Goal: Task Accomplishment & Management: Manage account settings

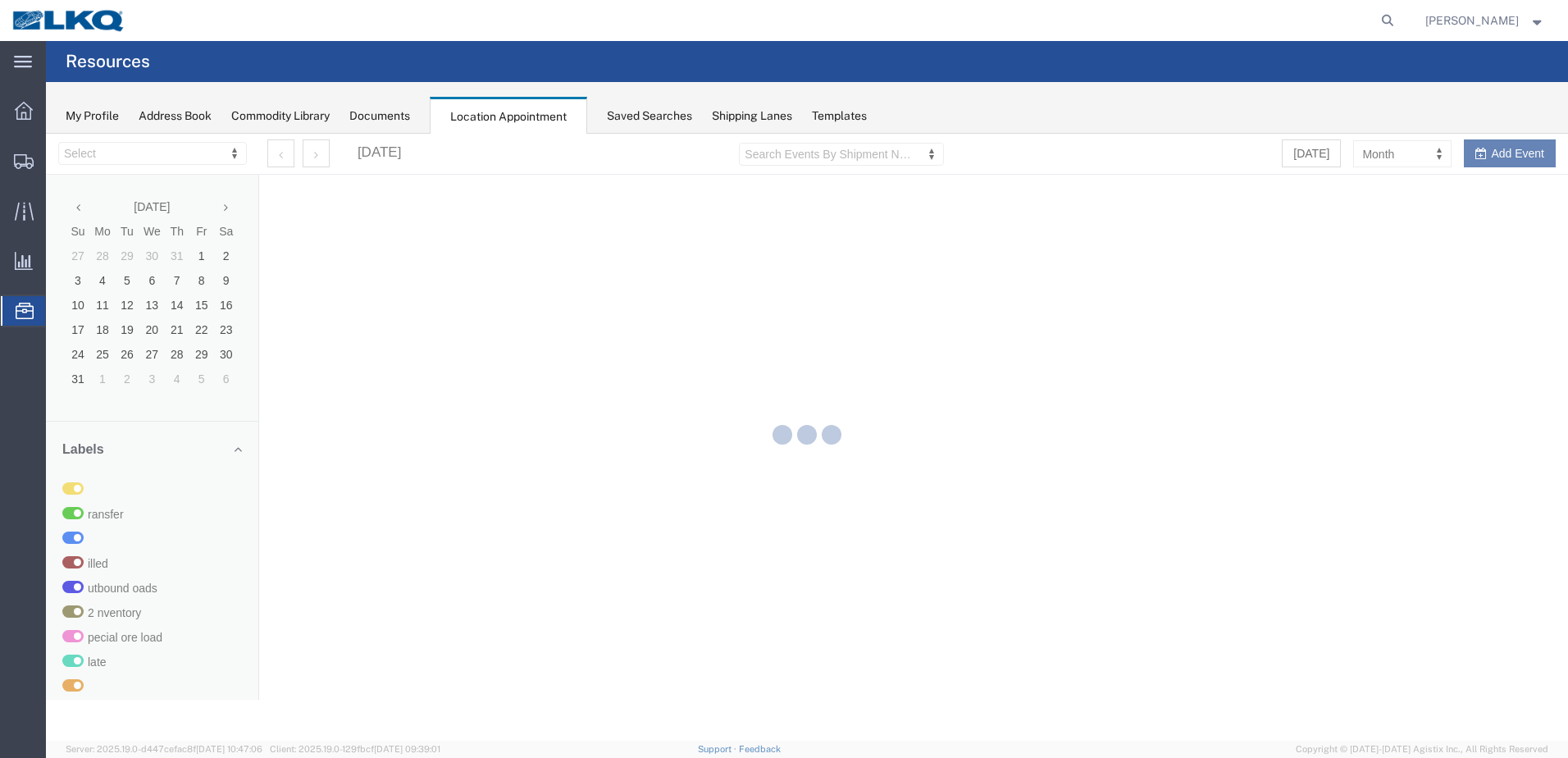
select select "28018"
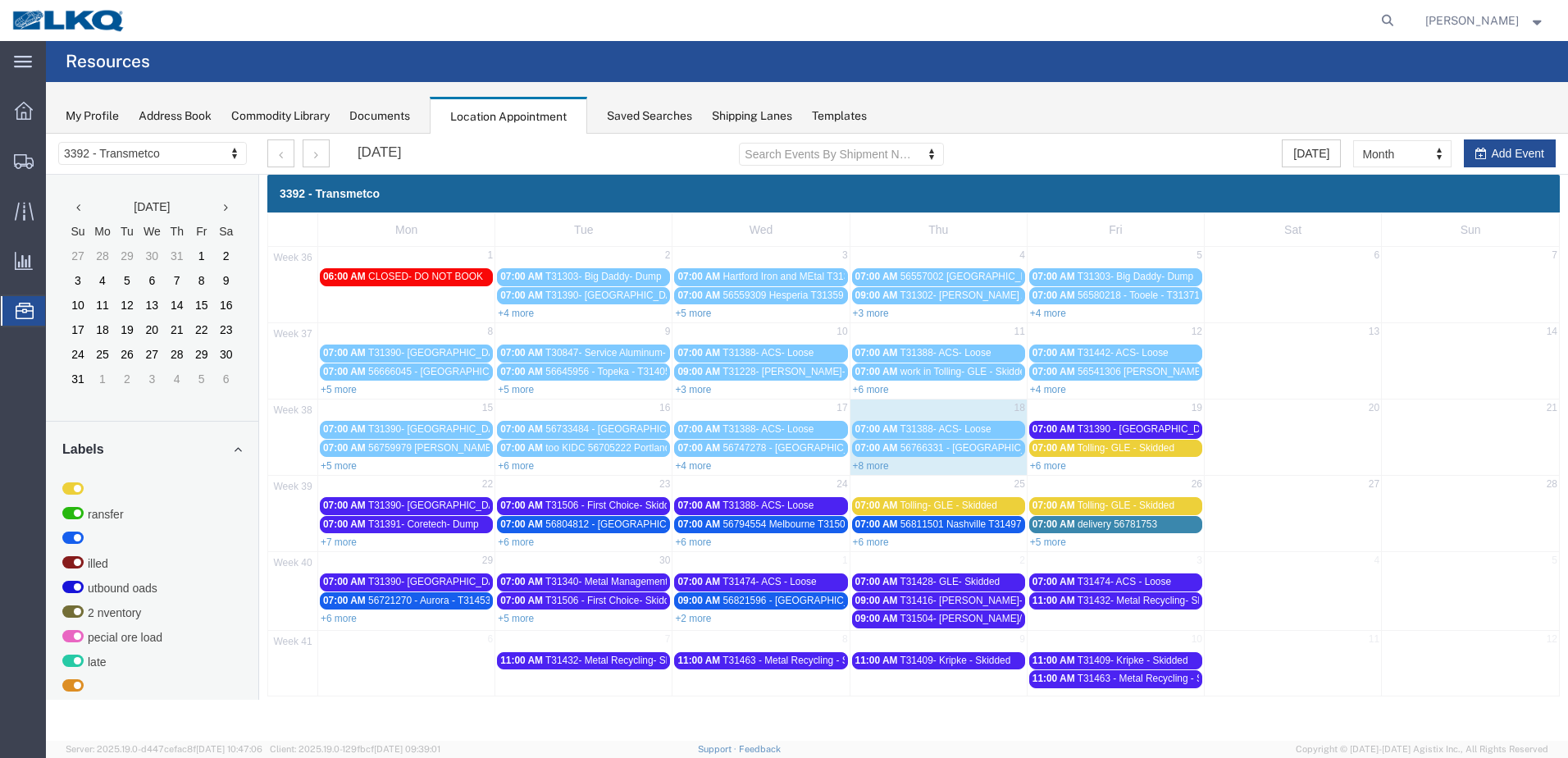
drag, startPoint x: 864, startPoint y: 467, endPoint x: 876, endPoint y: 467, distance: 12.0
click at [864, 467] on link "+8 more" at bounding box center [871, 466] width 36 height 12
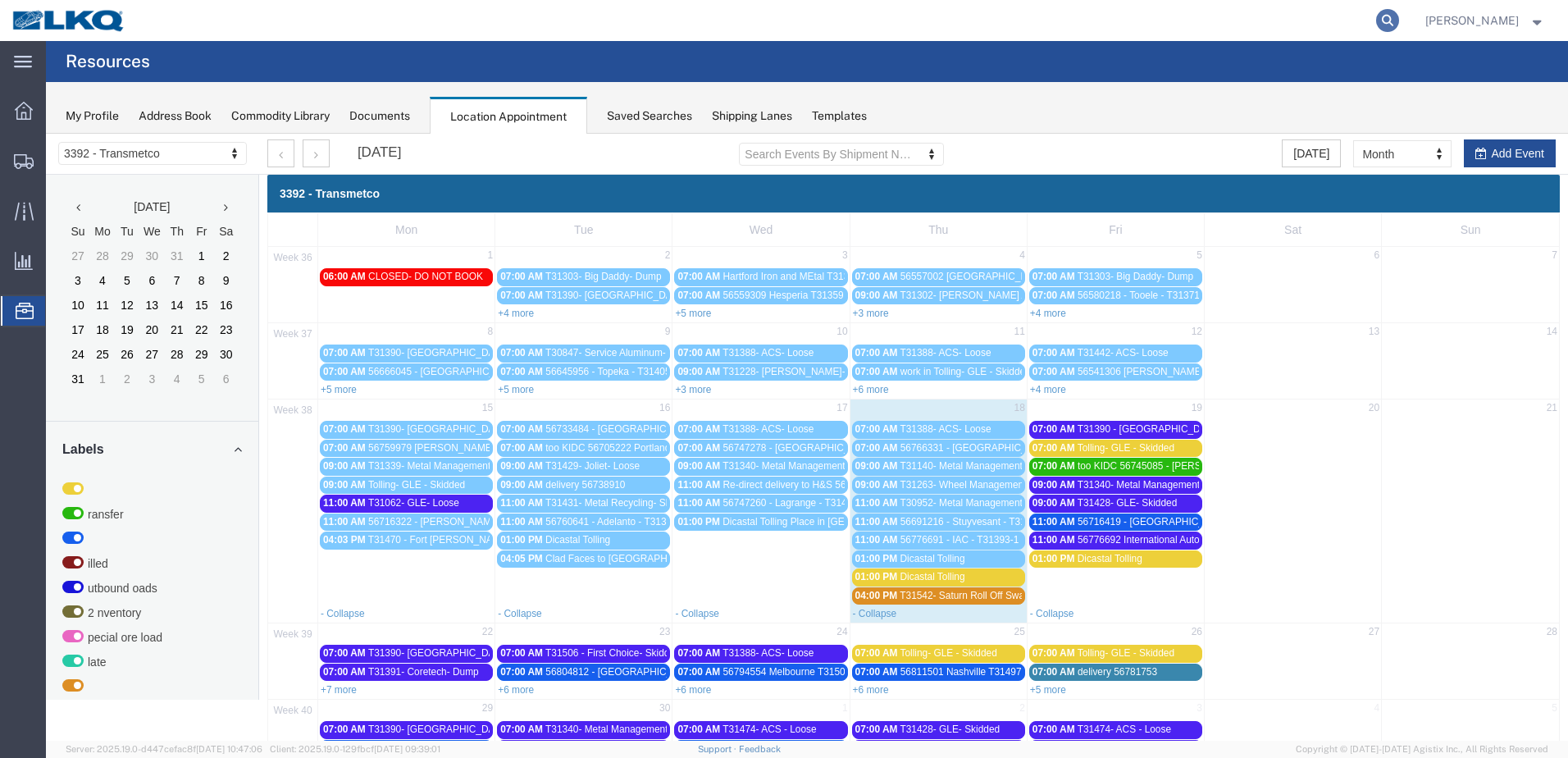
click at [1399, 18] on icon at bounding box center [1387, 20] width 23 height 23
click at [1129, 31] on input "search" at bounding box center [1127, 21] width 498 height 40
paste input "56806957"
type input "56806957"
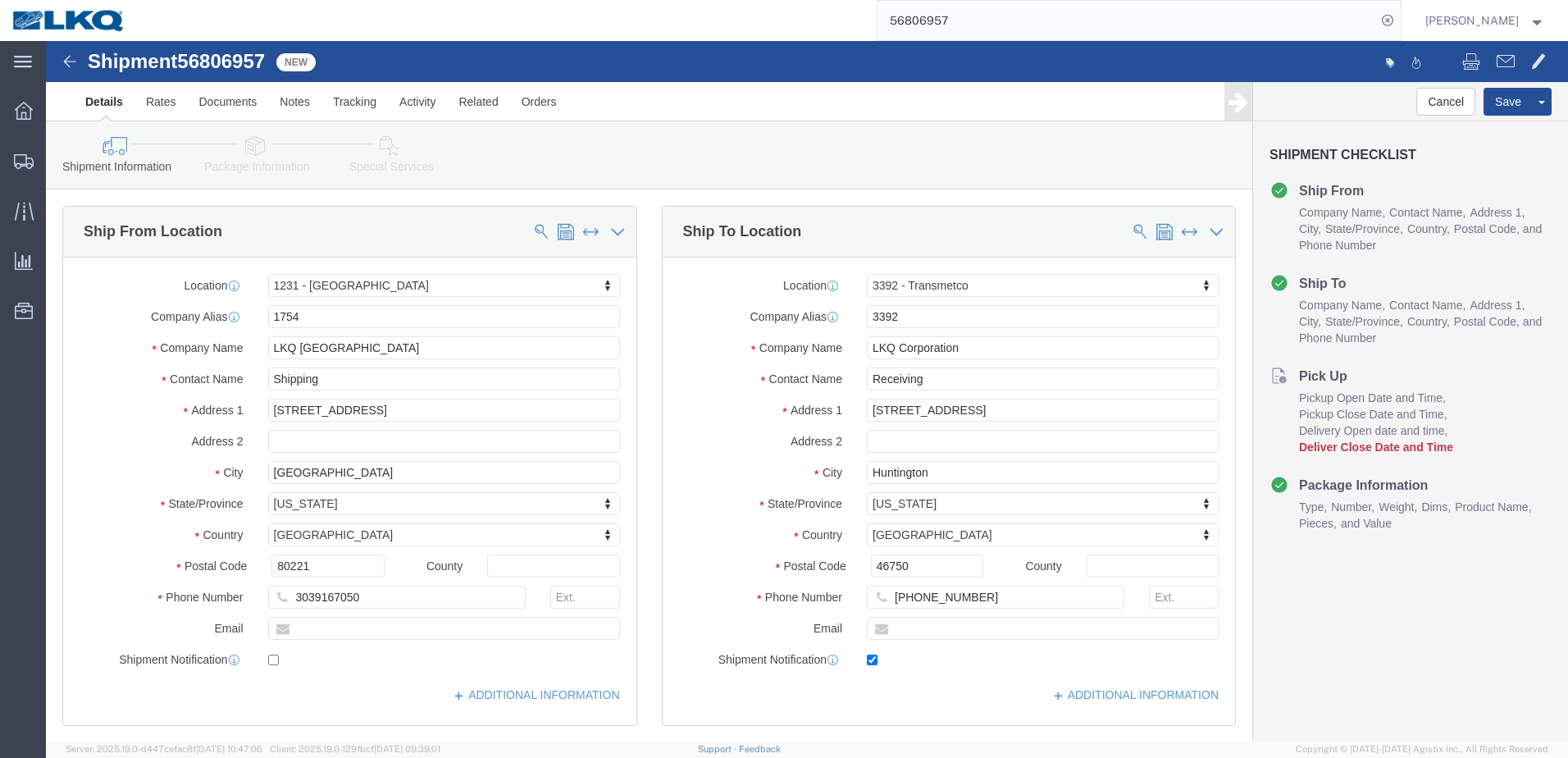
select select "27632"
select select "28018"
click at [59, 20] on img at bounding box center [69, 20] width 115 height 24
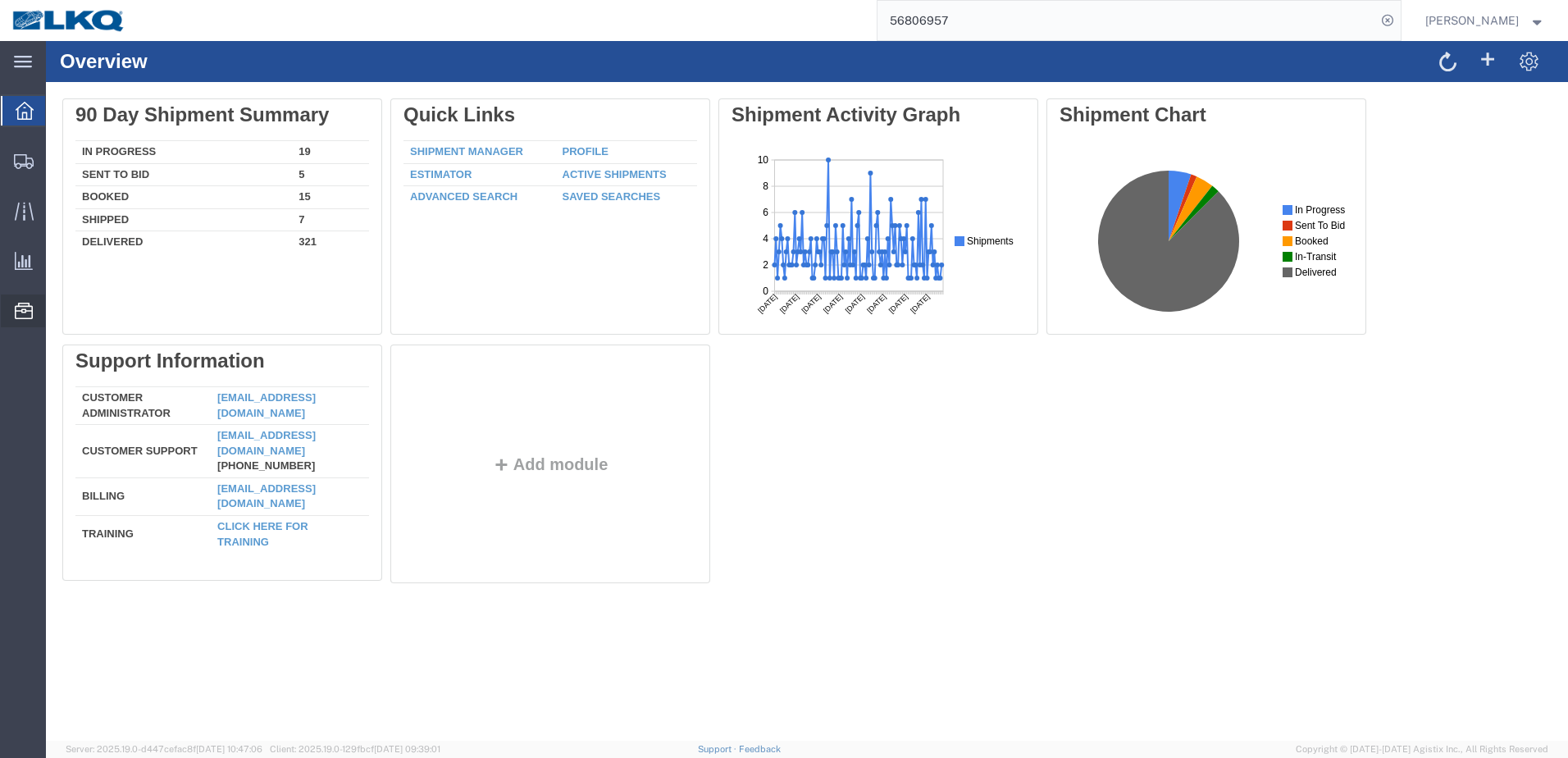
click at [21, 319] on icon at bounding box center [23, 310] width 18 height 16
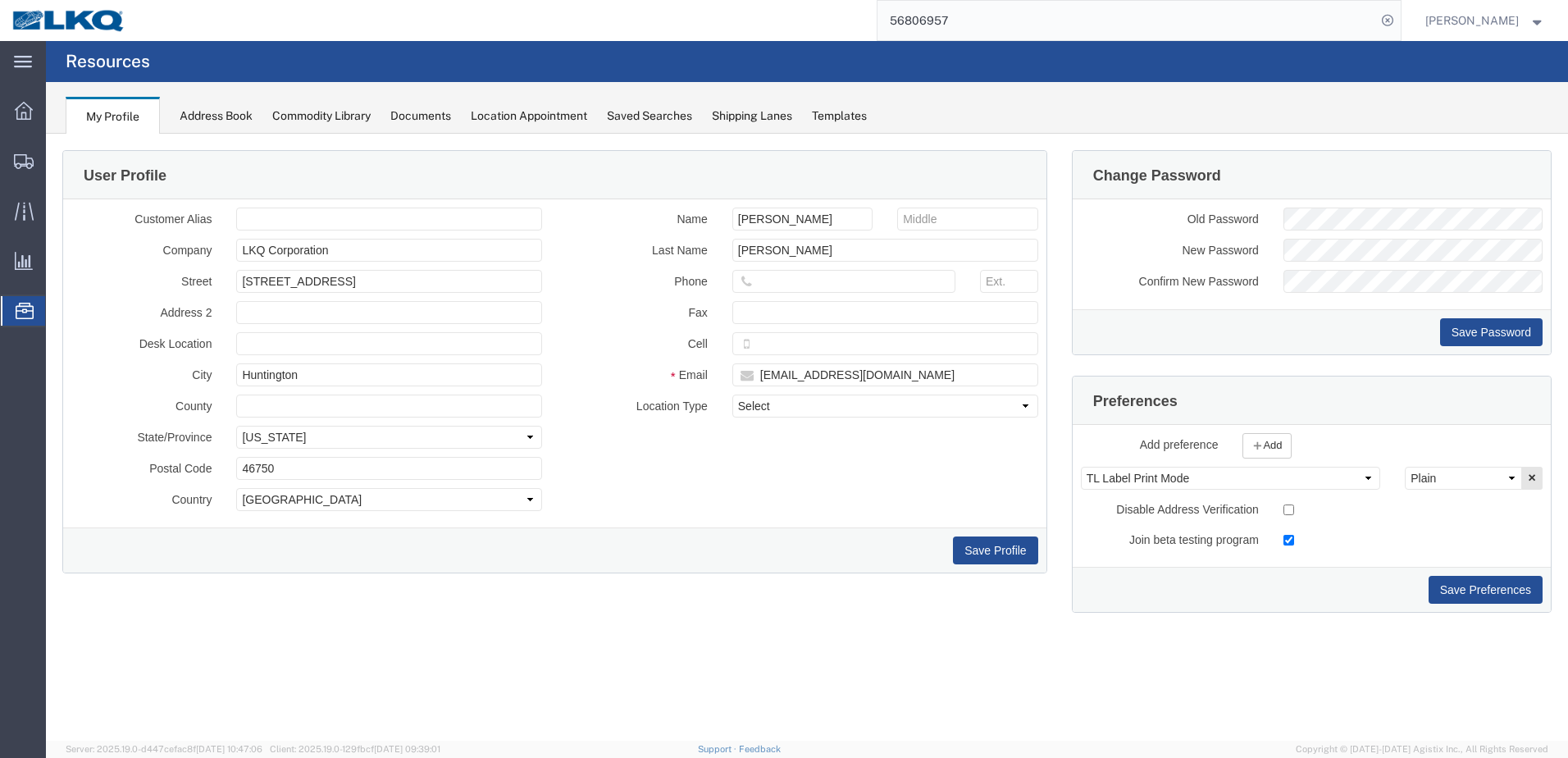
click at [549, 119] on div "Location Appointment" at bounding box center [529, 116] width 116 height 17
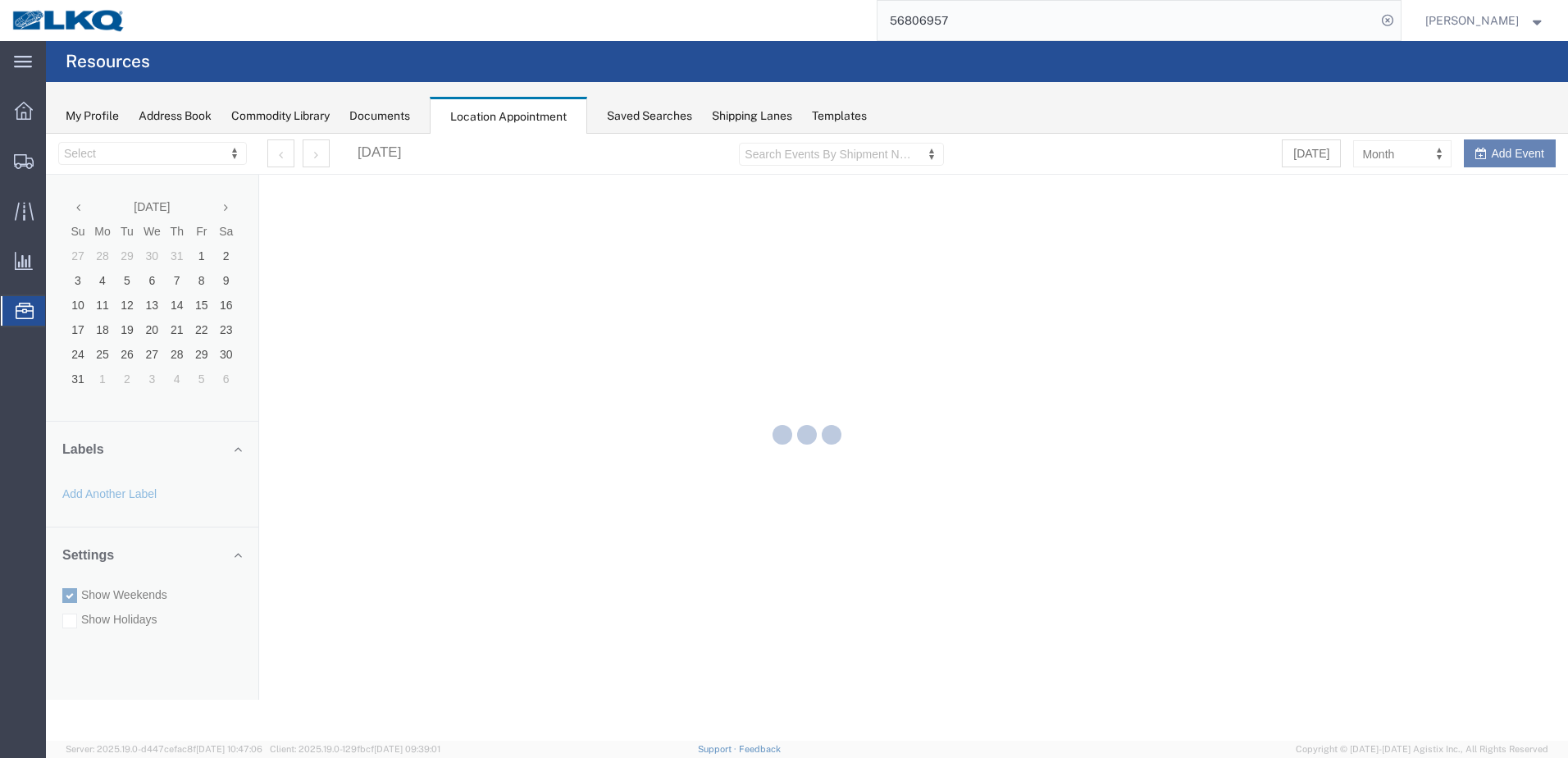
select select "28018"
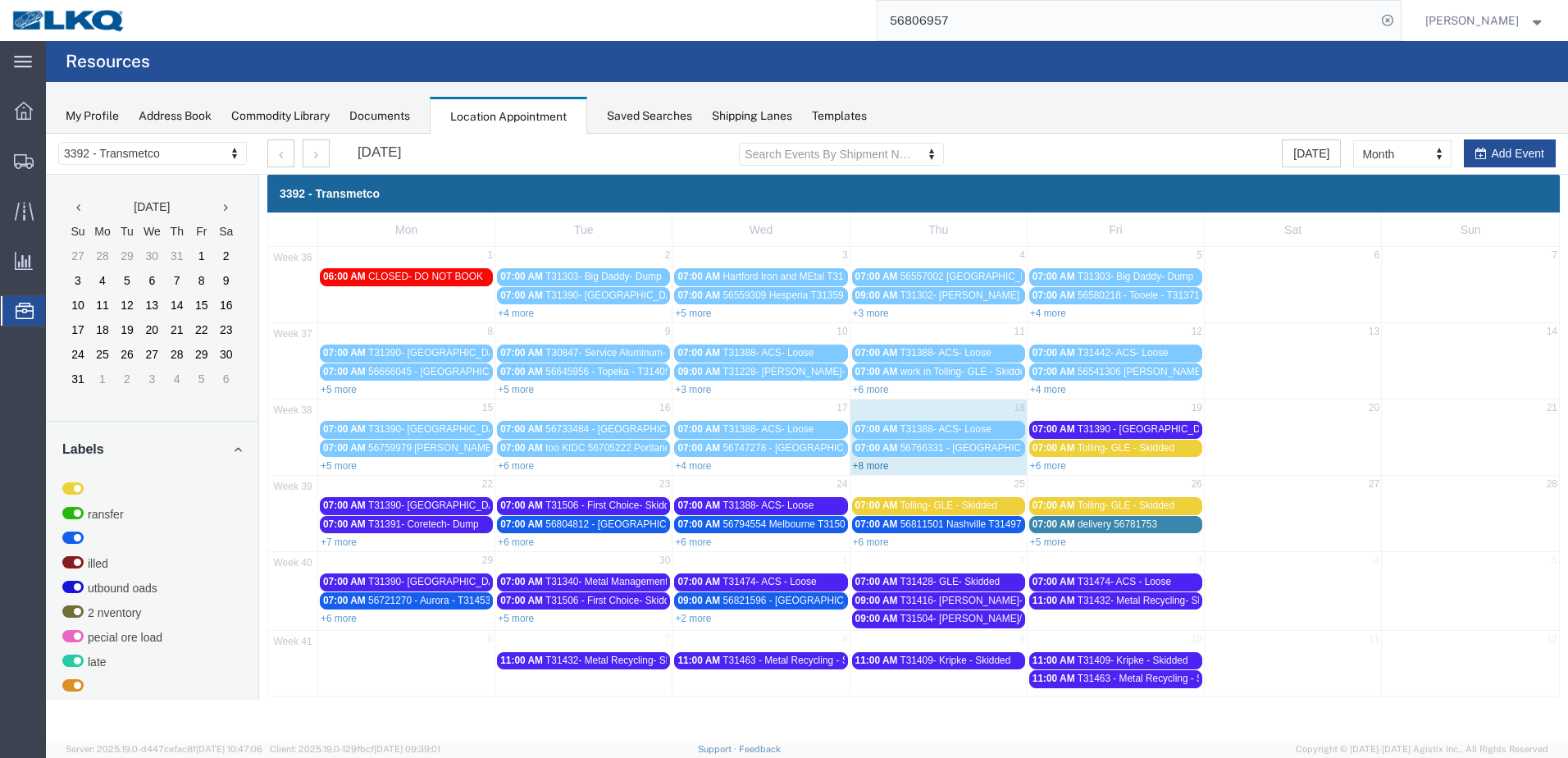
click at [883, 469] on link "+8 more" at bounding box center [871, 466] width 36 height 12
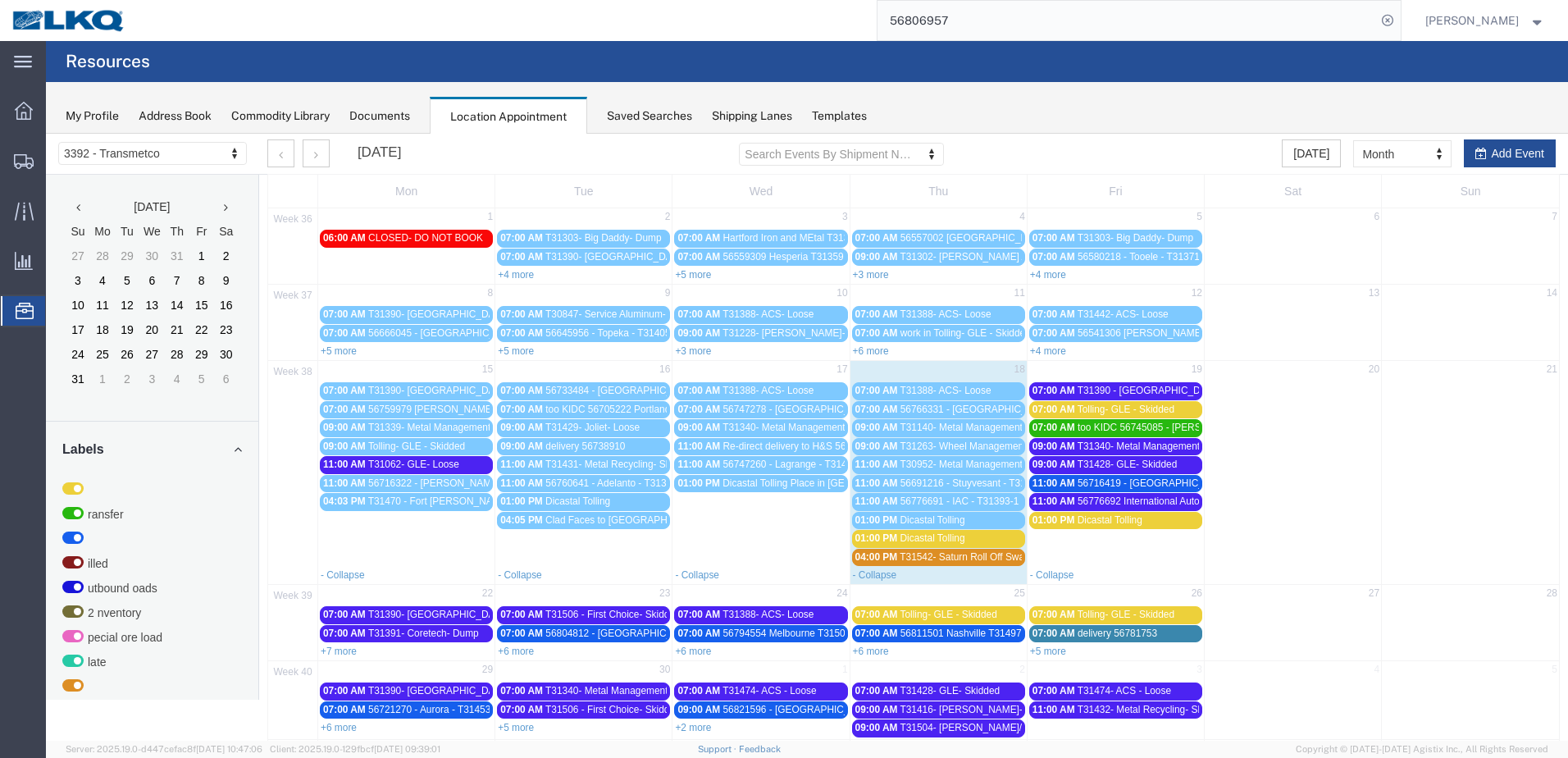
scroll to position [121, 0]
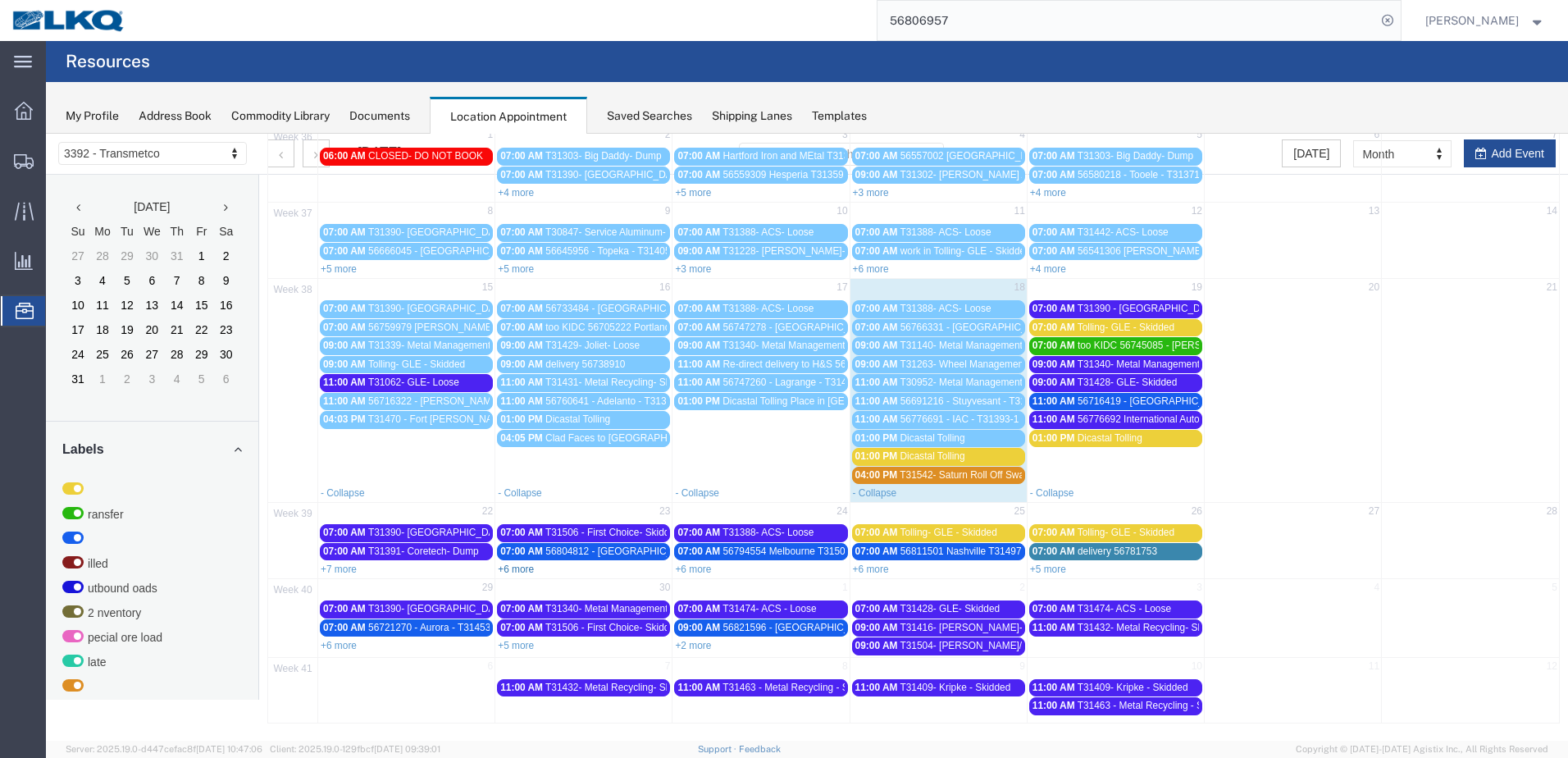
click at [521, 568] on link "+6 more" at bounding box center [516, 568] width 36 height 12
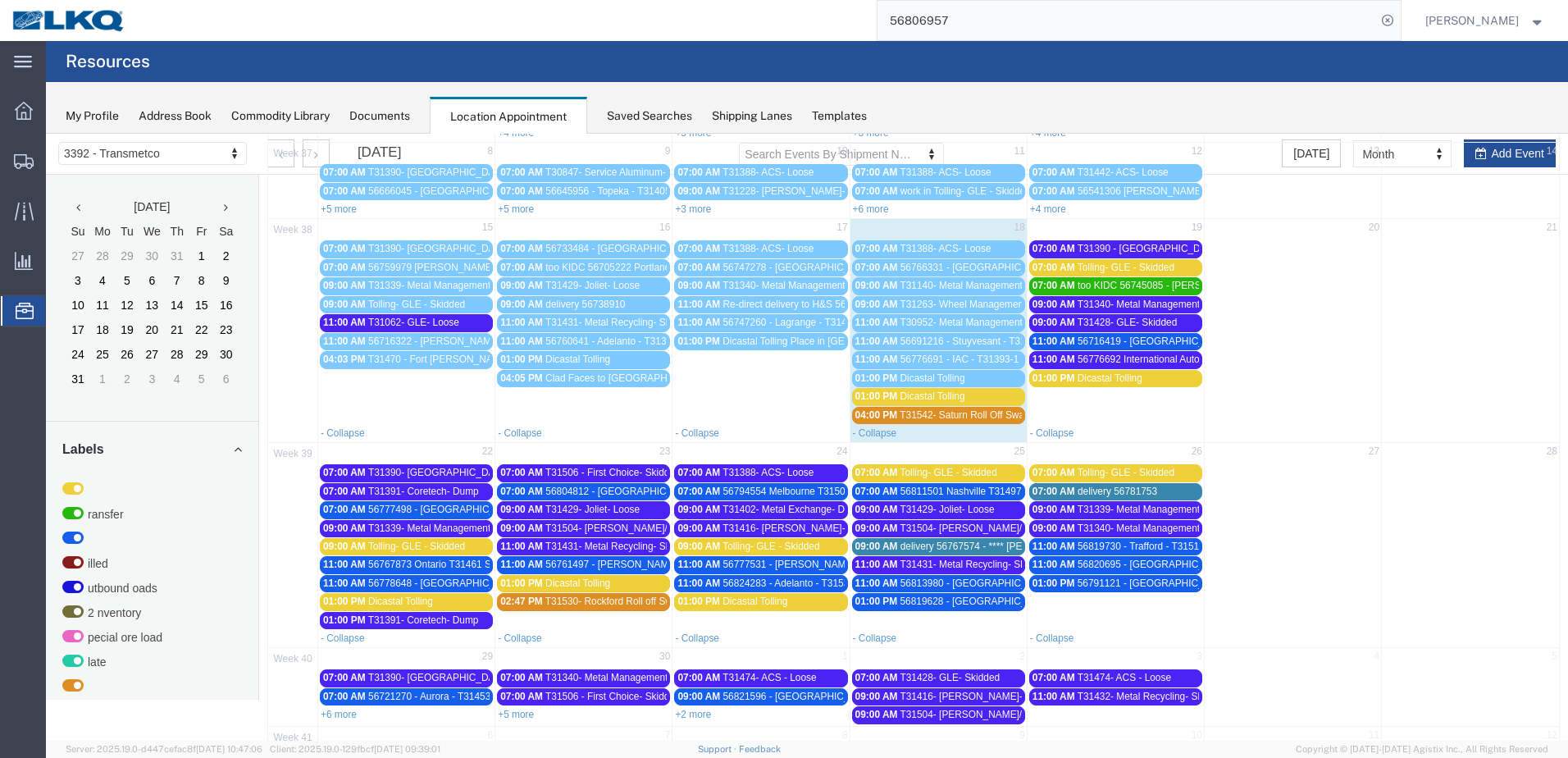
scroll to position [249, 0]
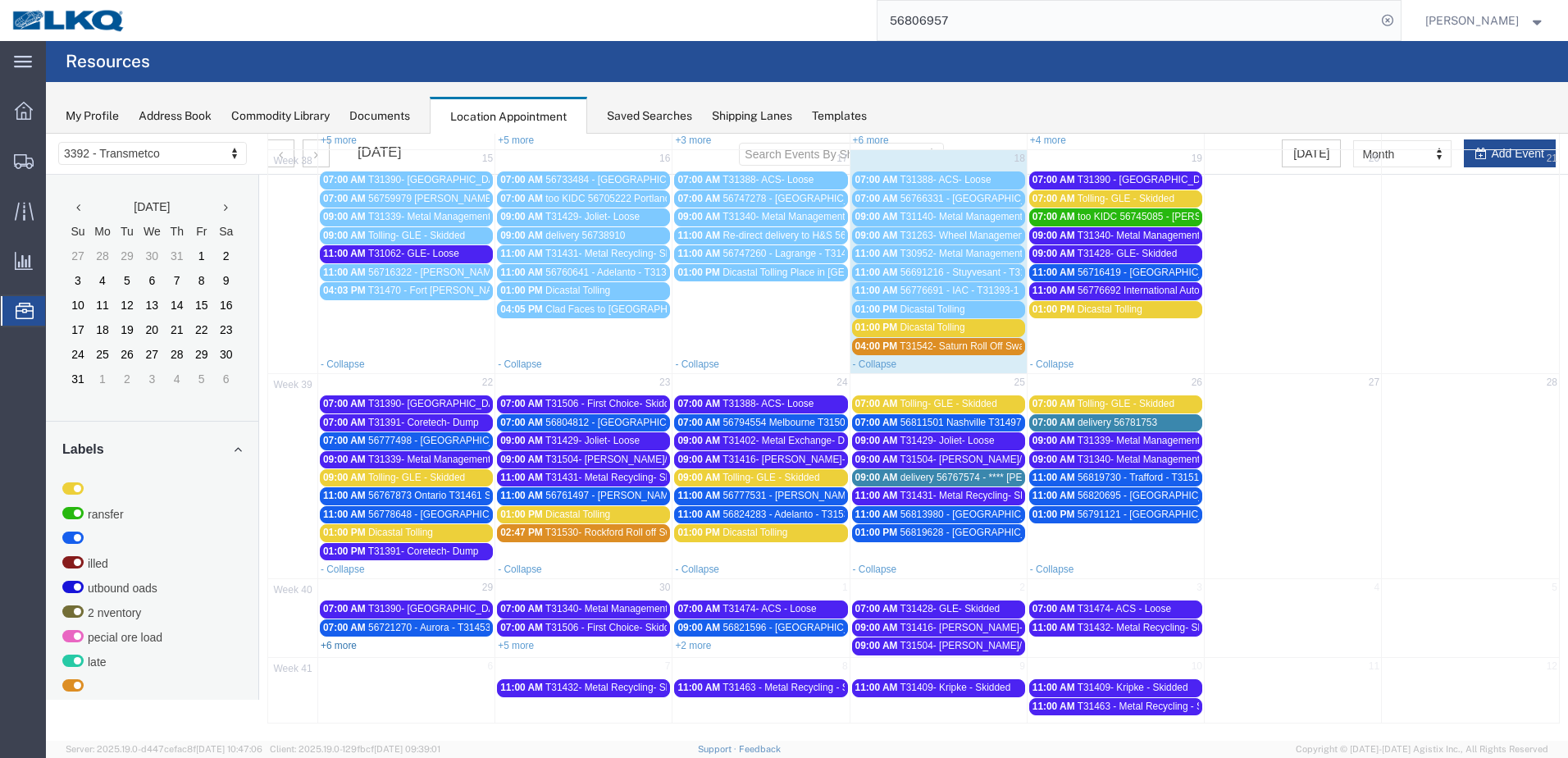
click at [339, 648] on link "+6 more" at bounding box center [339, 645] width 36 height 12
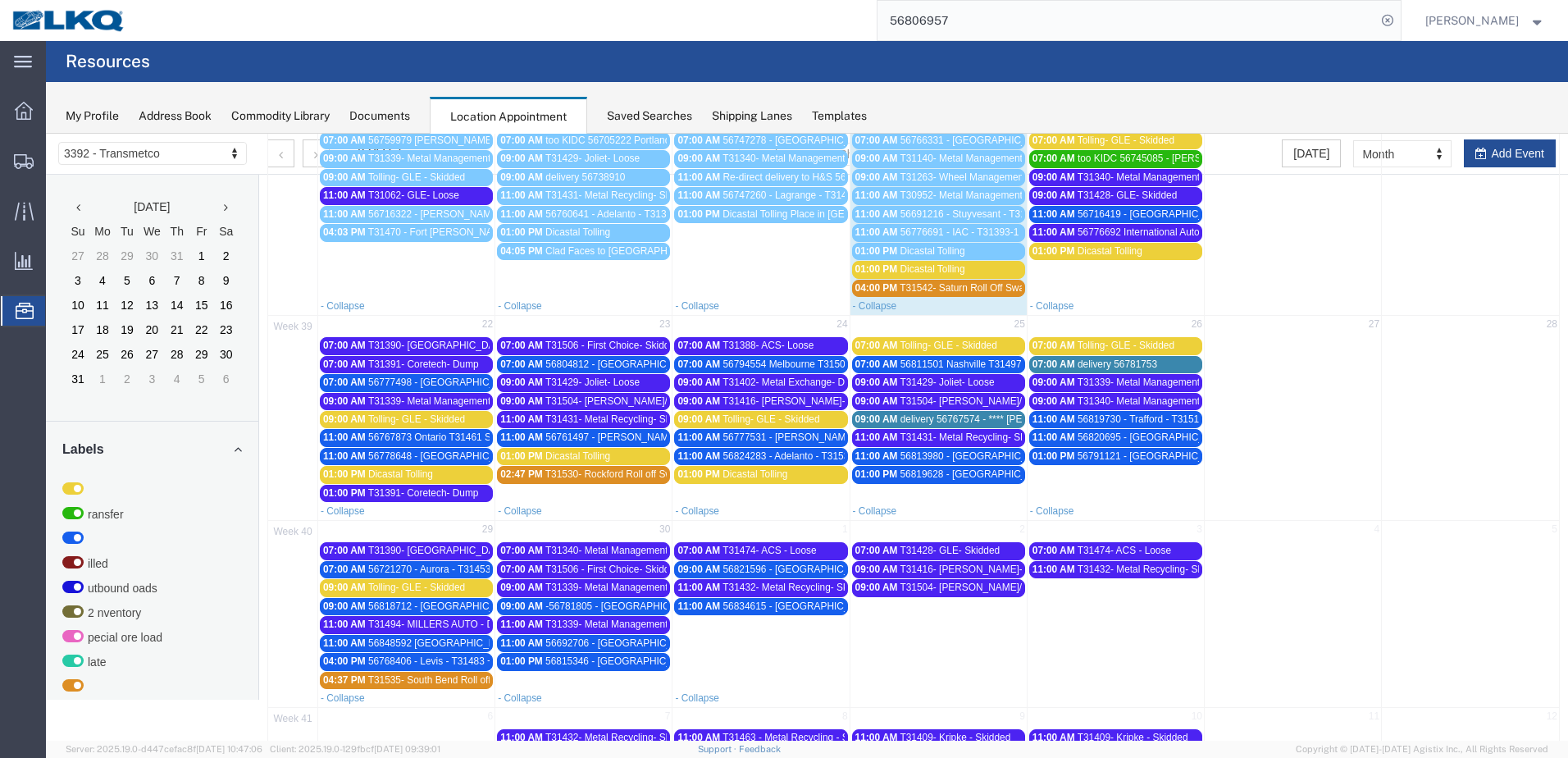
scroll to position [357, 0]
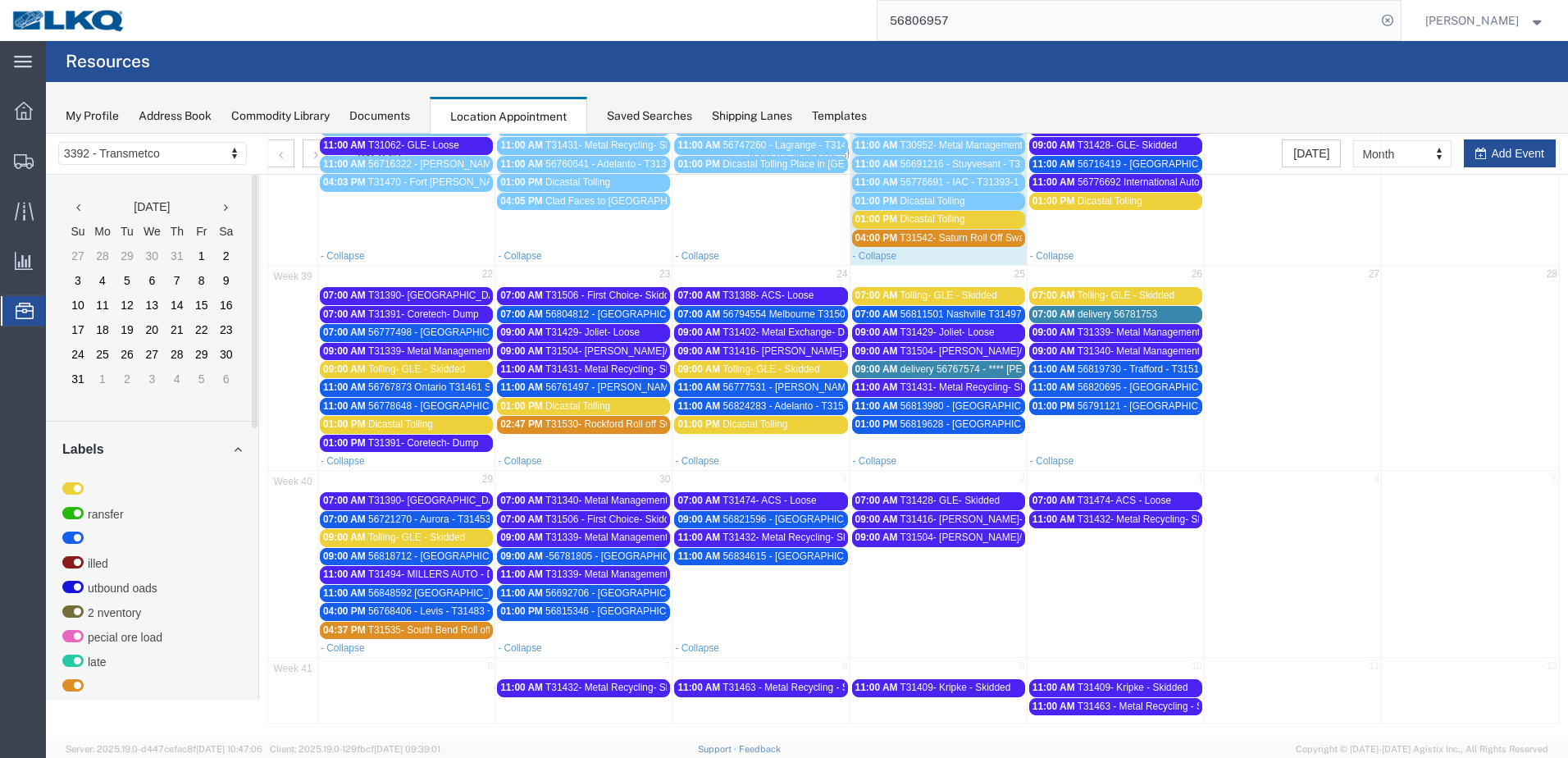
click at [794, 564] on link "11:00 AM 56834615 - Janesville - T31541 - Palletized" at bounding box center [761, 556] width 173 height 17
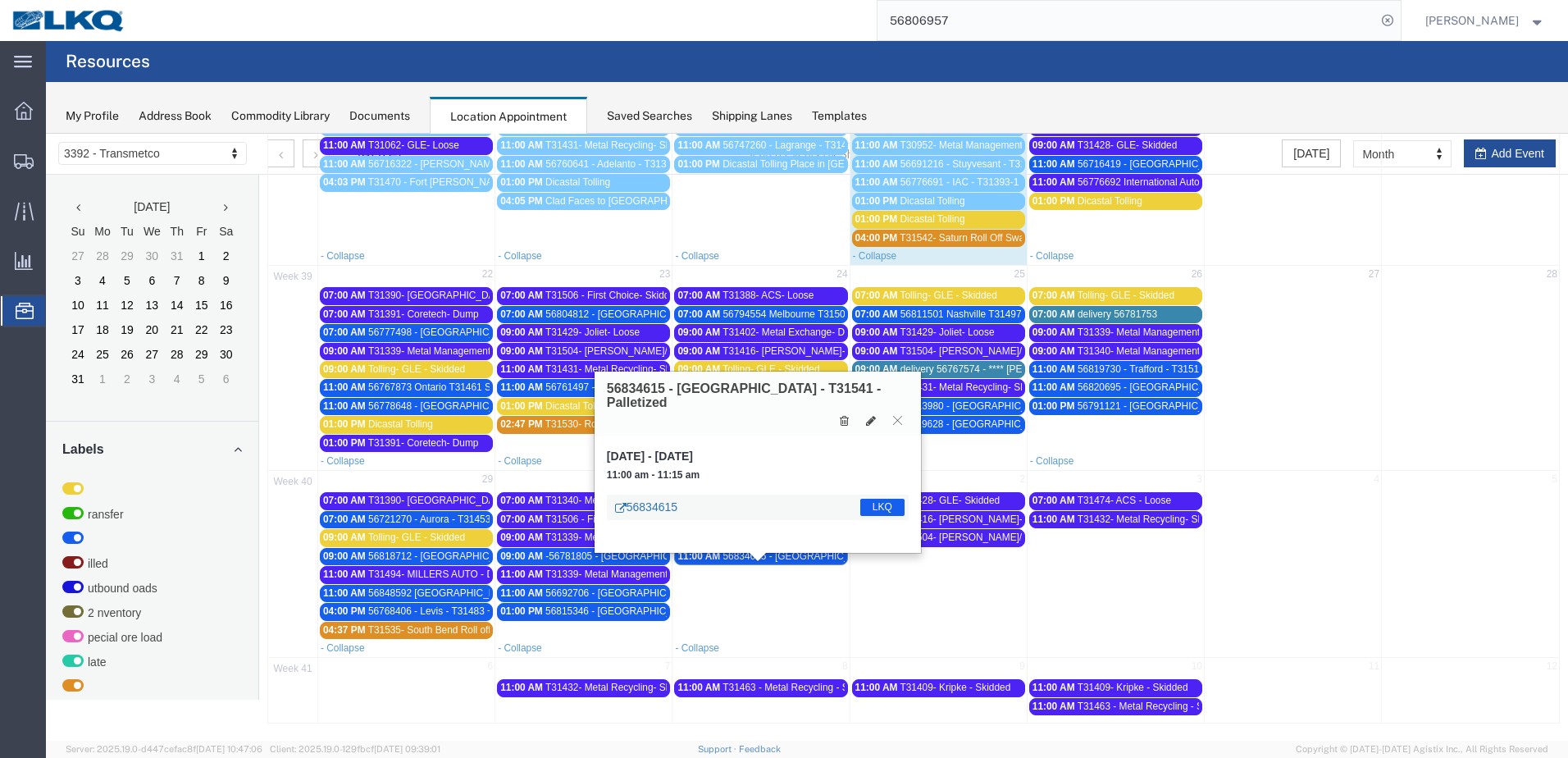
click at [646, 498] on link "56834615" at bounding box center [645, 506] width 62 height 16
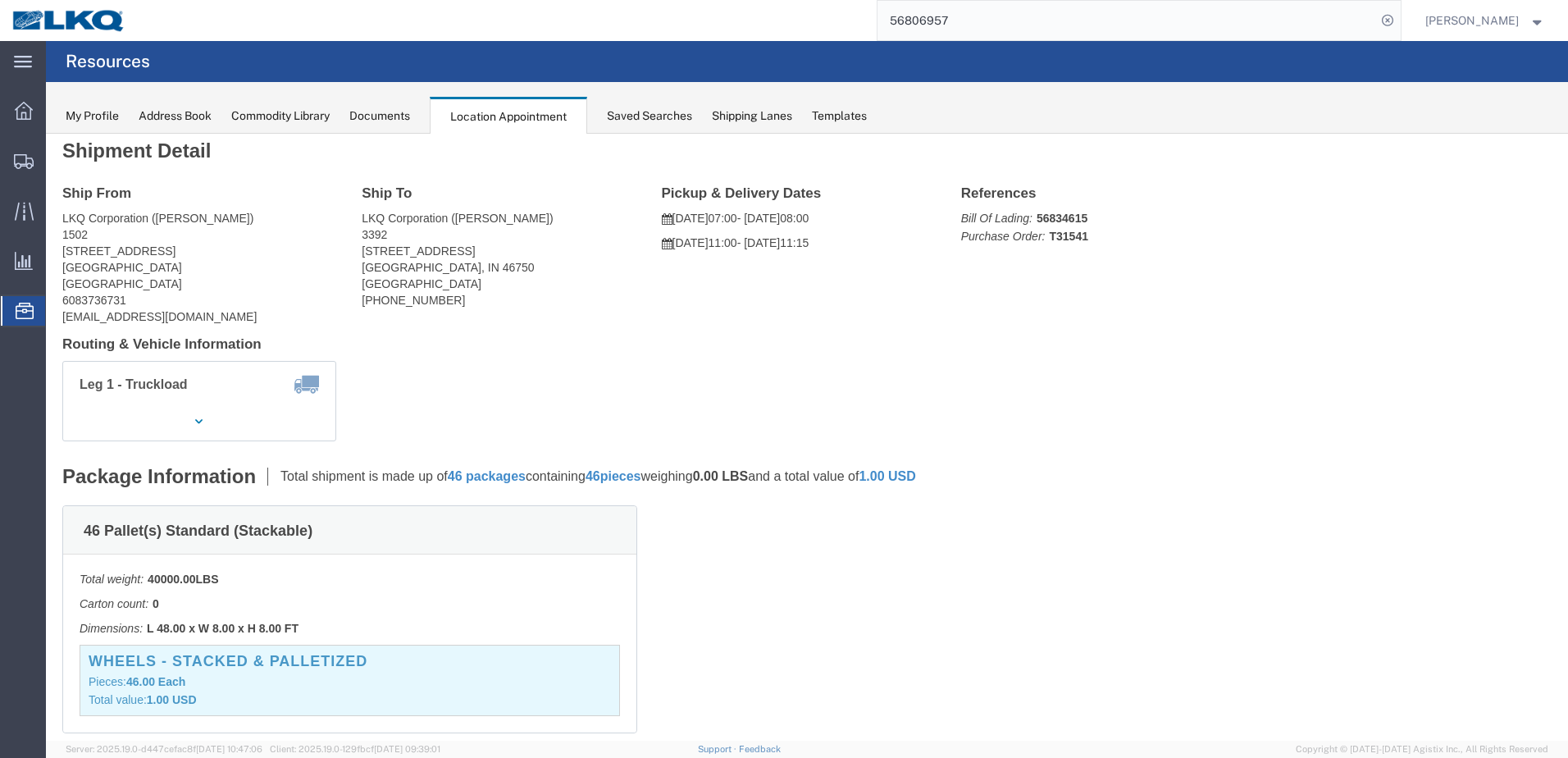
scroll to position [0, 0]
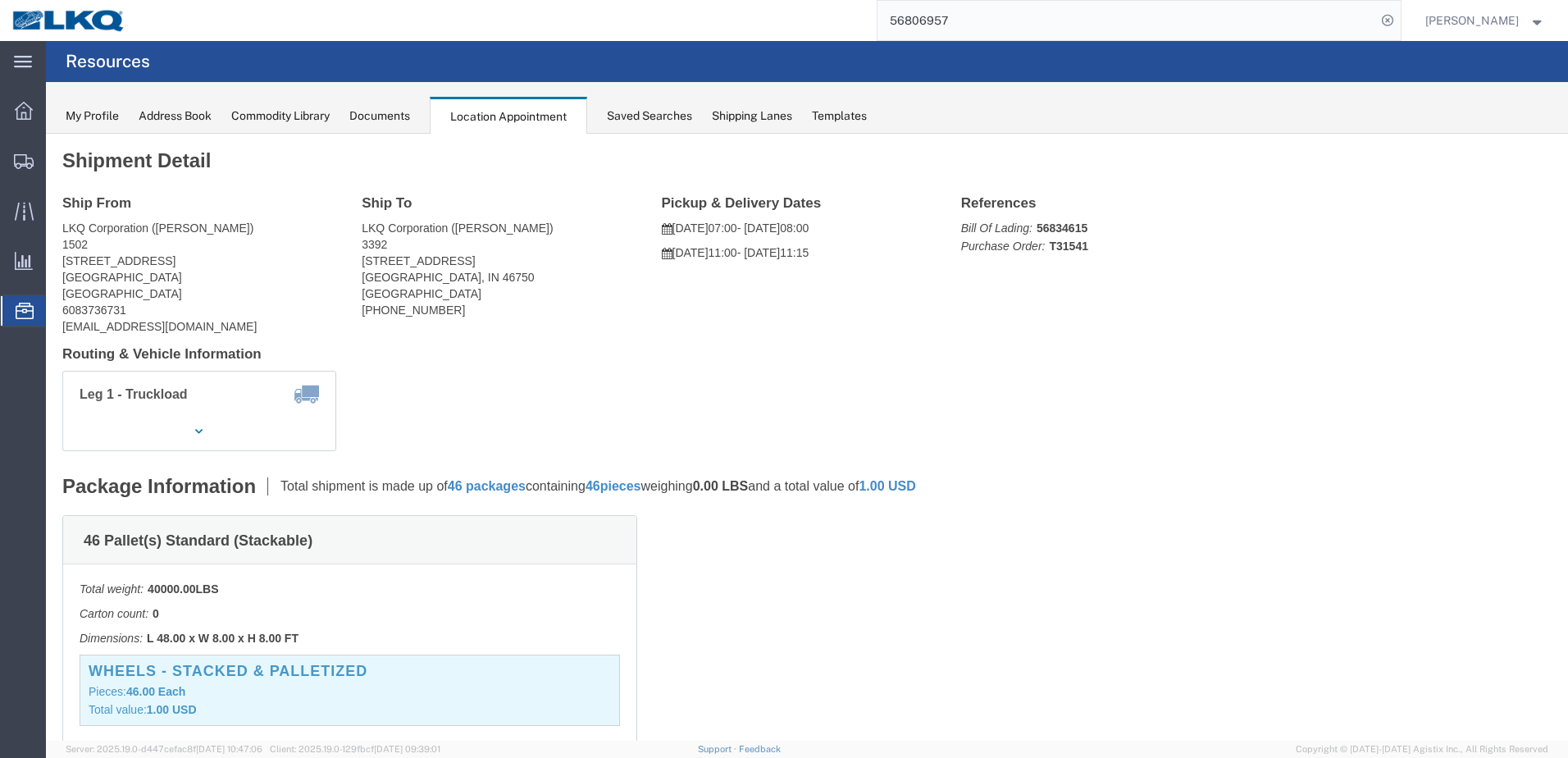
click at [18, 311] on icon at bounding box center [24, 310] width 18 height 16
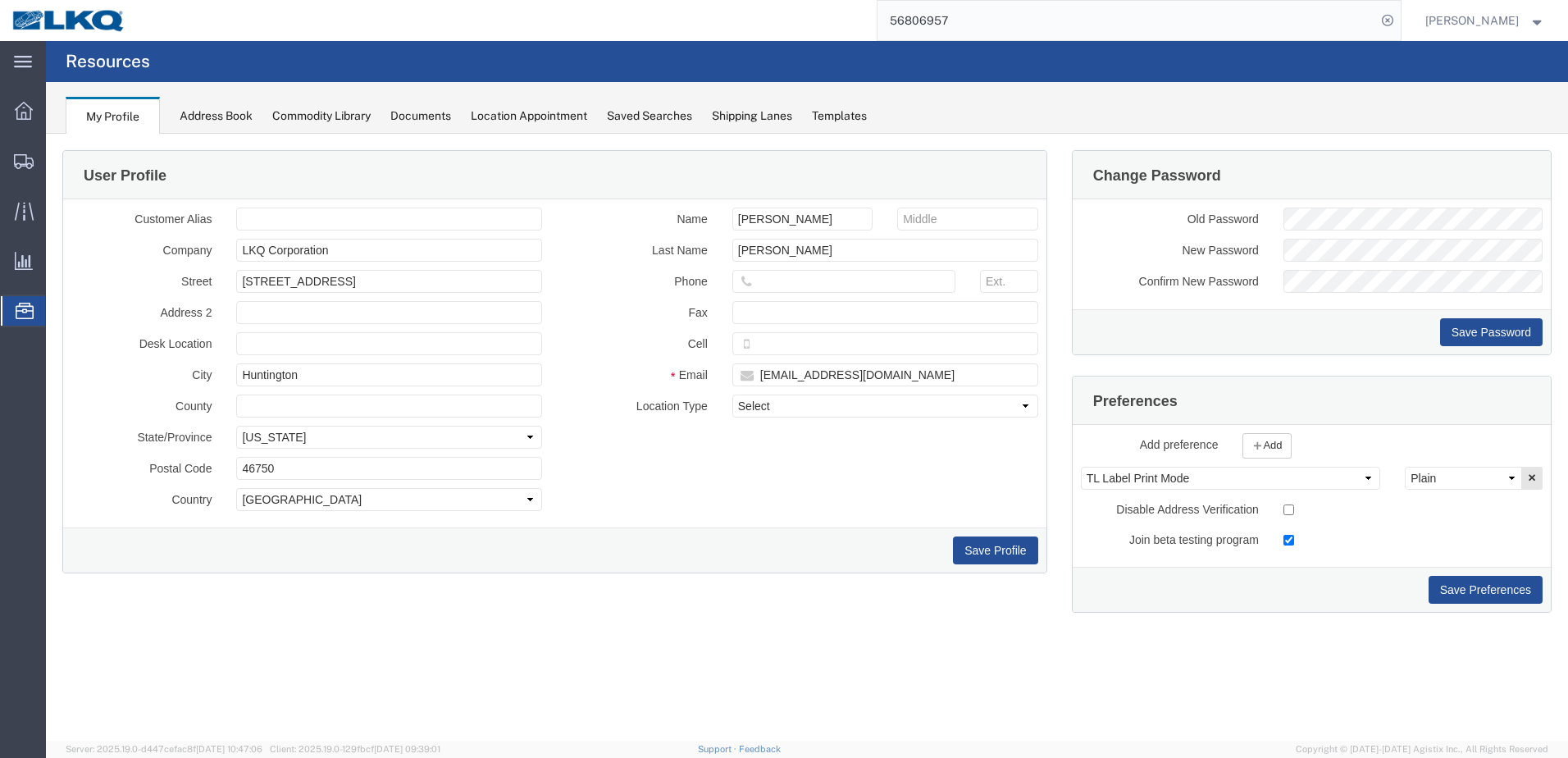
click at [552, 124] on div "Location Appointment" at bounding box center [529, 116] width 116 height 17
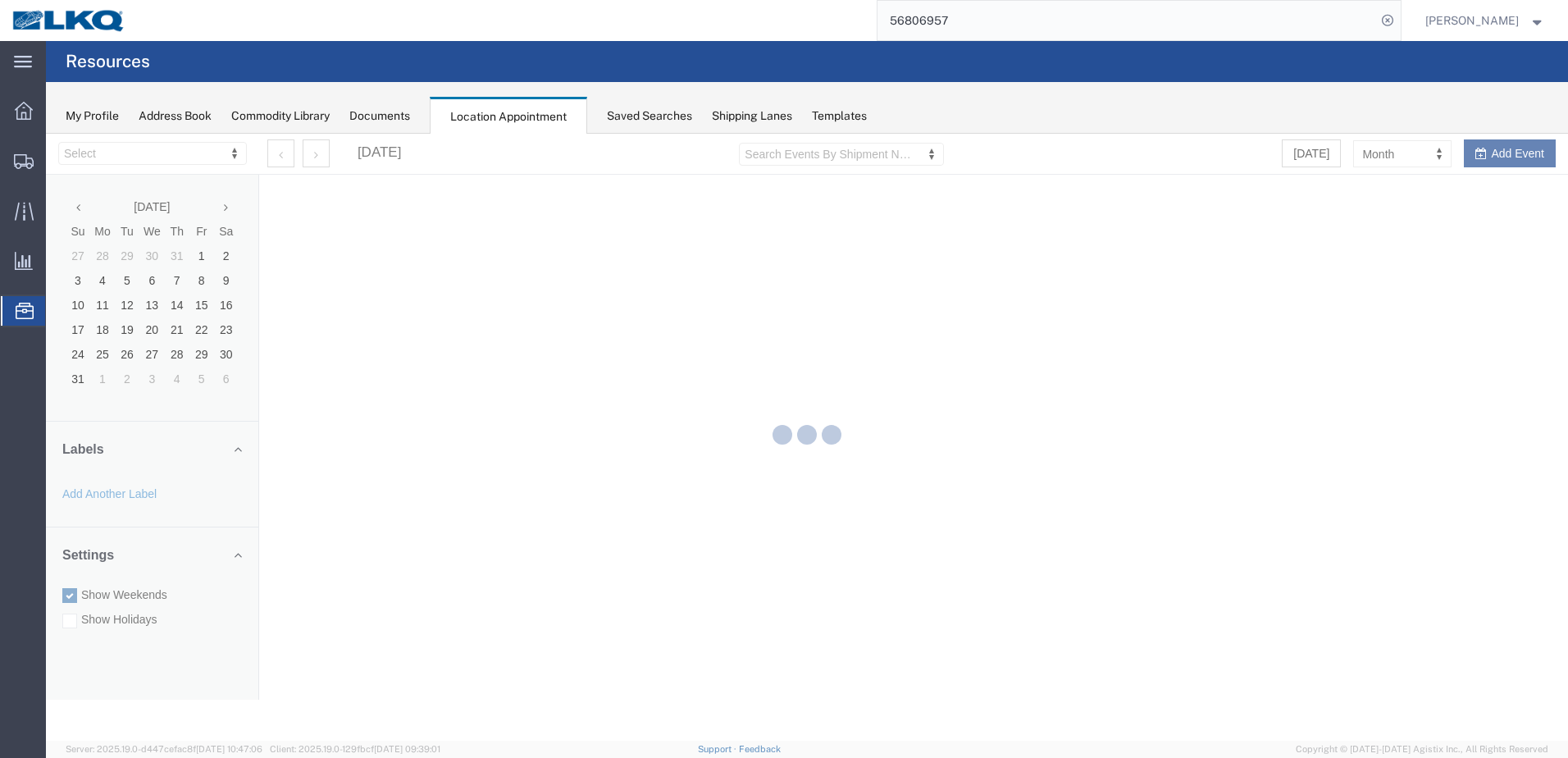
select select "28018"
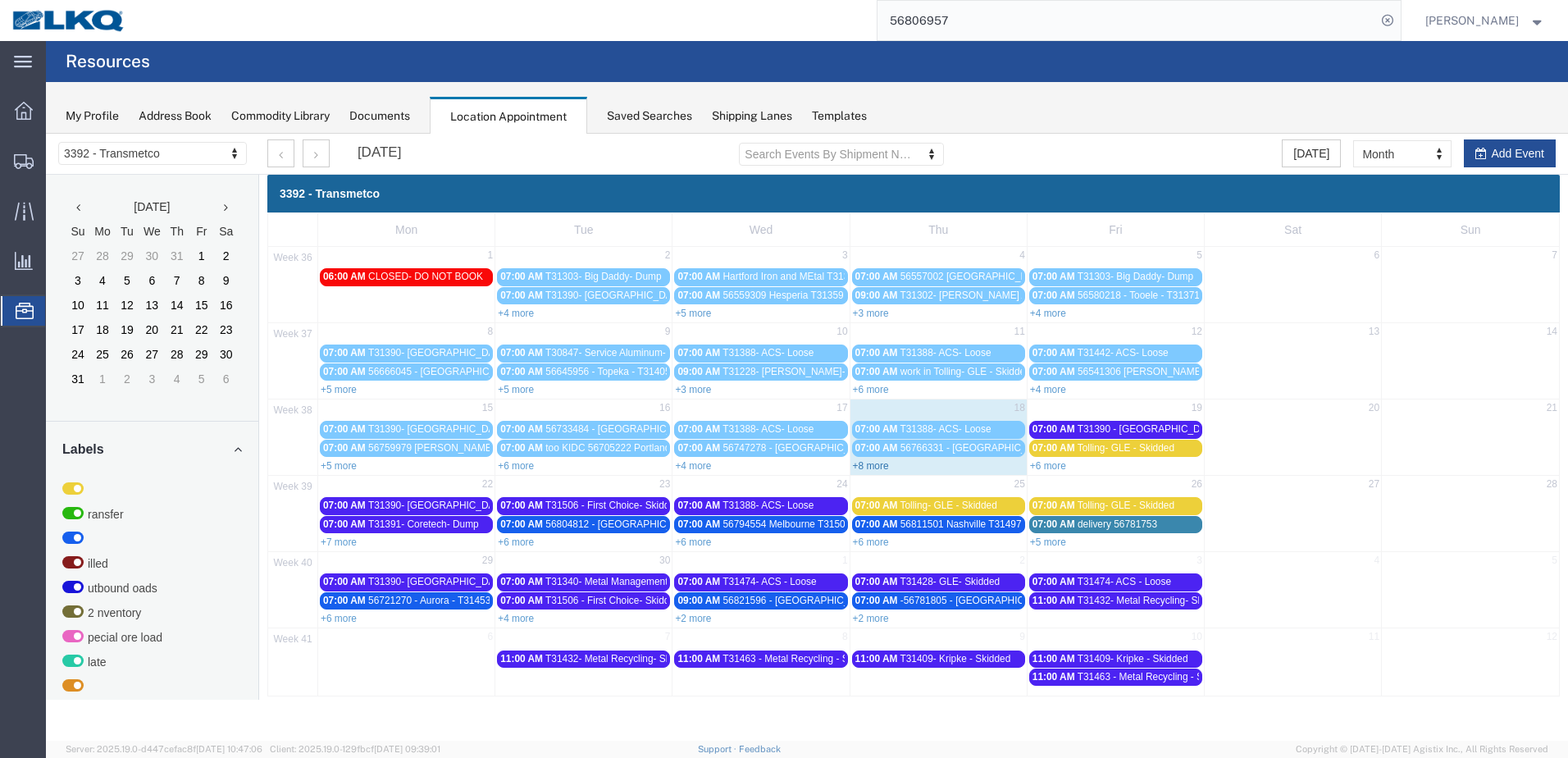
click at [876, 467] on link "+8 more" at bounding box center [871, 466] width 36 height 12
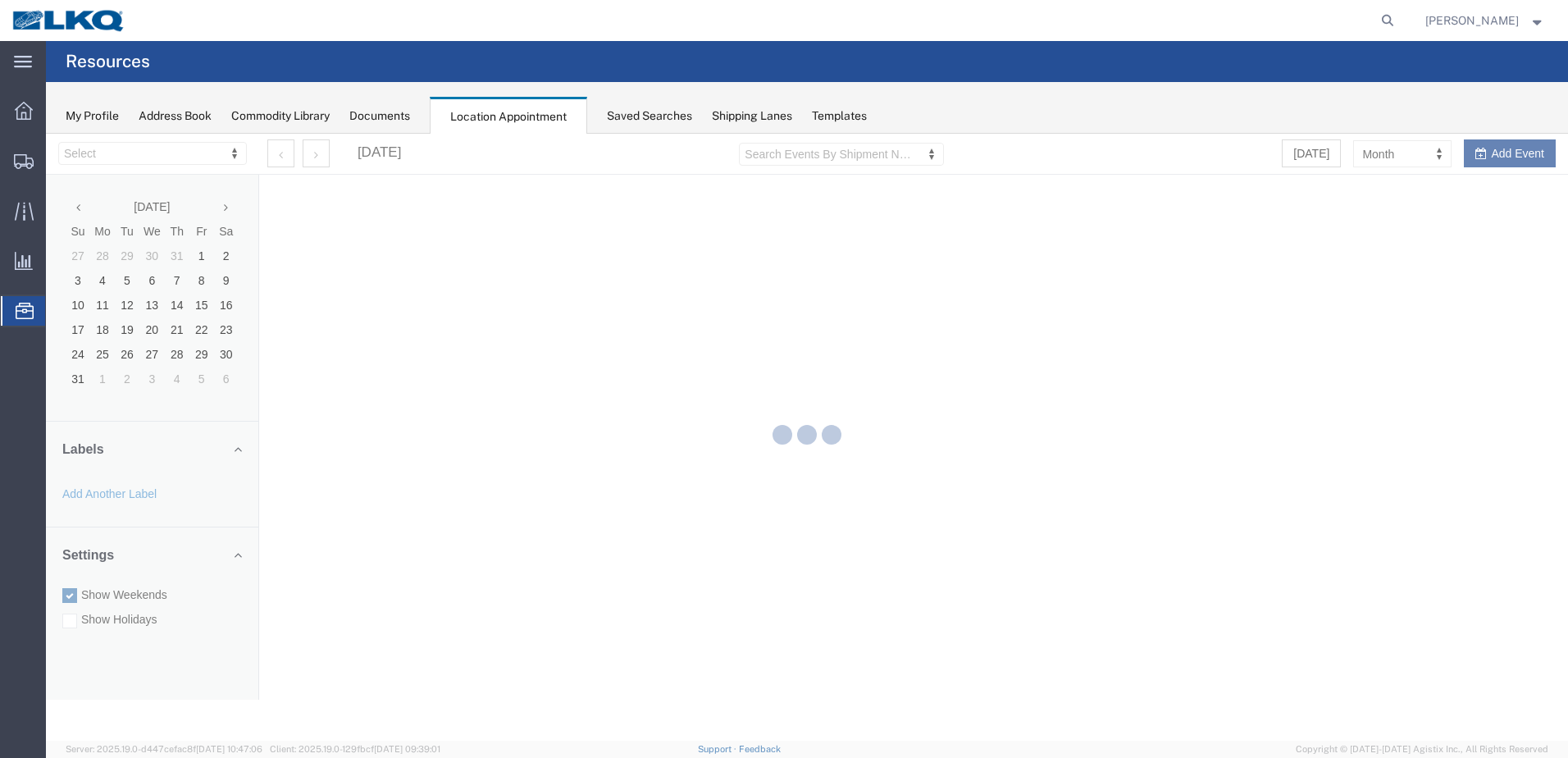
select select "28018"
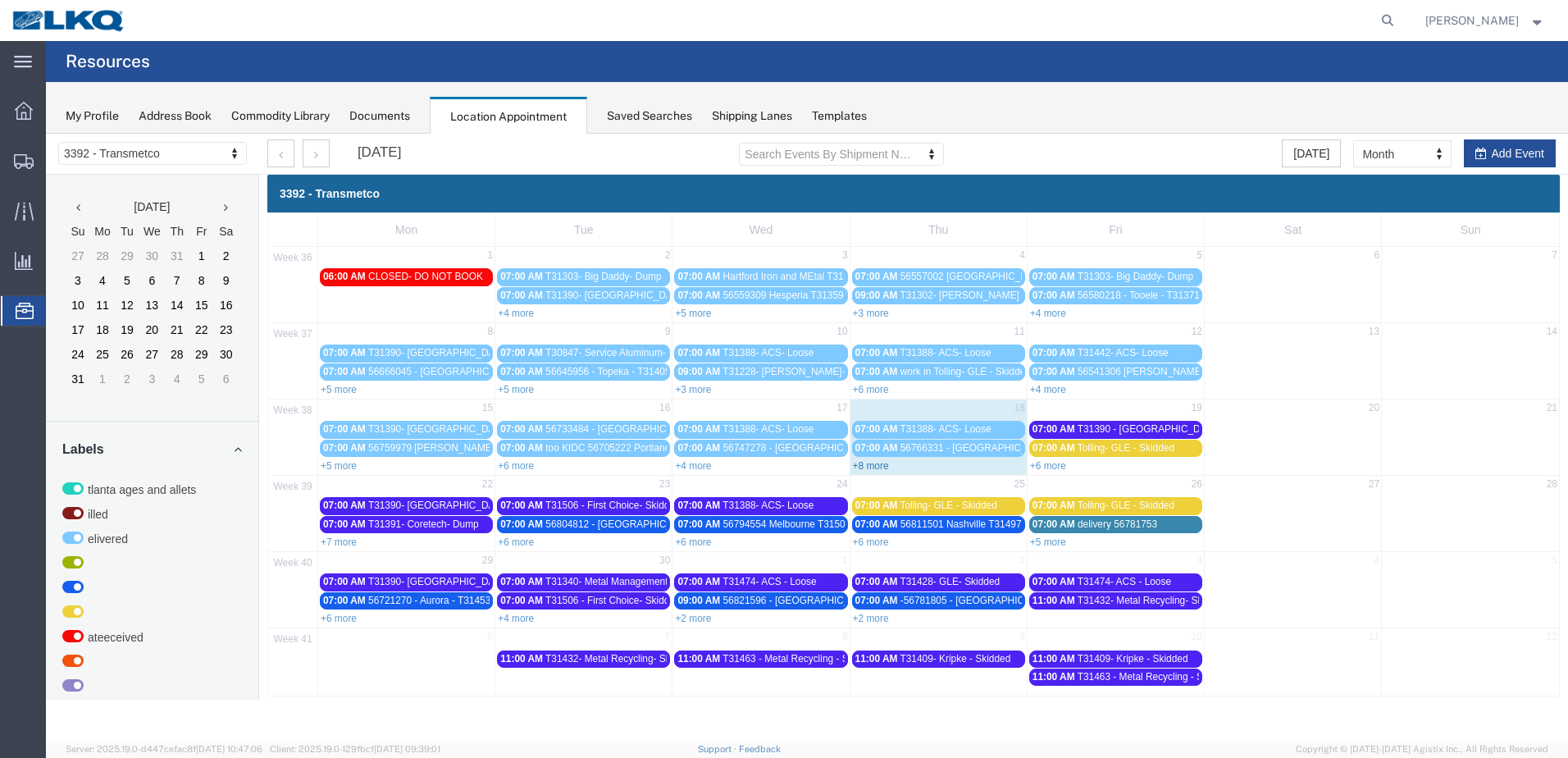
click at [885, 467] on link "+8 more" at bounding box center [871, 466] width 36 height 12
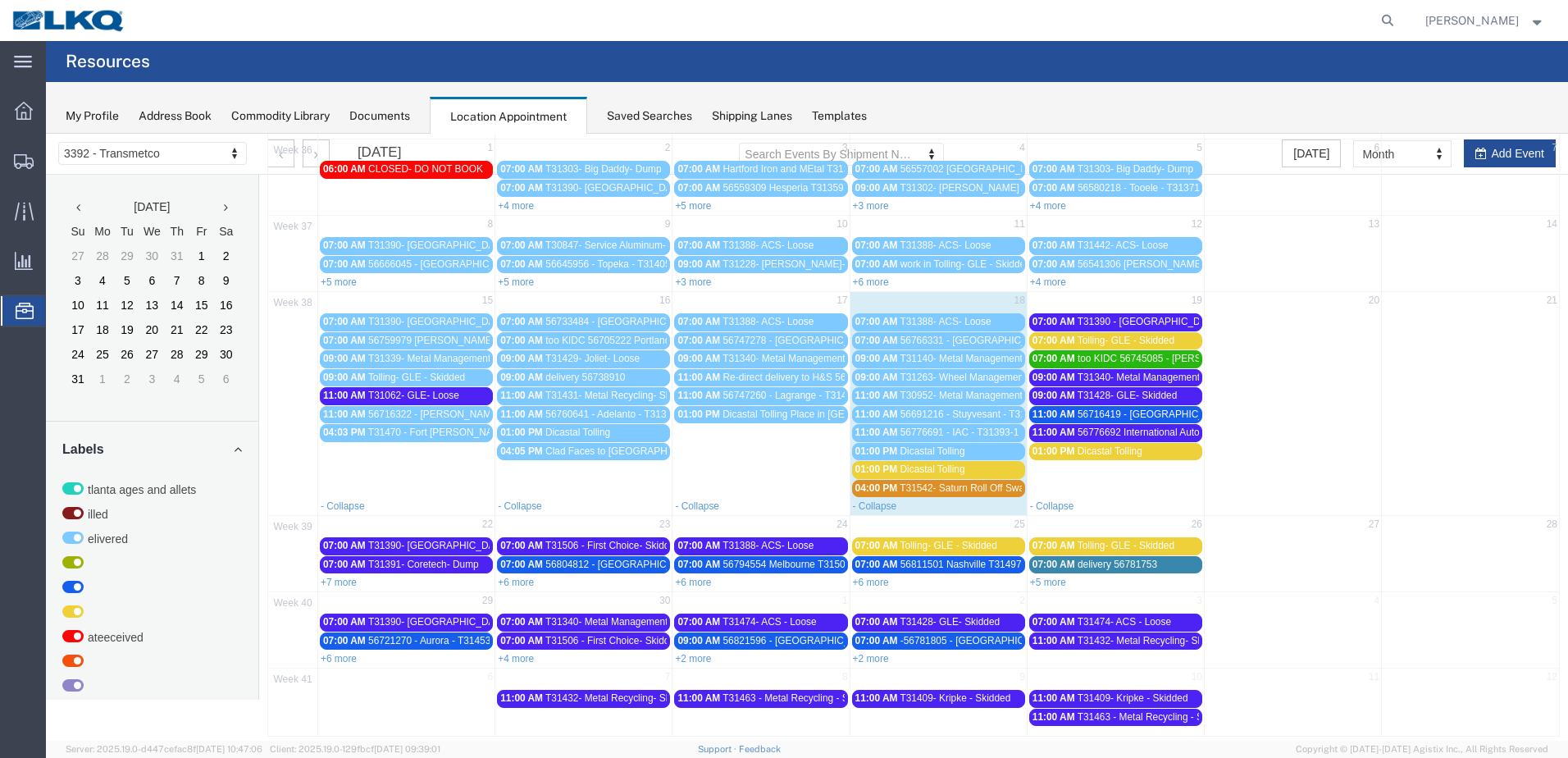
scroll to position [121, 0]
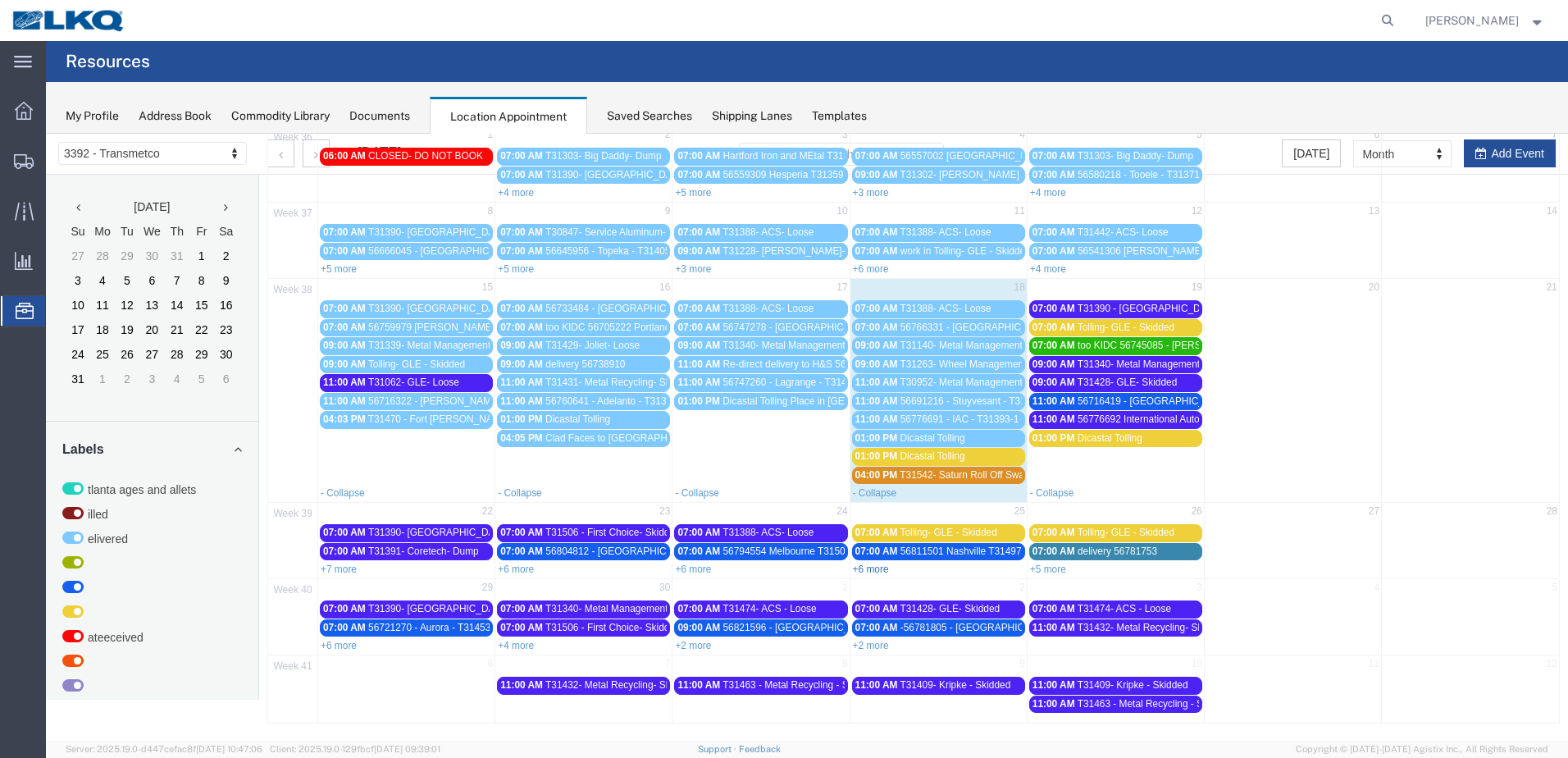
click at [874, 567] on link "+6 more" at bounding box center [871, 568] width 36 height 12
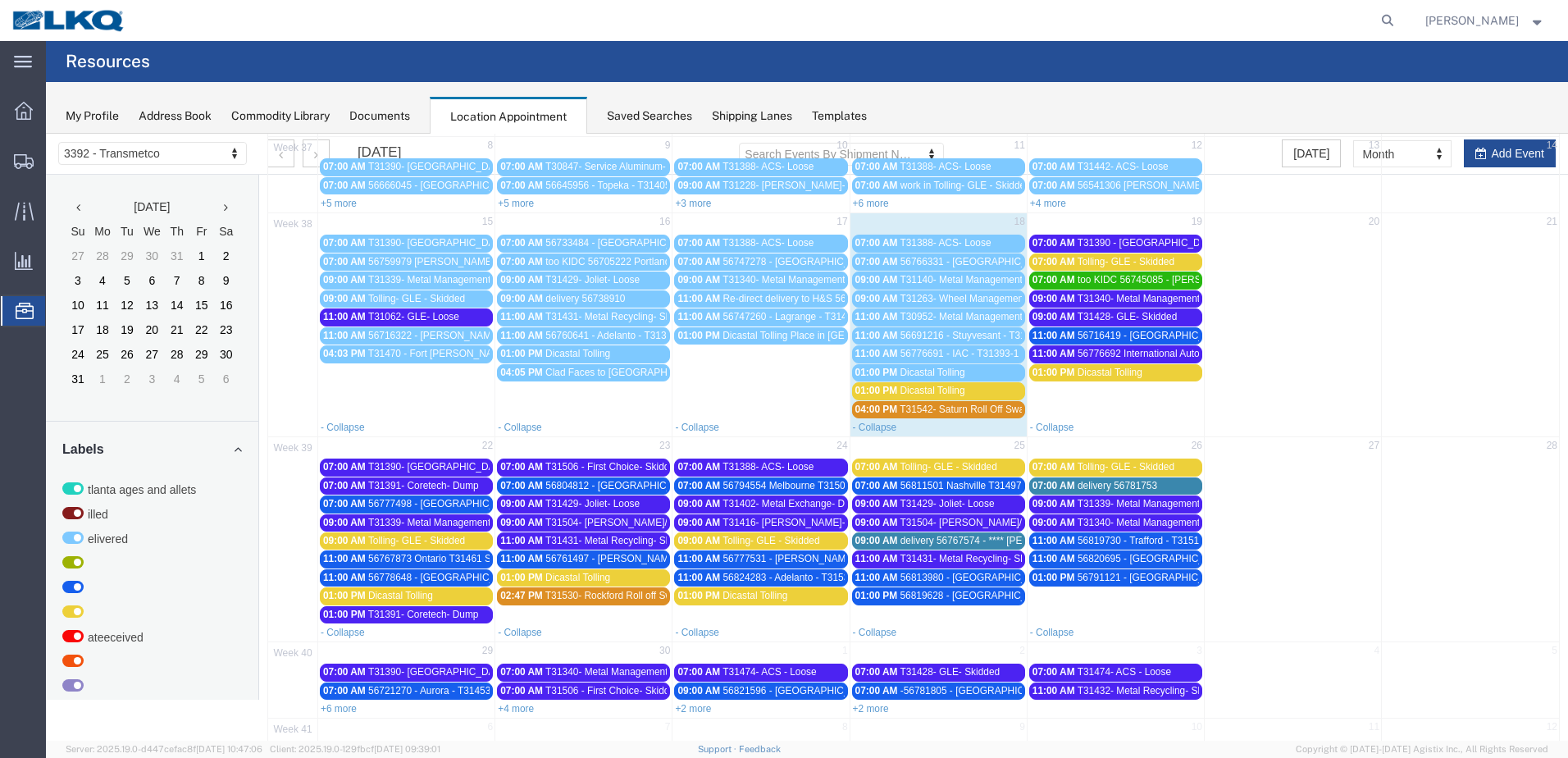
scroll to position [249, 0]
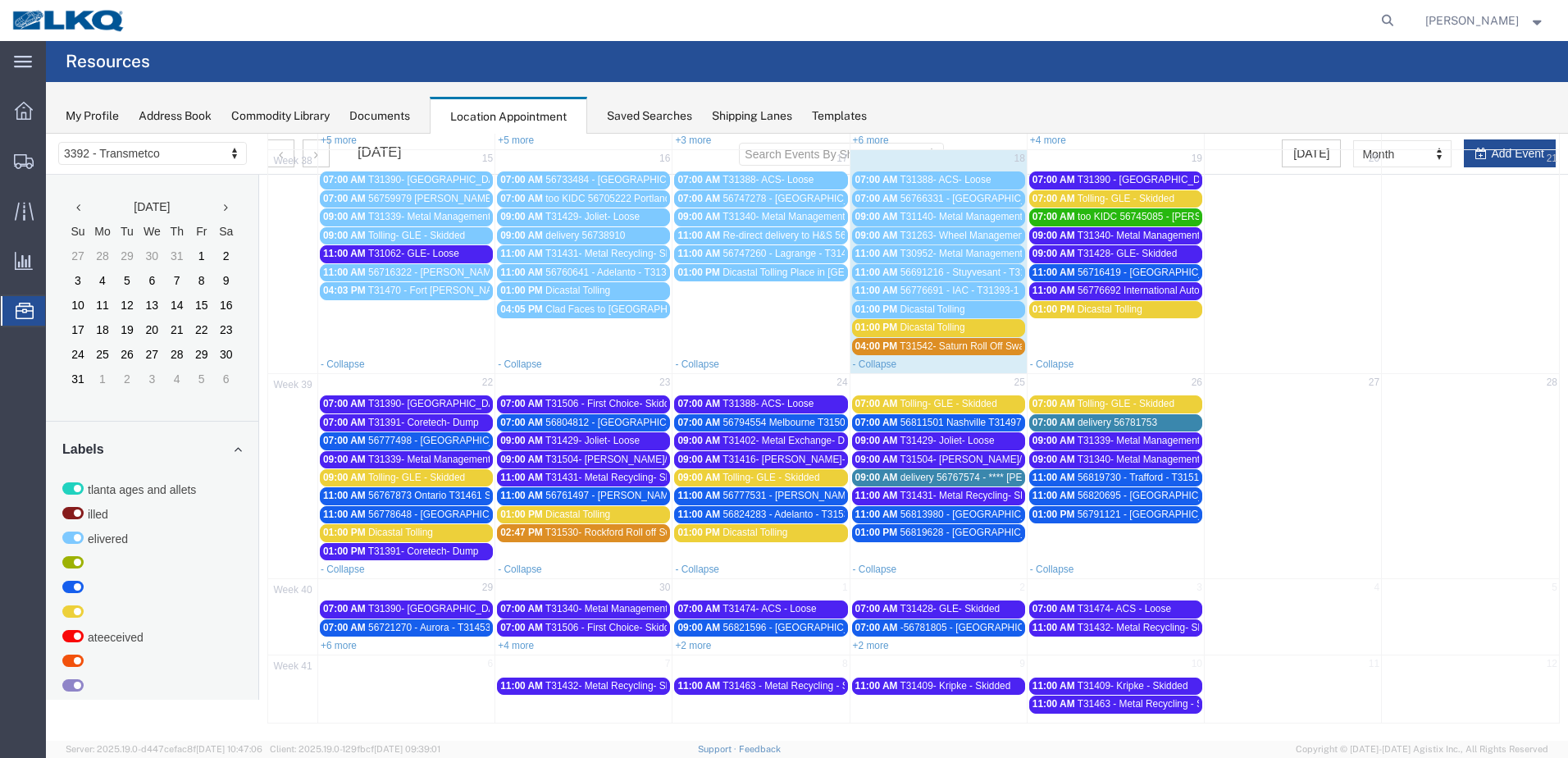
click at [871, 644] on link "+2 more" at bounding box center [871, 645] width 36 height 12
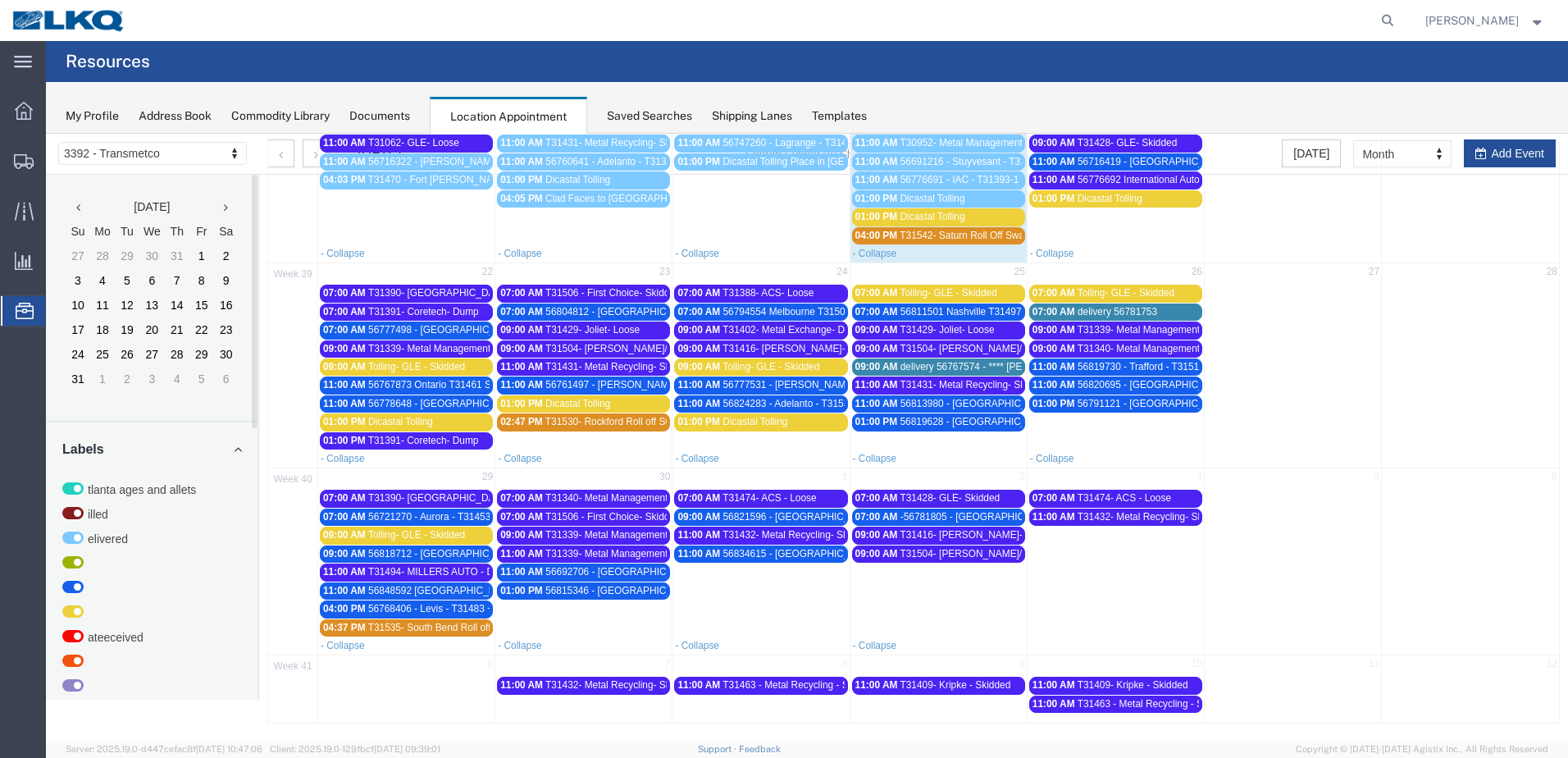
scroll to position [0, 0]
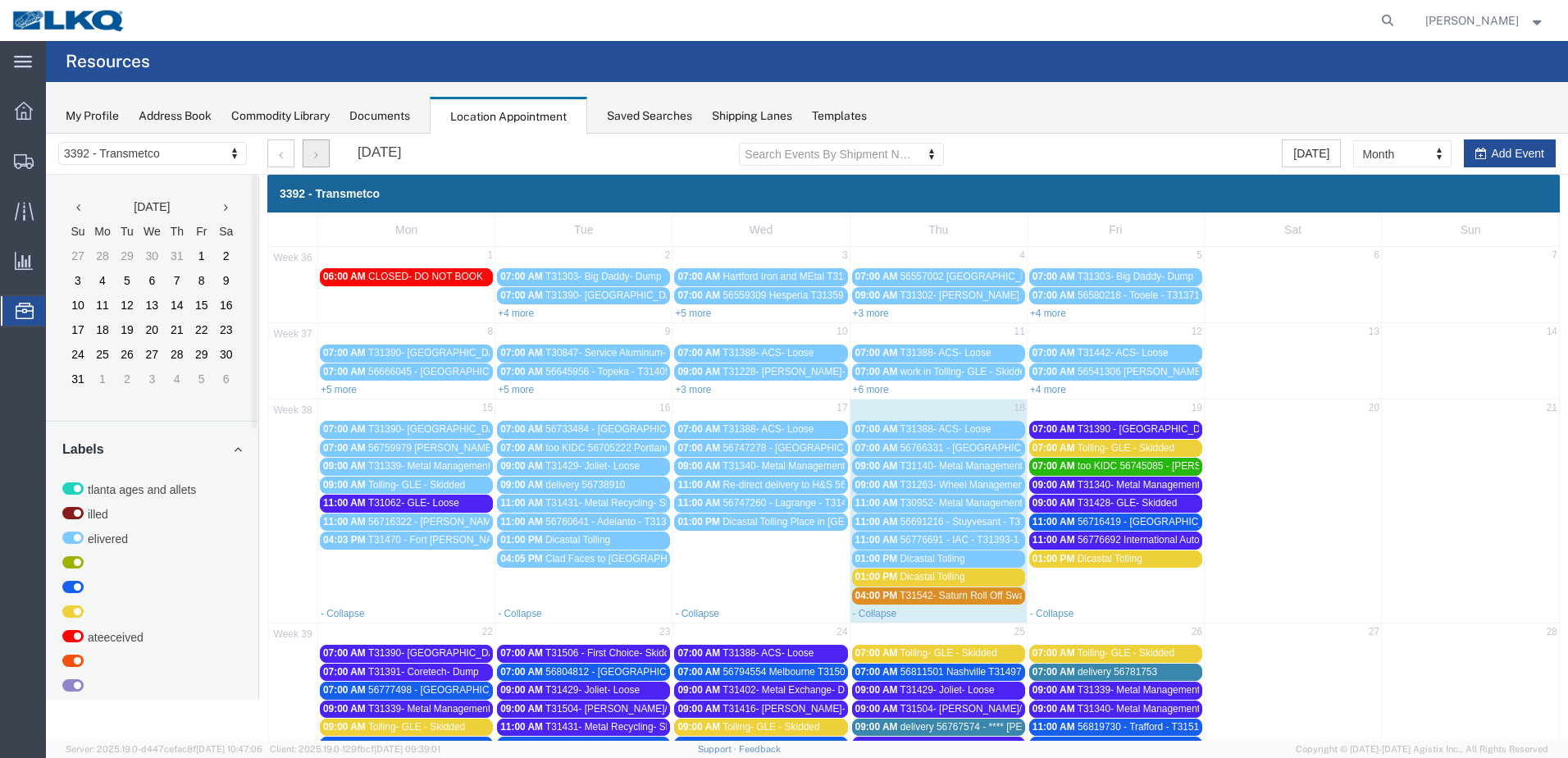
click at [315, 162] on button "button" at bounding box center [316, 153] width 27 height 28
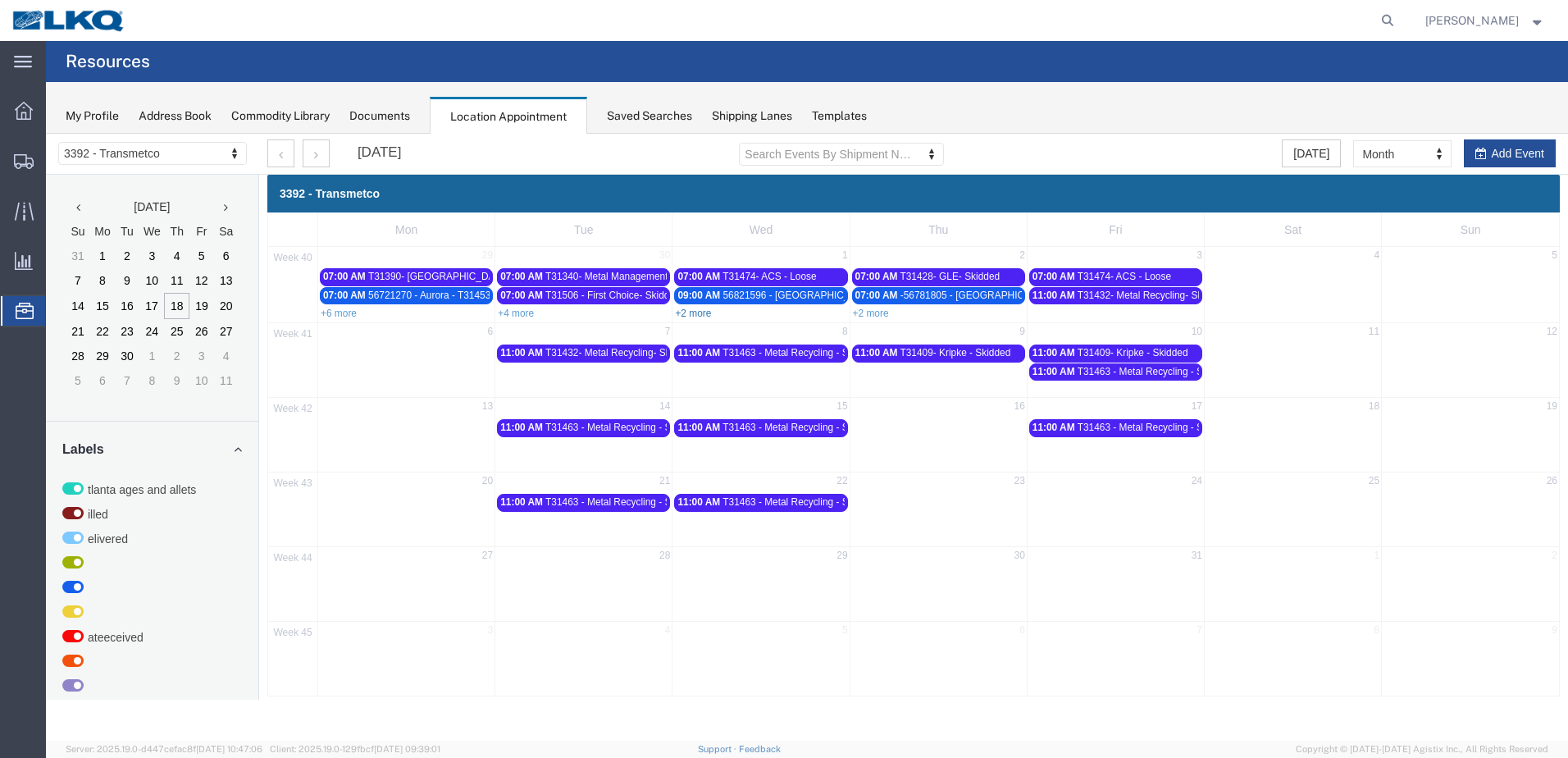
click at [700, 310] on link "+2 more" at bounding box center [693, 313] width 36 height 12
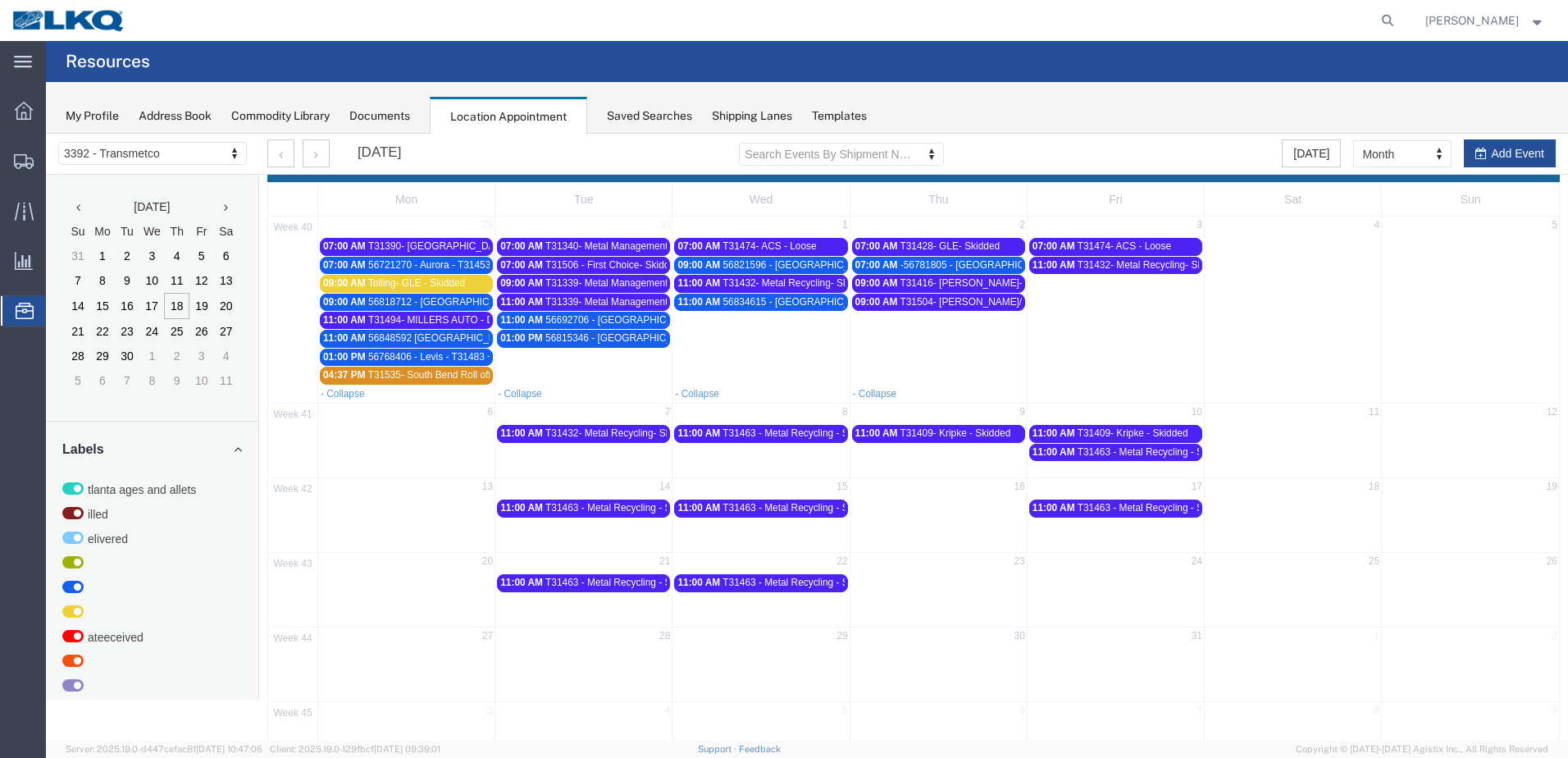
scroll to position [2, 0]
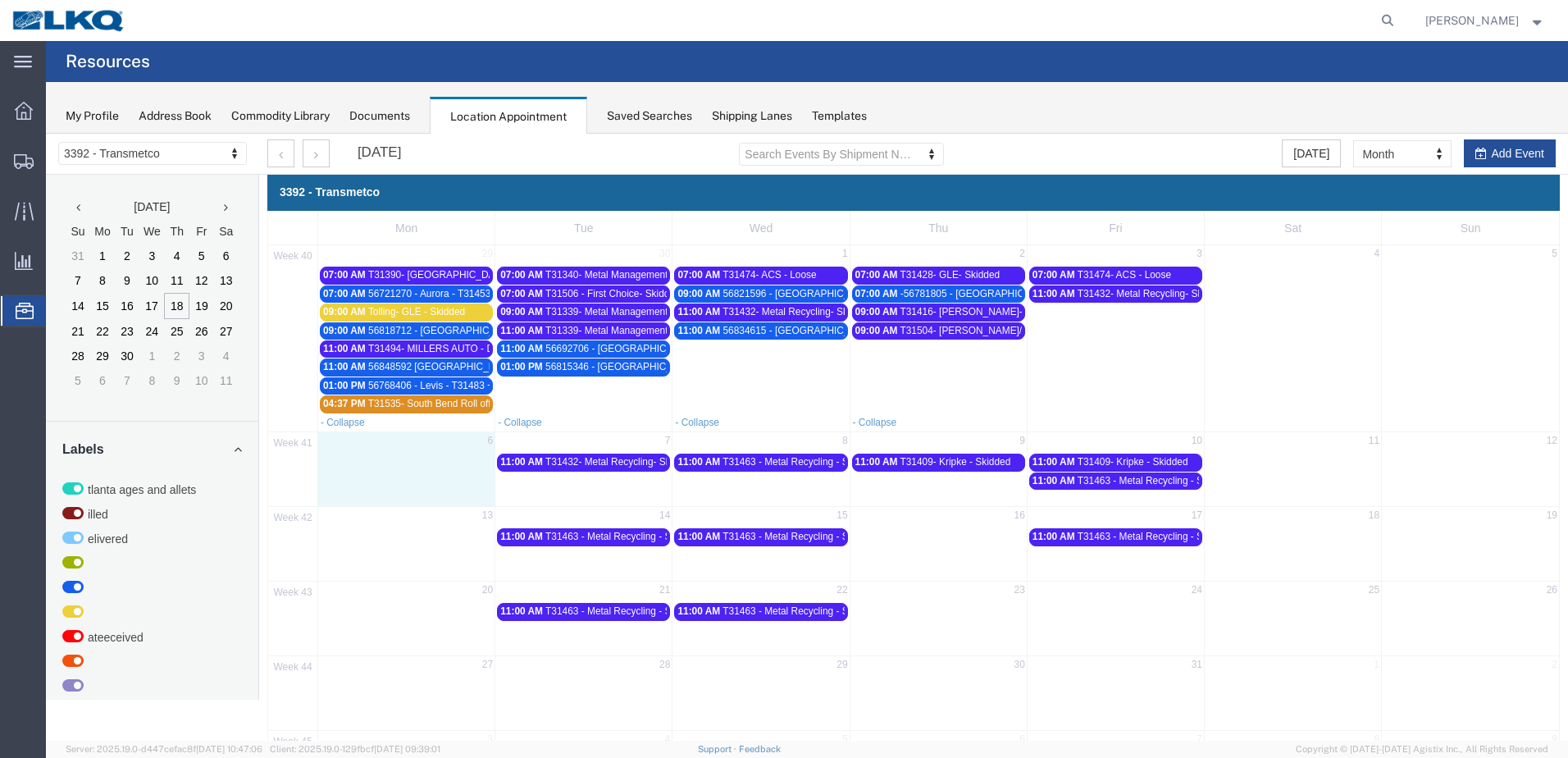
click at [449, 458] on td at bounding box center [407, 471] width 177 height 38
select select "1"
select select
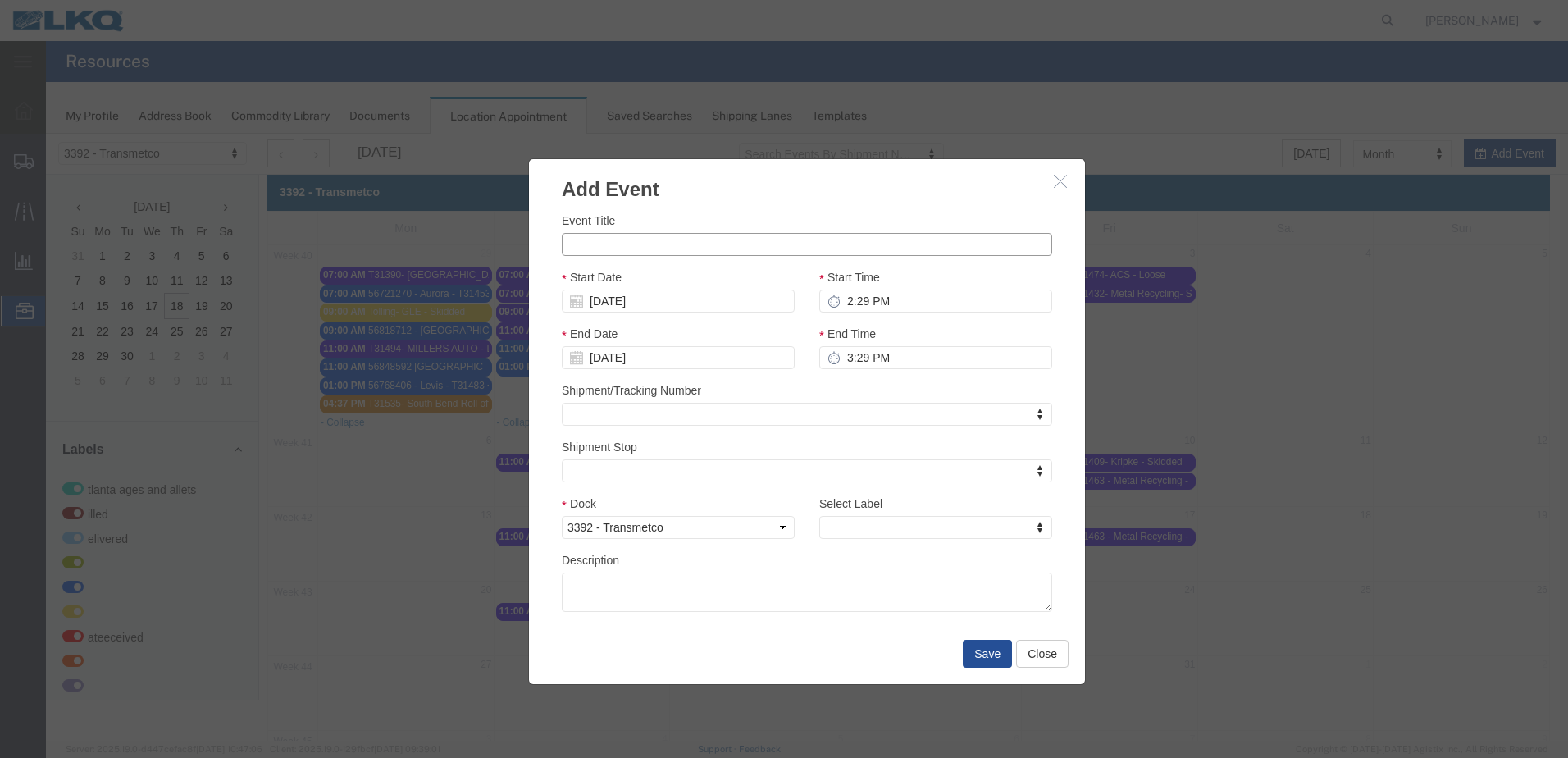
click at [579, 246] on input "Event Title" at bounding box center [806, 244] width 490 height 23
type input "T31563- [GEOGRAPHIC_DATA]- Loose"
click at [840, 300] on input "2:29 PM" at bounding box center [936, 300] width 233 height 23
type input "7:29 PM"
type input "8:29 PM"
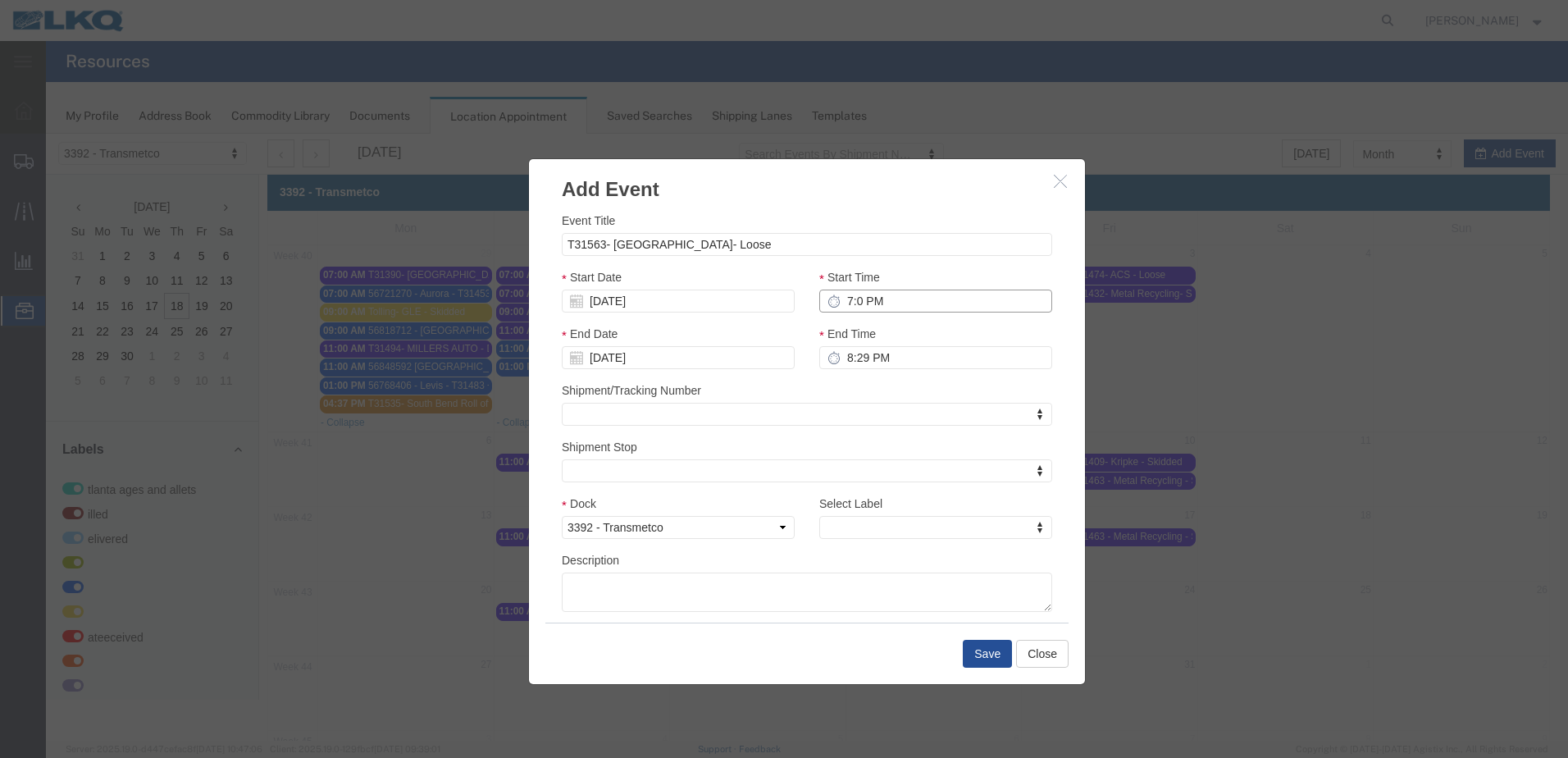
type input "7:00 PM"
type input "8:00 PM"
type input "7:00 AM"
type input "8:00 AM"
type input "th"
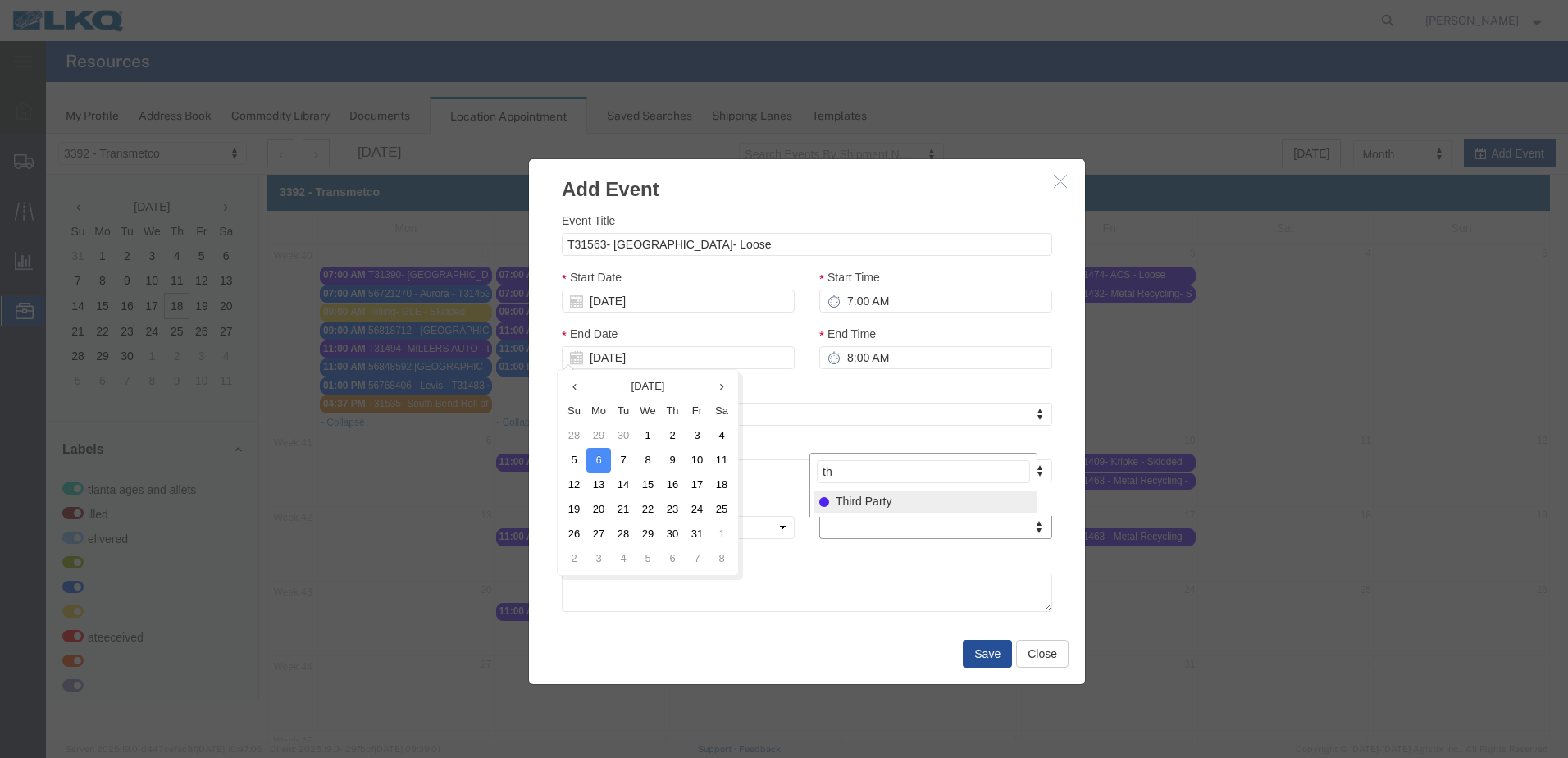
select select "23"
click at [976, 643] on button "Save" at bounding box center [988, 653] width 50 height 28
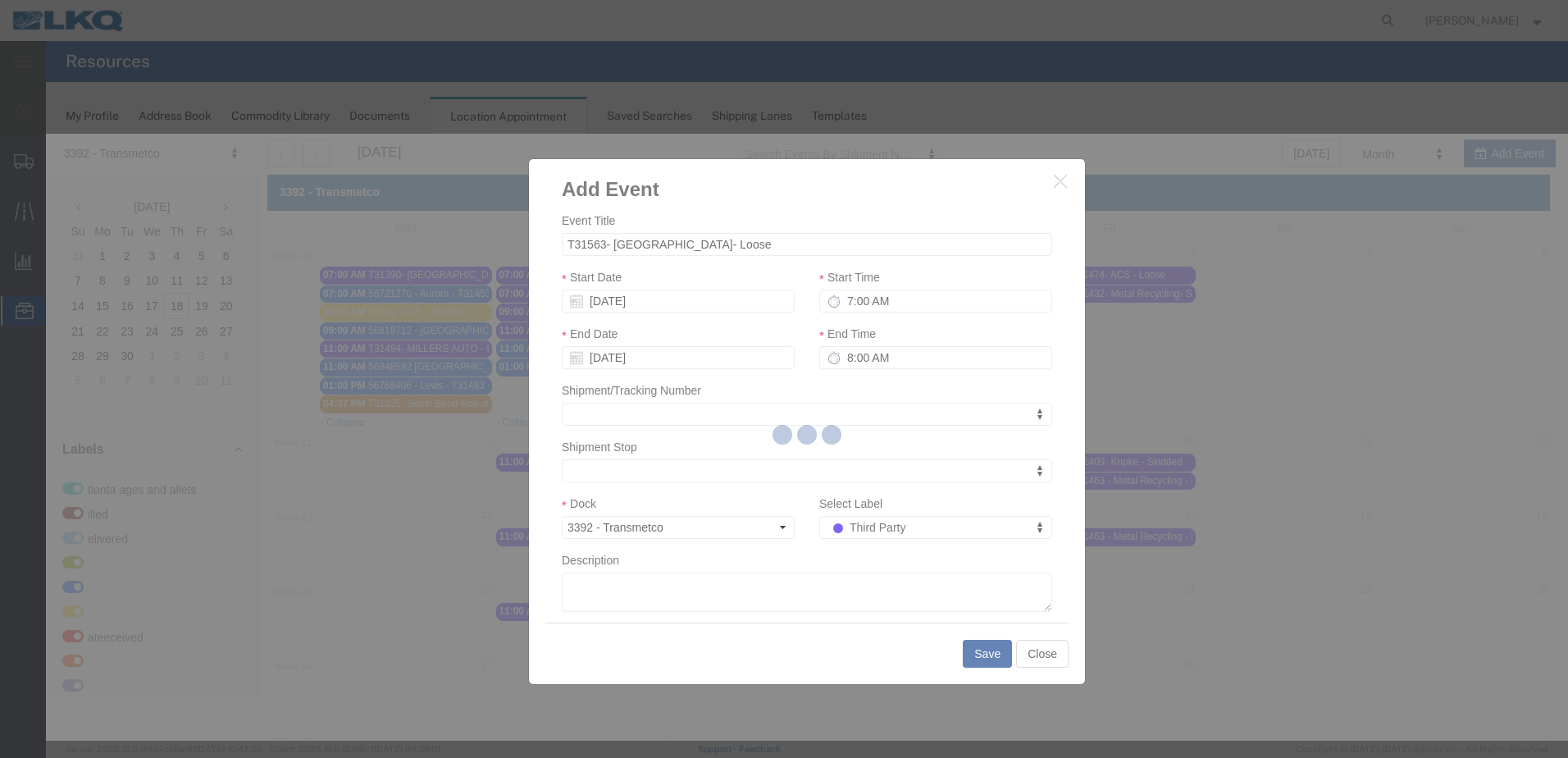
click at [961, 653] on div at bounding box center [807, 437] width 1522 height 606
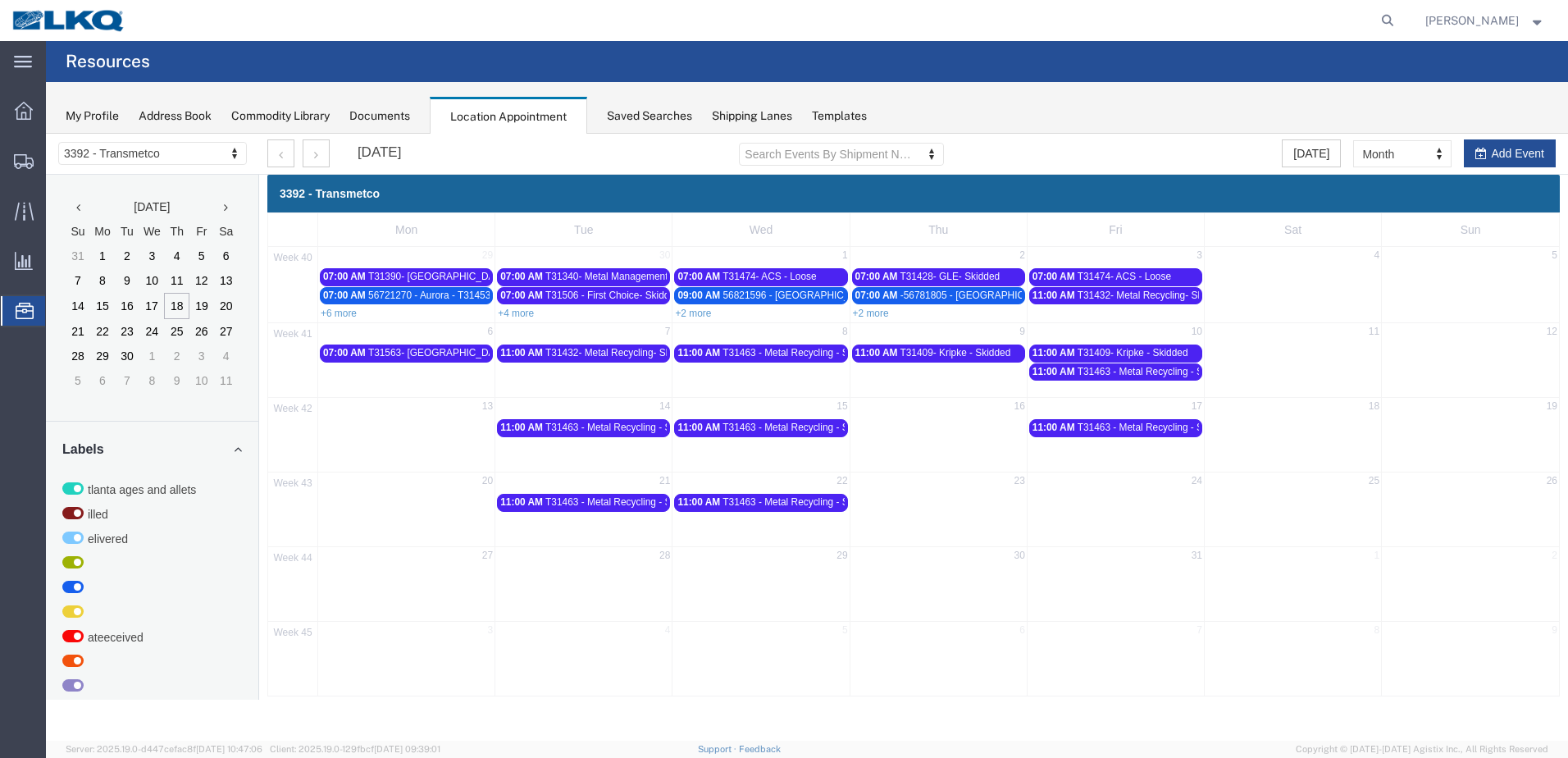
scroll to position [0, 0]
click at [402, 427] on td at bounding box center [407, 426] width 177 height 19
select select "1"
select select
click at [402, 427] on td at bounding box center [407, 426] width 177 height 19
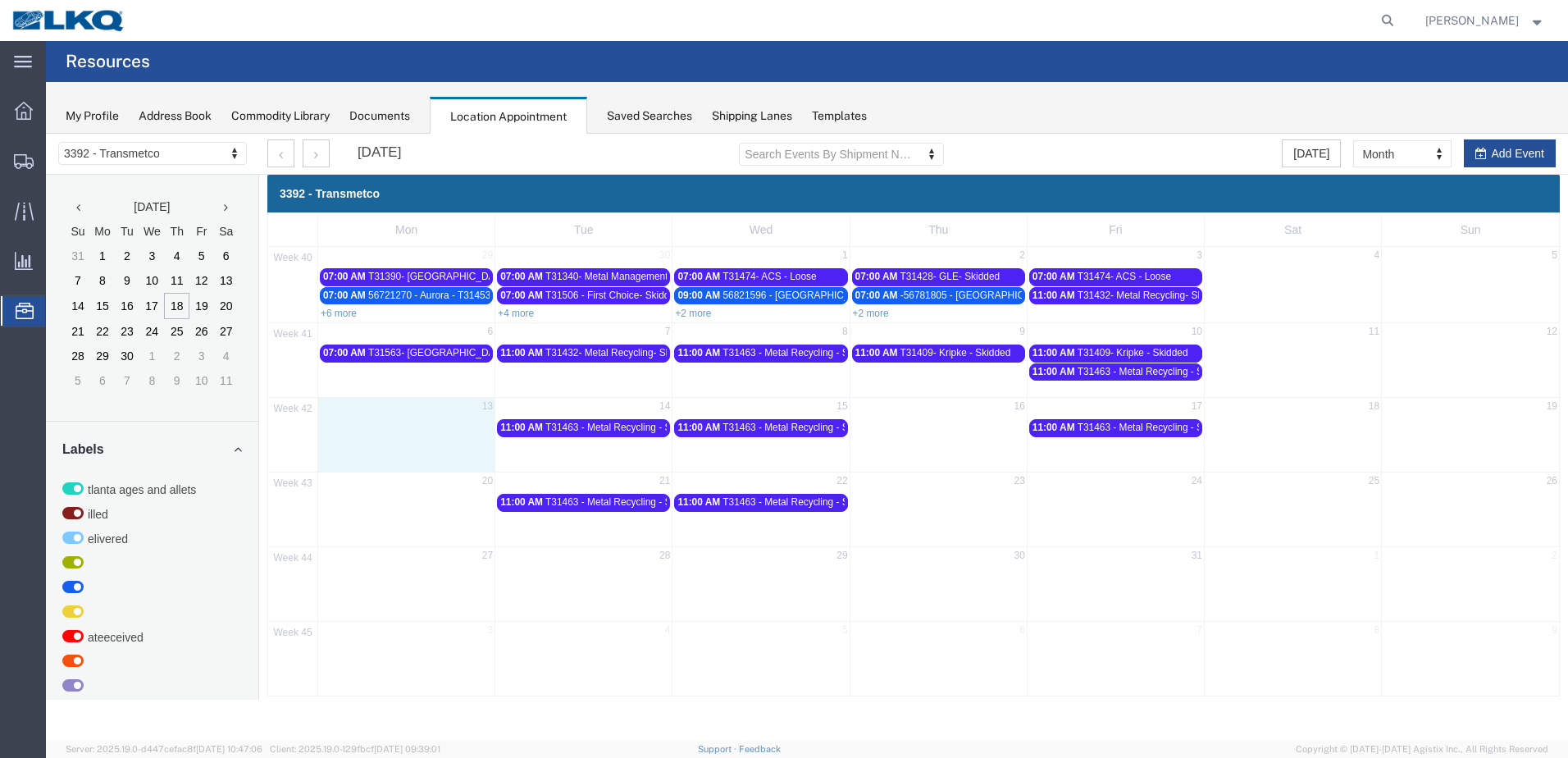
select select
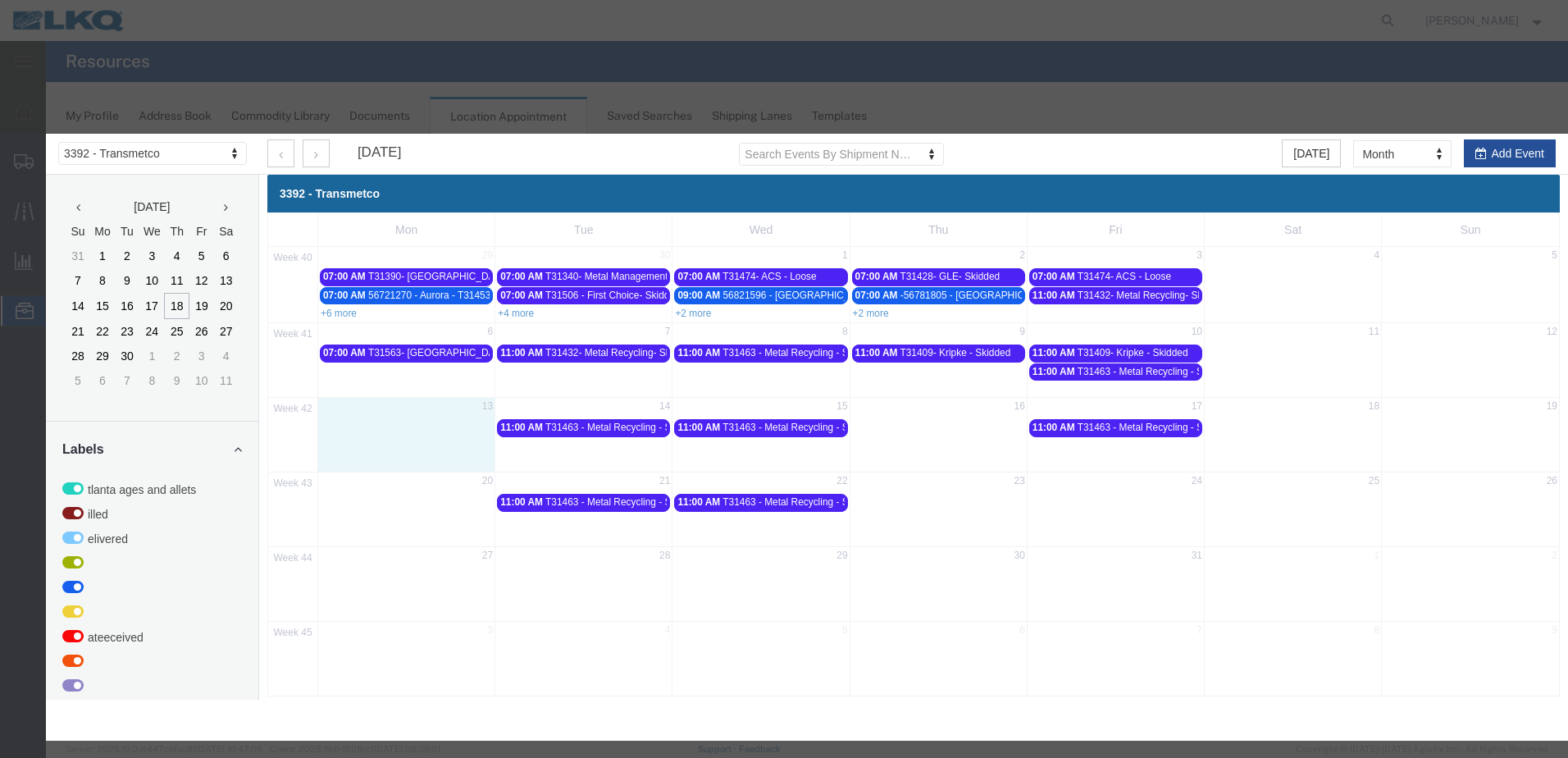
select select "1"
select select
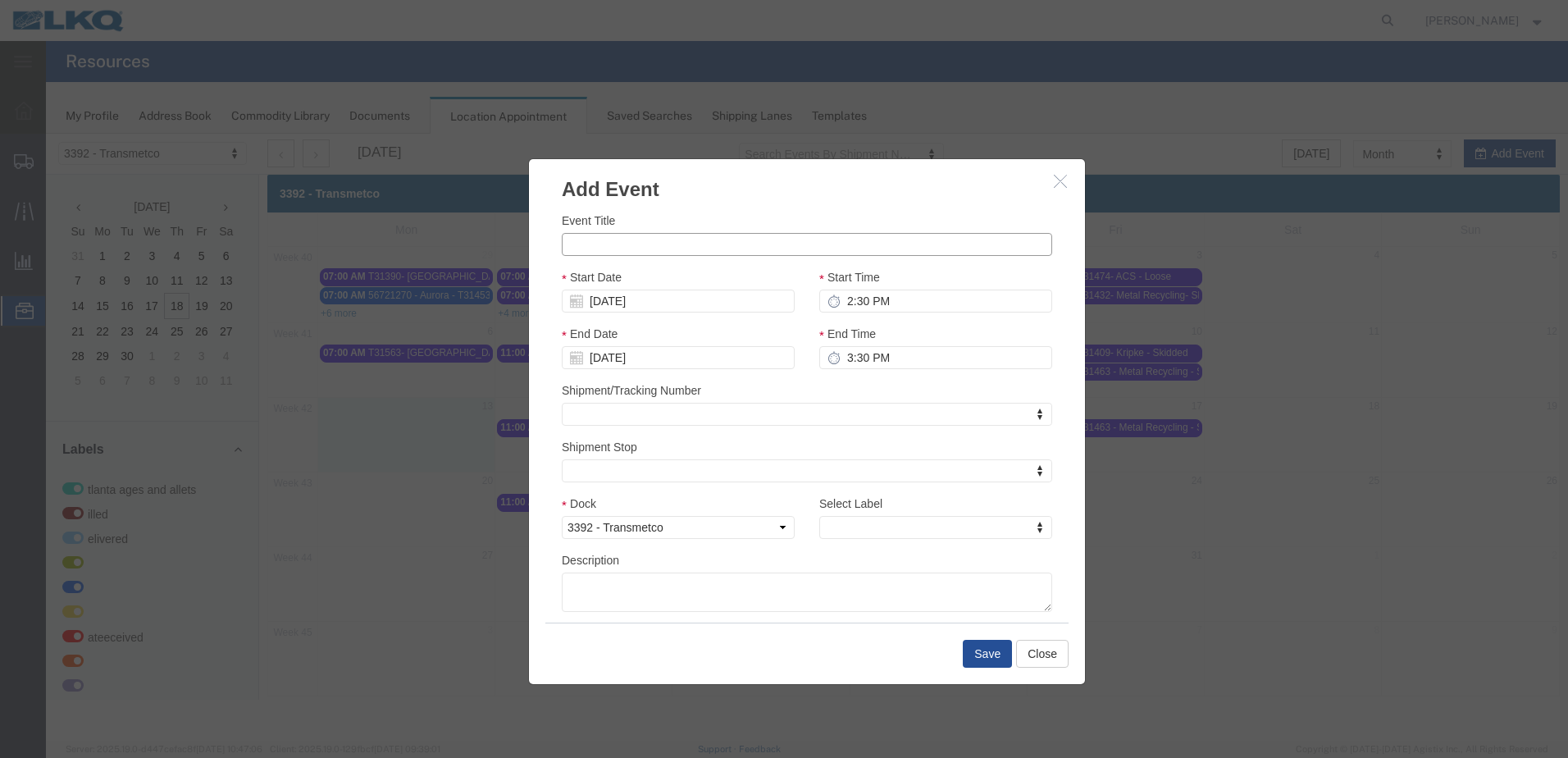
click at [621, 251] on input "Event Title" at bounding box center [806, 244] width 490 height 23
paste input "T31563- [GEOGRAPHIC_DATA]- Loose"
type input "T31563- [GEOGRAPHIC_DATA]- Loose"
click at [841, 302] on input "2:30 PM" at bounding box center [936, 300] width 233 height 23
type input "7:30 PM"
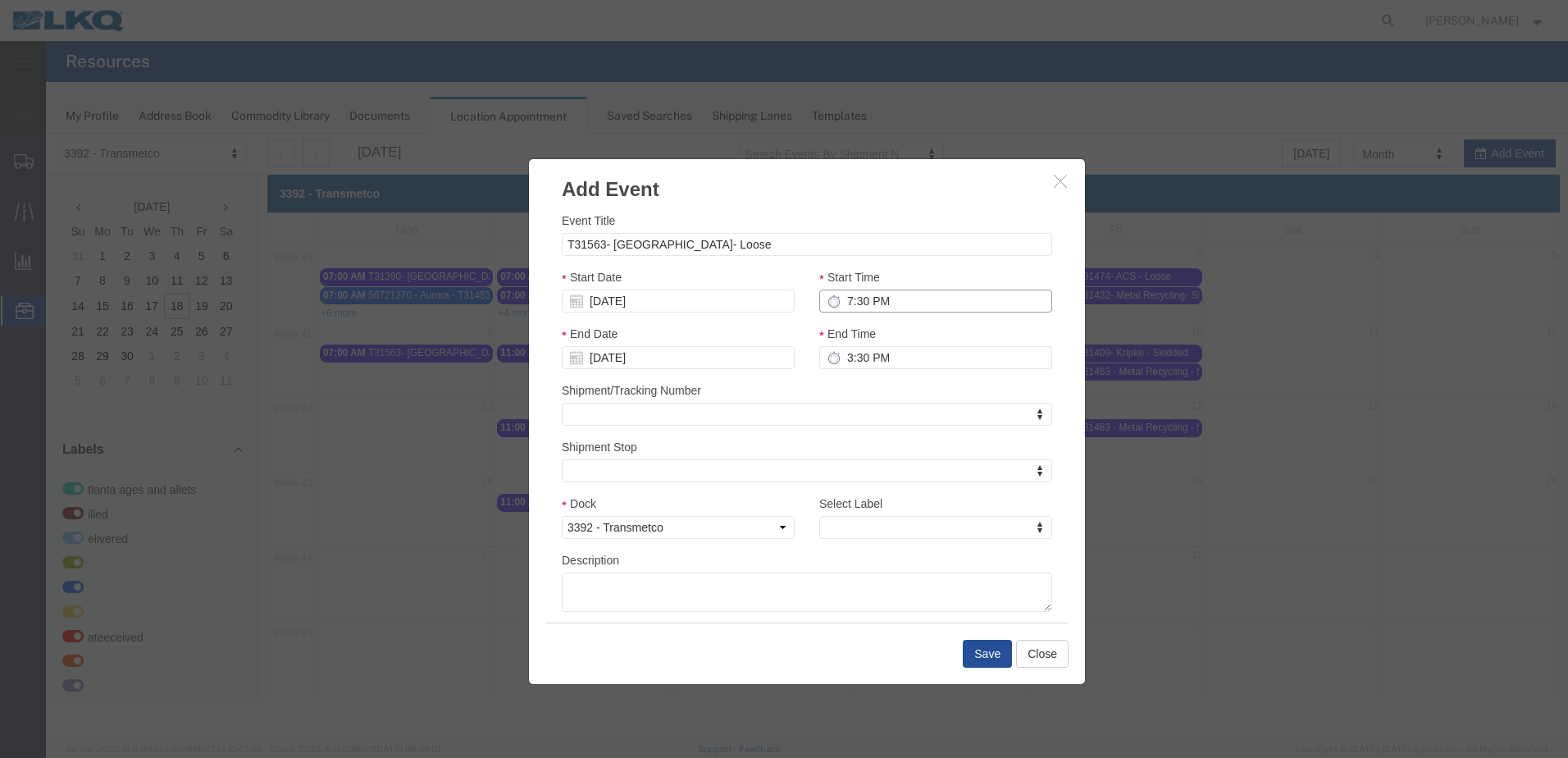
type input "8:30 PM"
type input "7:00 PM"
type input "8:00 PM"
type input "7:00 AM"
type input "8:00 AM"
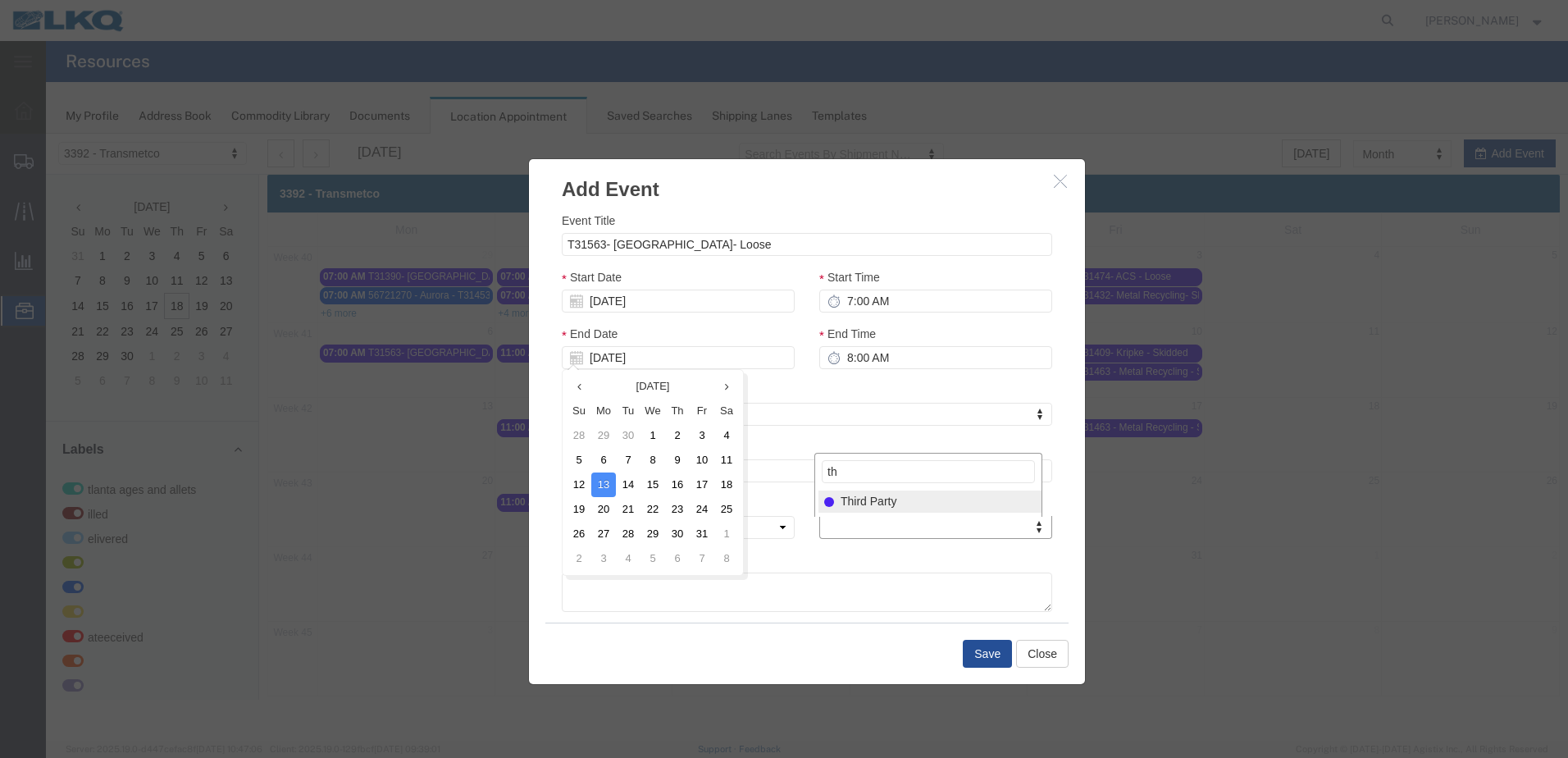
type input "th"
select select "23"
click at [997, 659] on button "Save" at bounding box center [988, 653] width 50 height 28
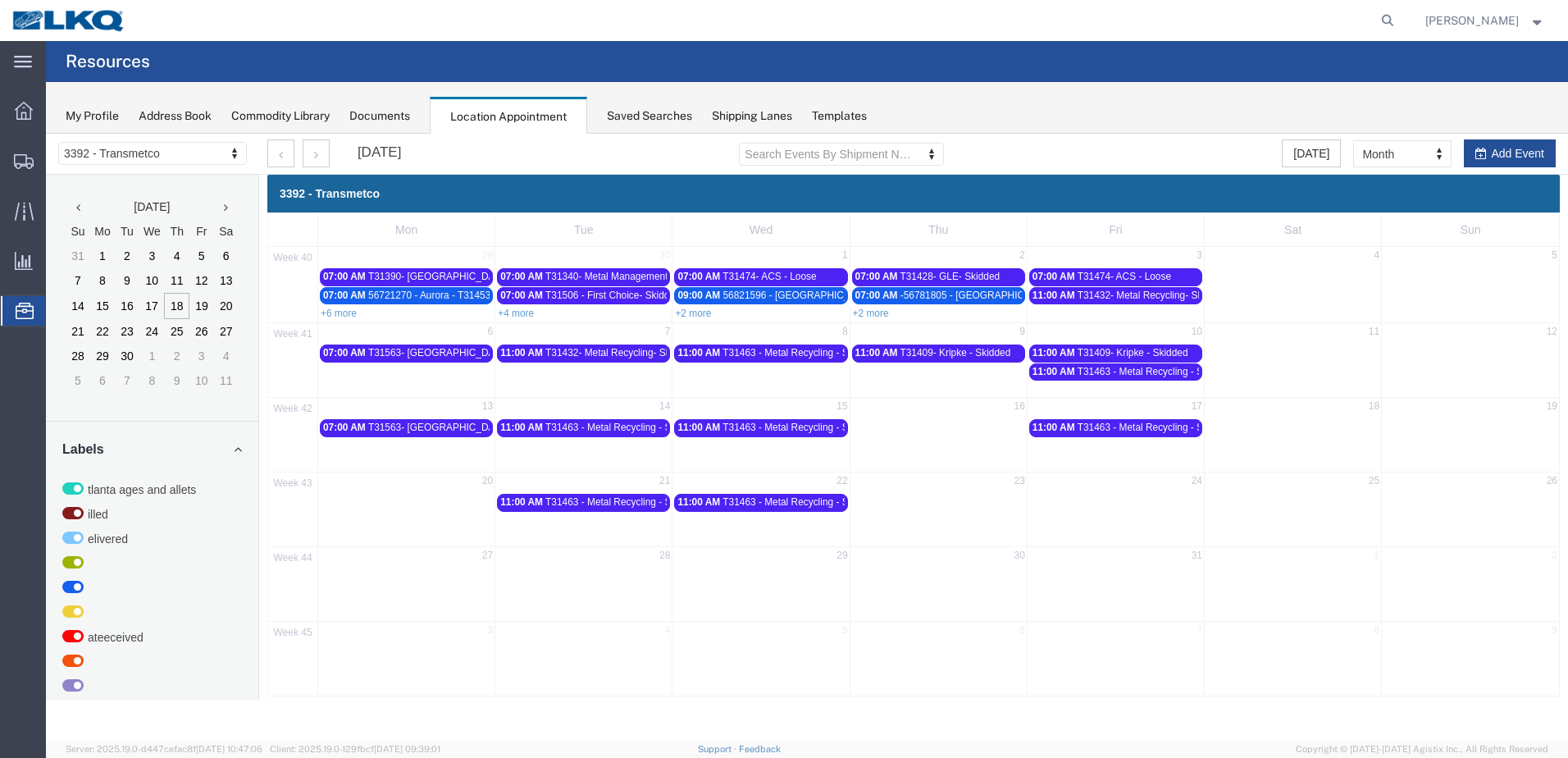
click at [453, 503] on td at bounding box center [407, 501] width 177 height 19
select select "1"
select select
click at [453, 503] on td at bounding box center [407, 501] width 177 height 19
select select
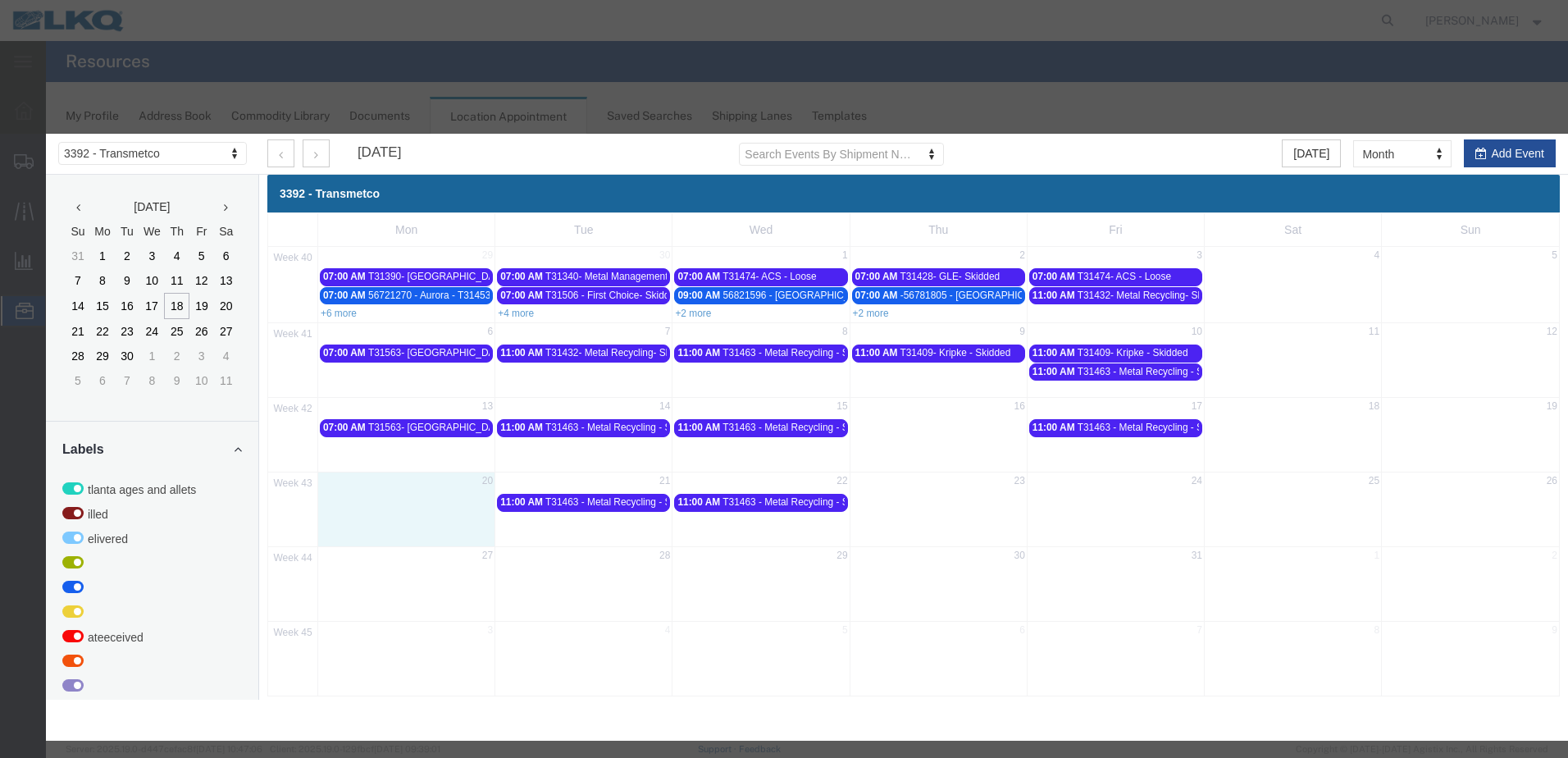
select select "1"
select select
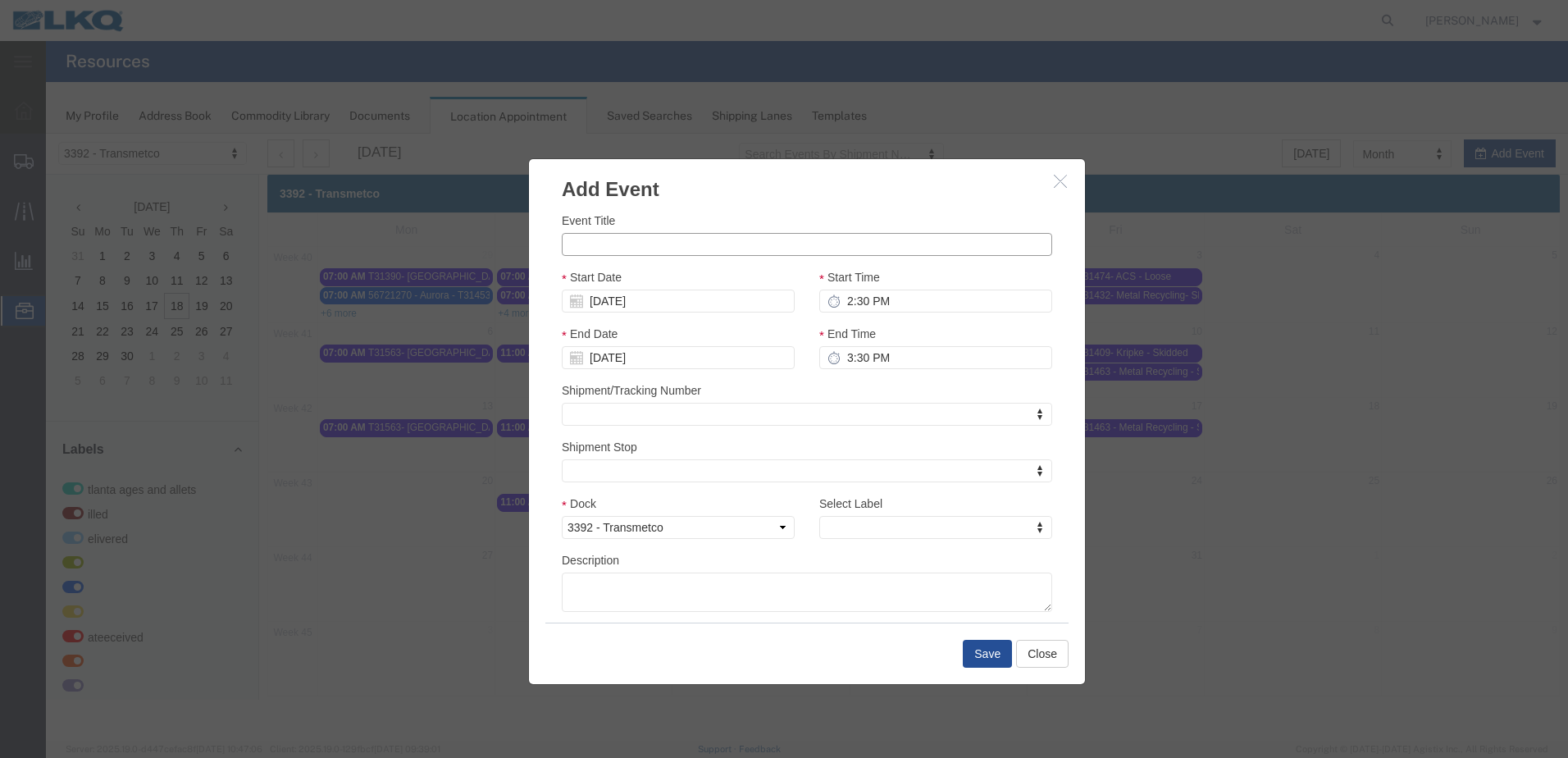
click at [677, 251] on input "Event Title" at bounding box center [806, 244] width 490 height 23
paste input "T31563- [GEOGRAPHIC_DATA]- Loose"
type input "T31563- [GEOGRAPHIC_DATA]- Loose"
click at [849, 300] on input "2:30 PM" at bounding box center [936, 300] width 233 height 23
type input "7:30 PM"
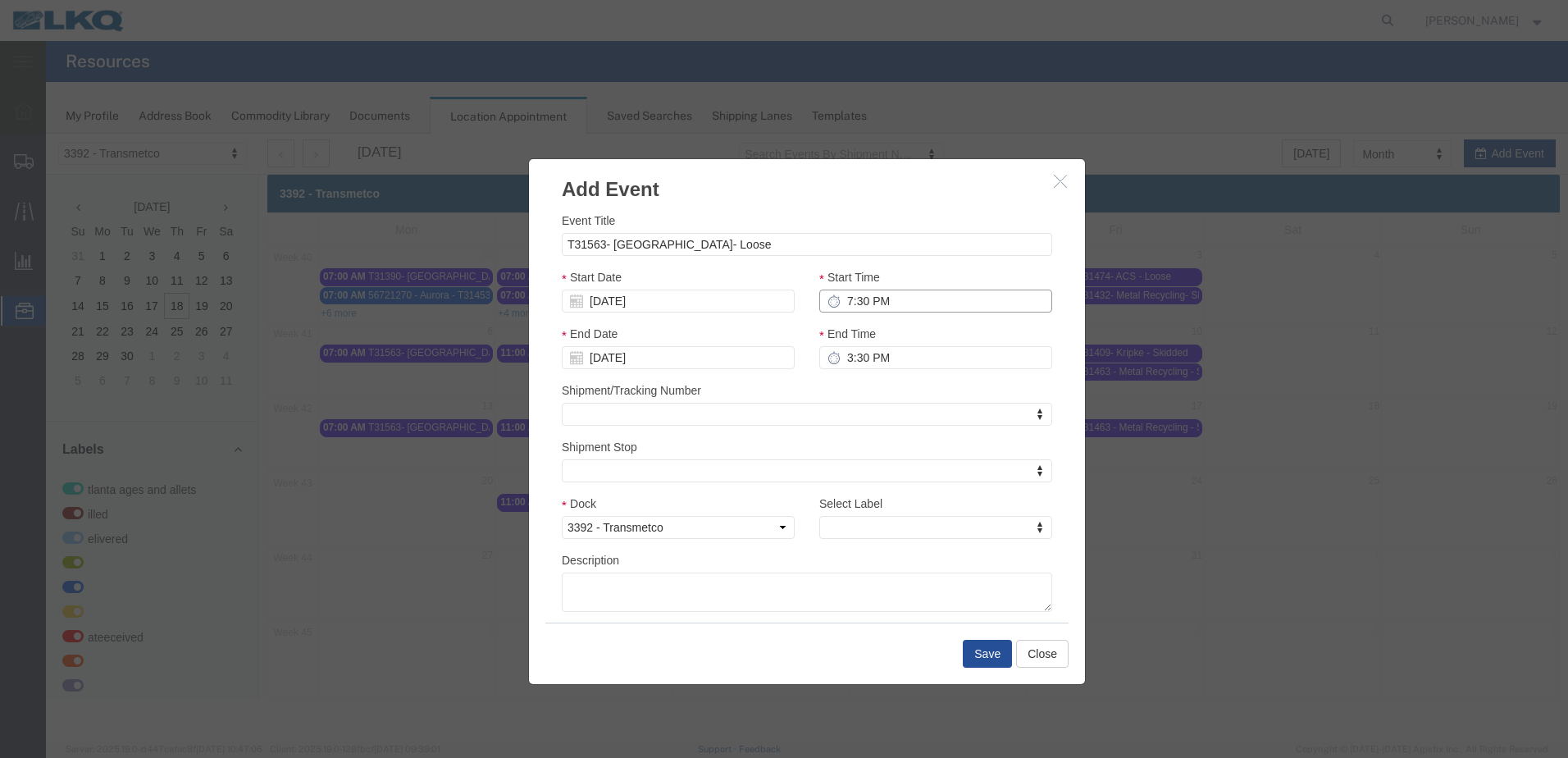
type input "8:30 PM"
type input "7:00 PM"
type input "8:00 PM"
type input "7:00 AM"
type input "8:00 AM"
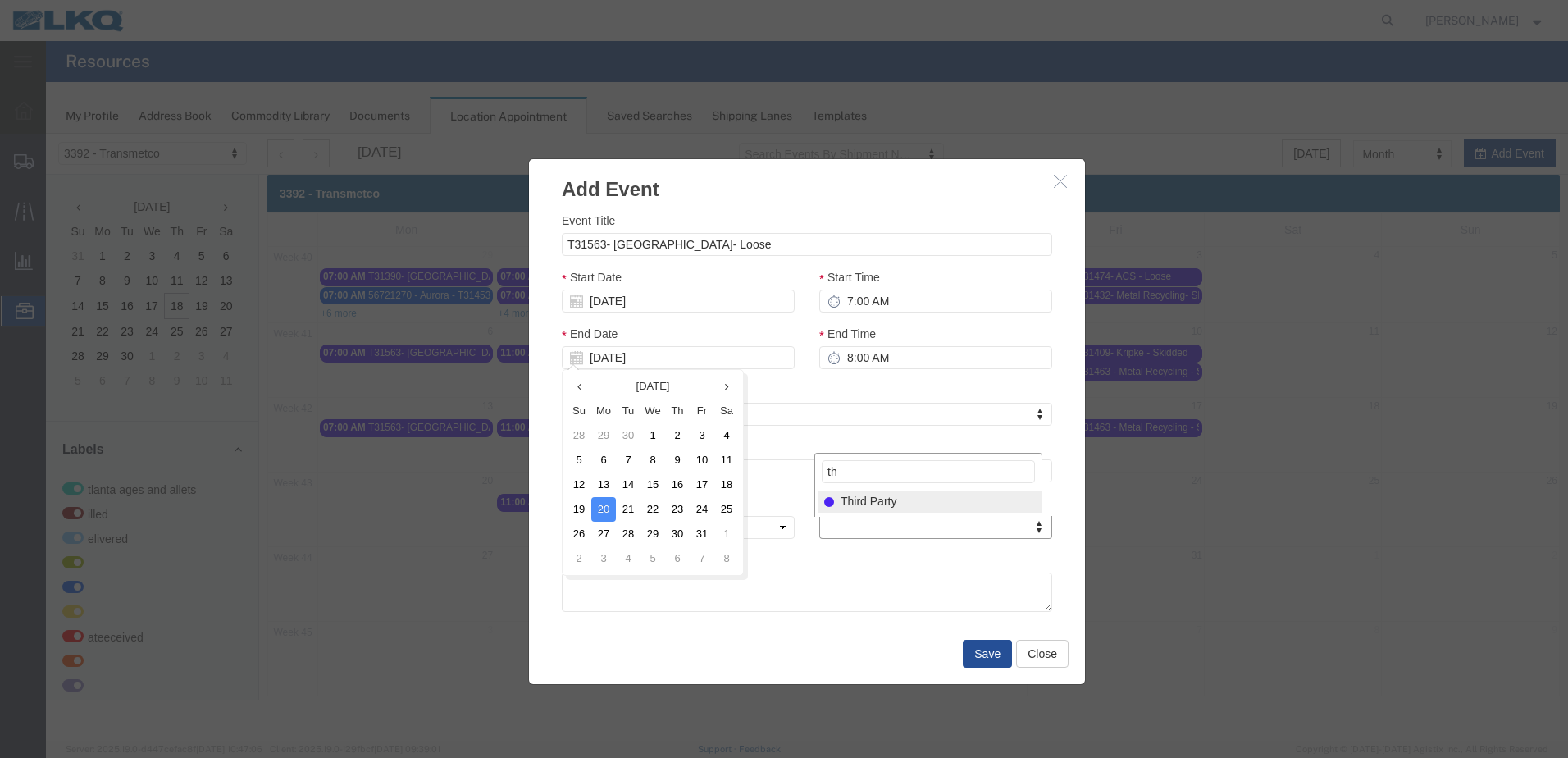
type input "th"
select select "23"
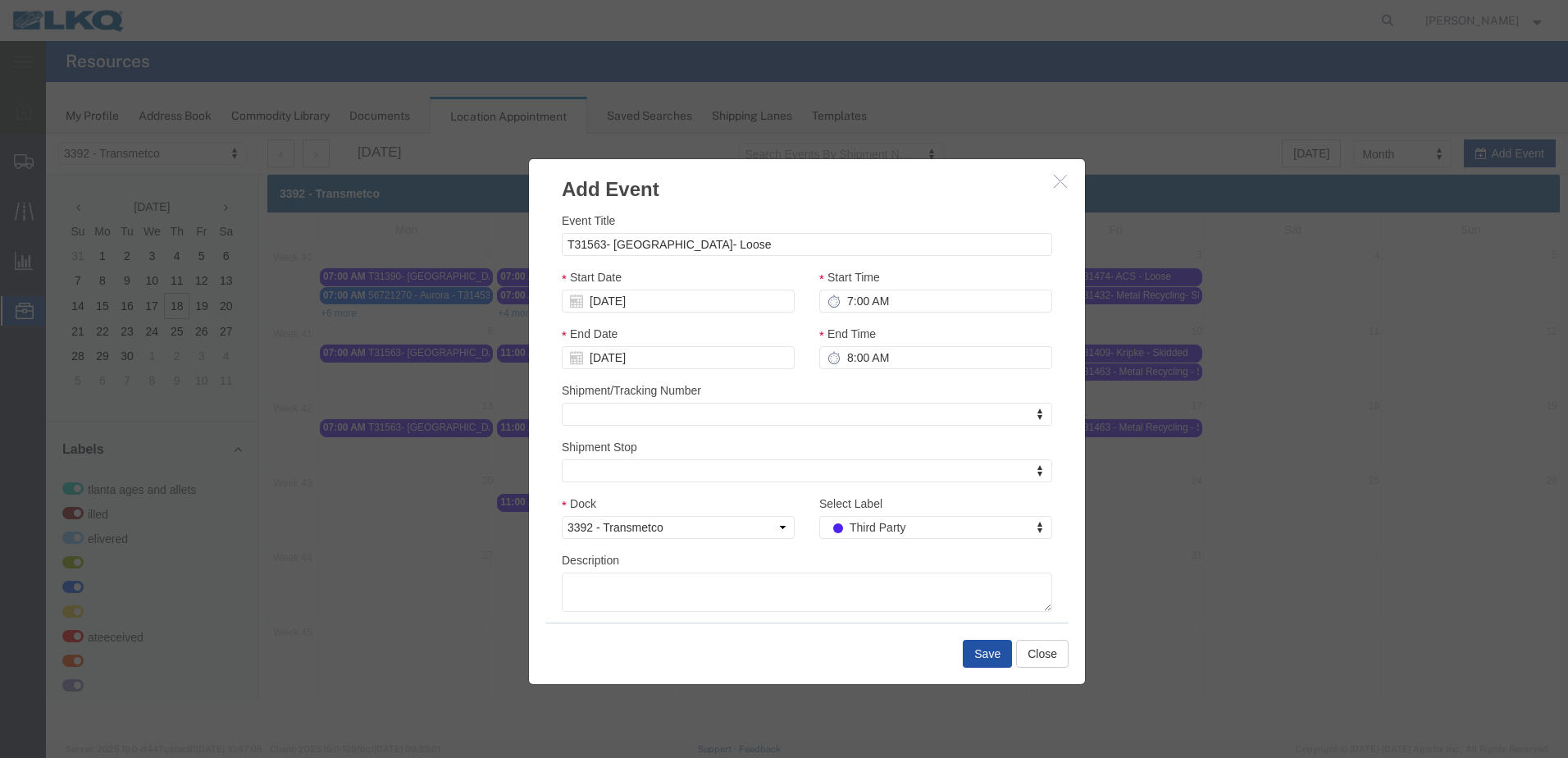
click at [988, 657] on button "Save" at bounding box center [988, 653] width 50 height 28
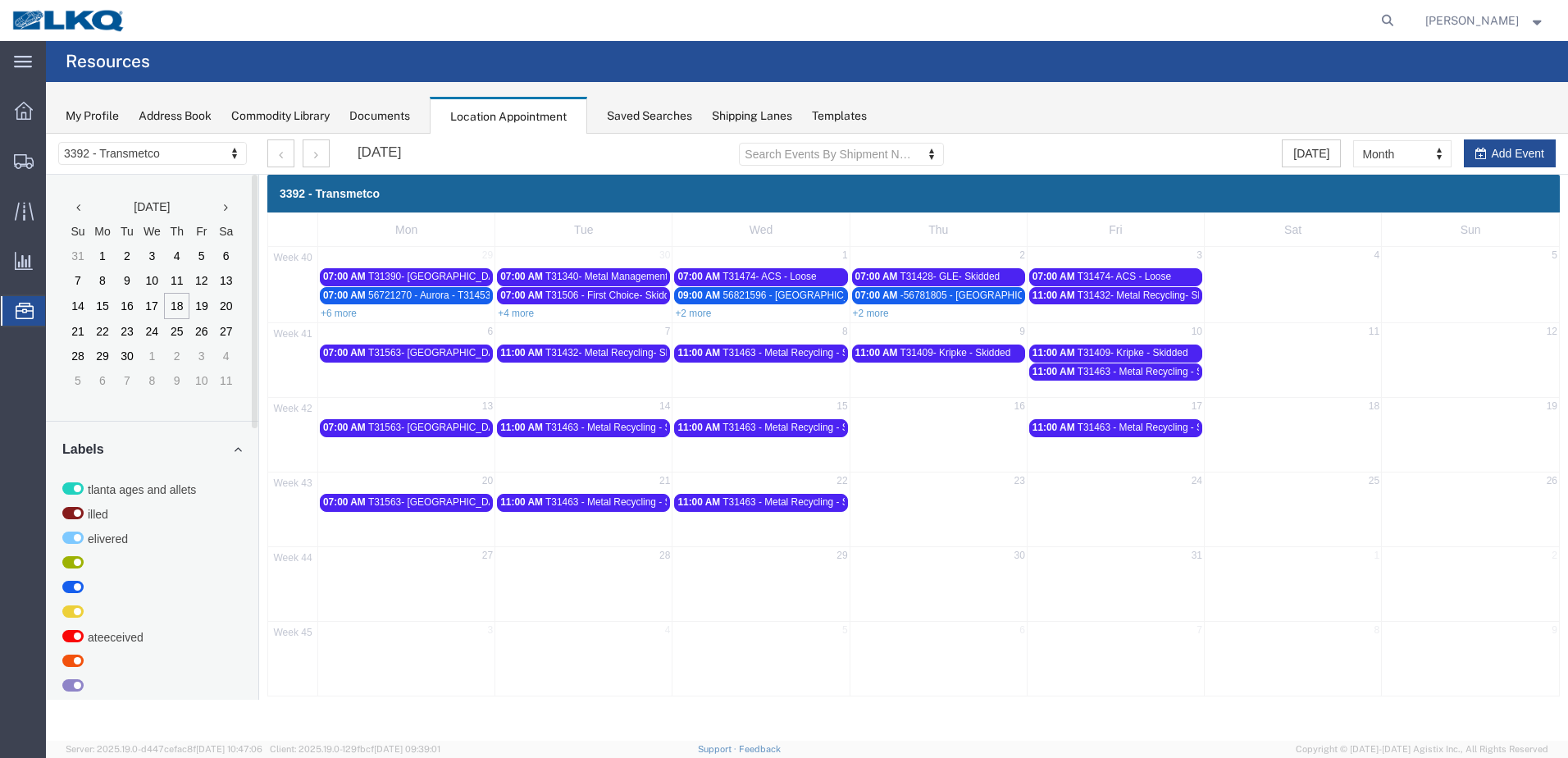
click at [455, 578] on div "44 27 28 29 30 31 1 2" at bounding box center [914, 583] width 1291 height 75
select select "1"
select select
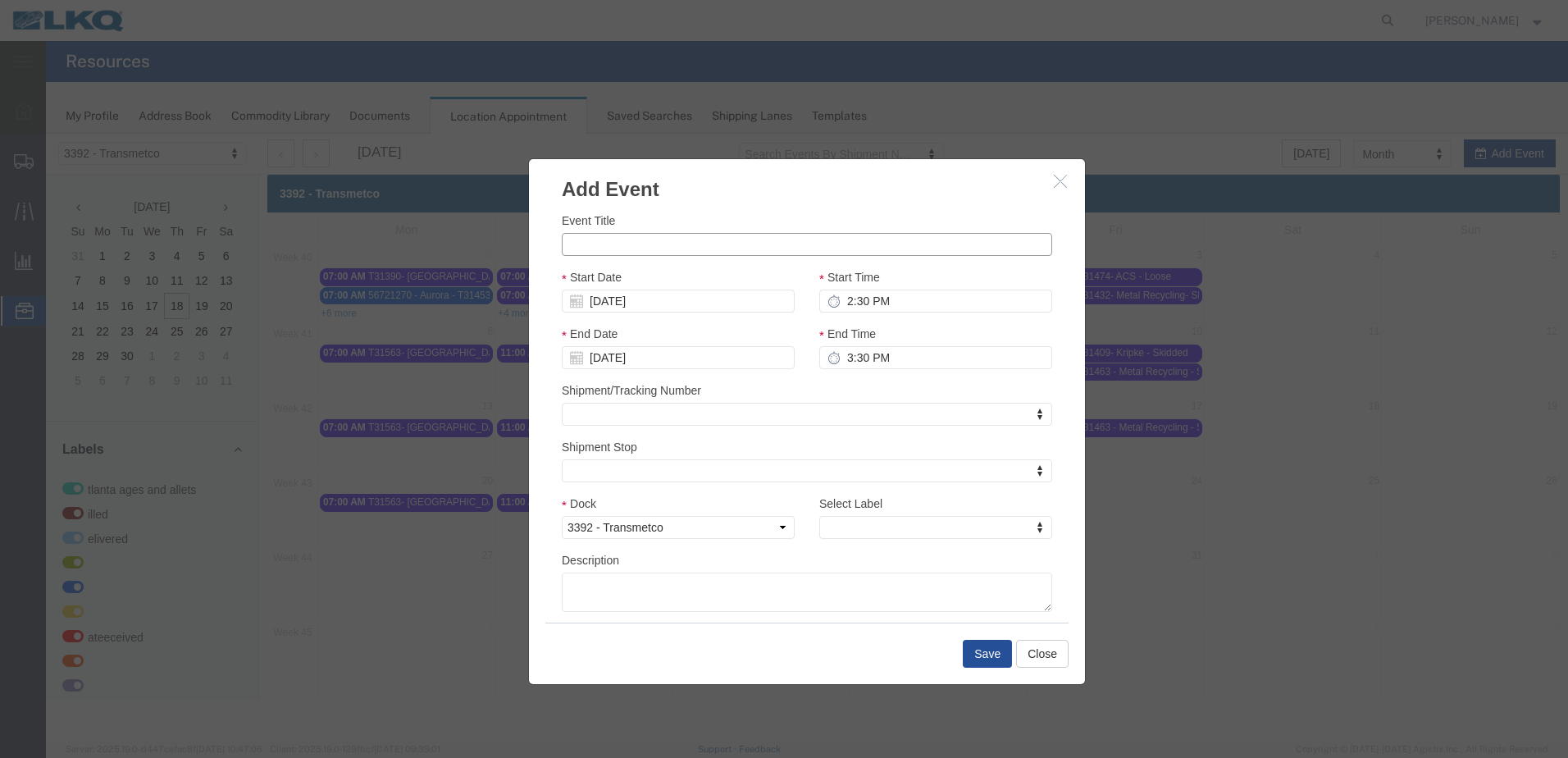
click at [664, 238] on input "Event Title" at bounding box center [806, 244] width 490 height 23
paste input "T31563- [GEOGRAPHIC_DATA]- Loose"
type input "T31563- [GEOGRAPHIC_DATA]- Loose"
click at [852, 303] on input "2:30 PM" at bounding box center [936, 300] width 233 height 23
type input "7:30 PM"
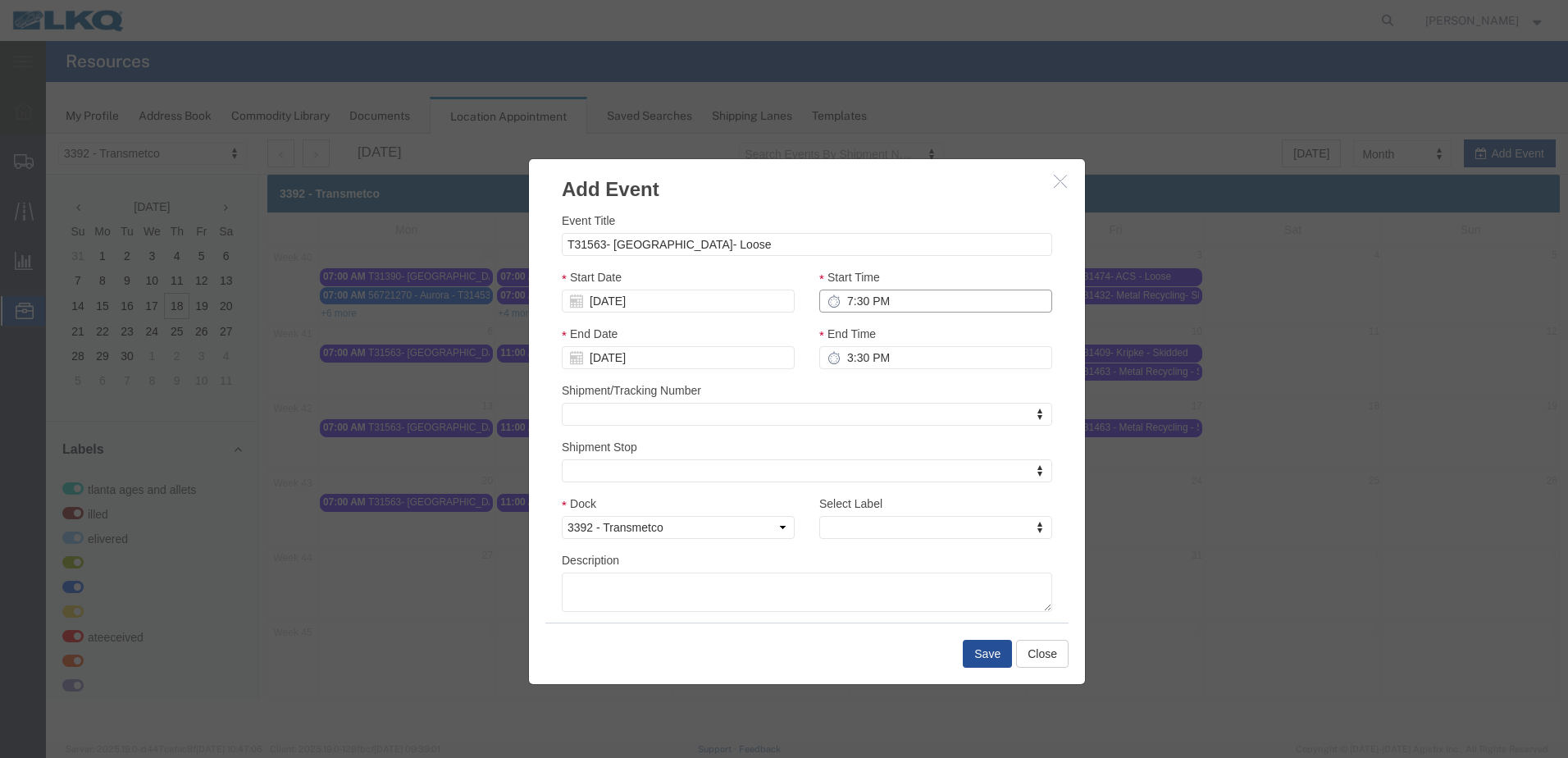
type input "8:30 PM"
type input "7:00 PM"
type input "8:00 PM"
type input "7:00 AM"
type input "8:00 AM"
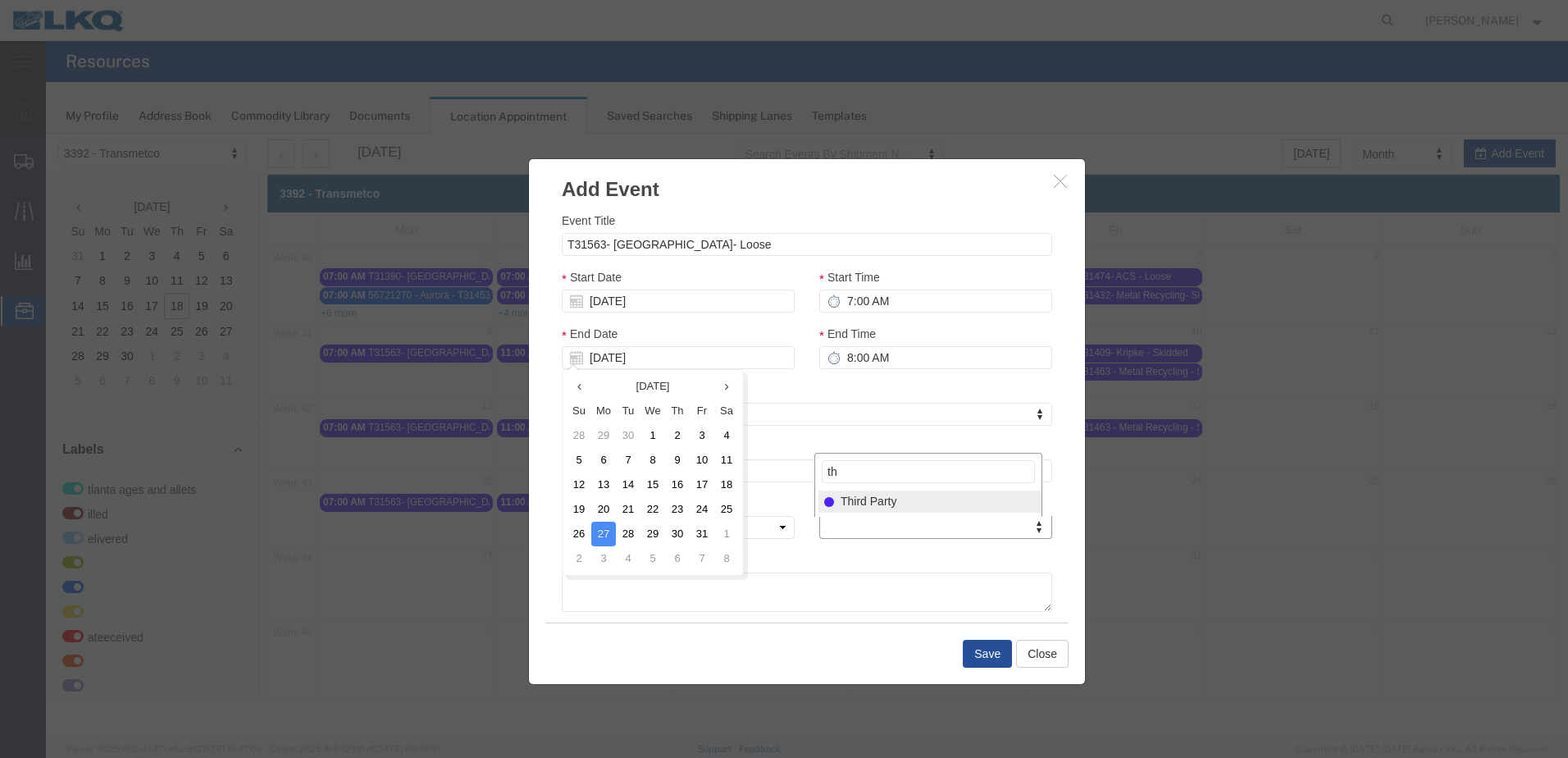
type input "th"
select select "23"
click at [991, 655] on button "Save" at bounding box center [988, 653] width 50 height 28
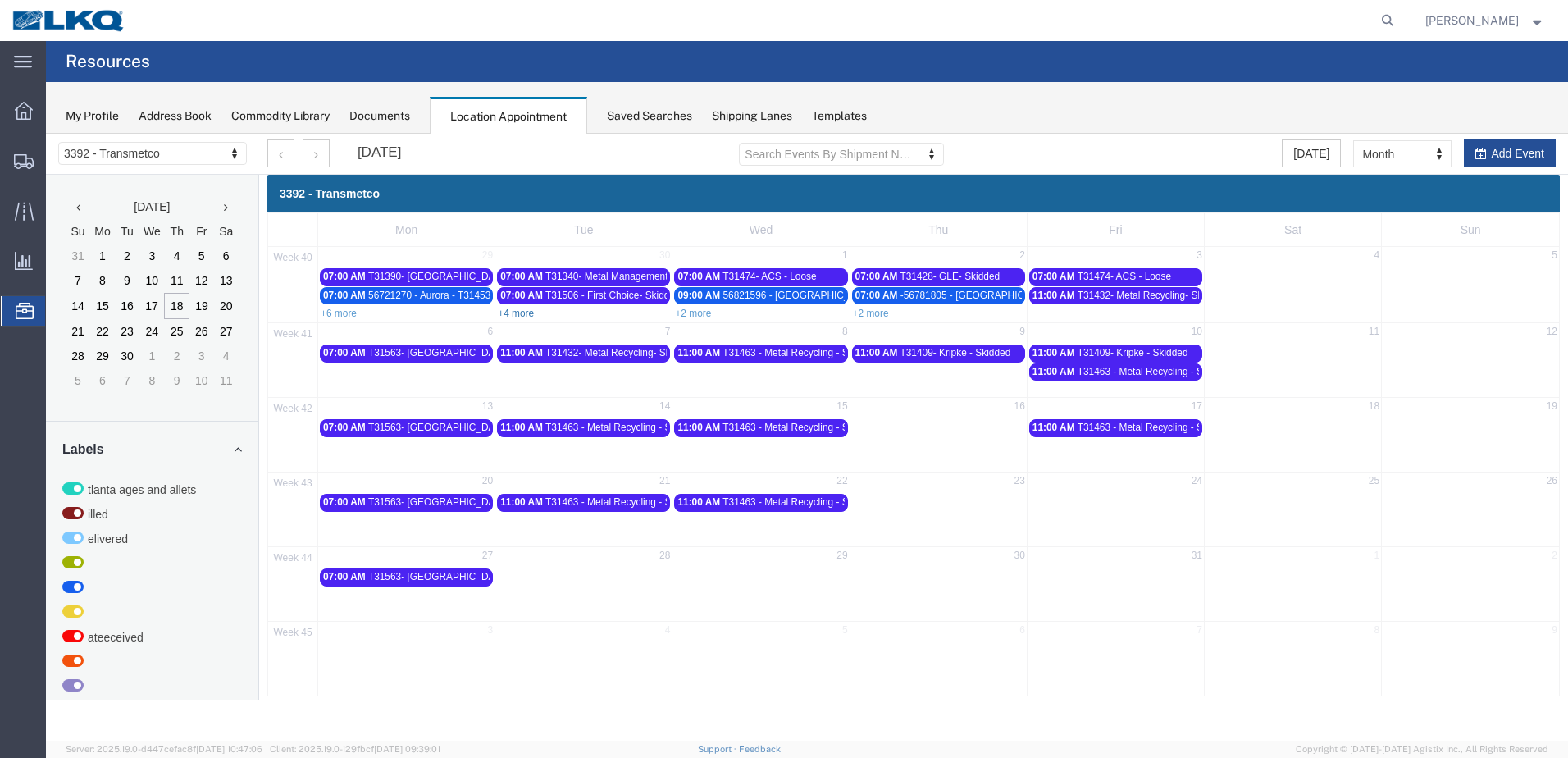
click at [510, 312] on link "+4 more" at bounding box center [516, 313] width 36 height 12
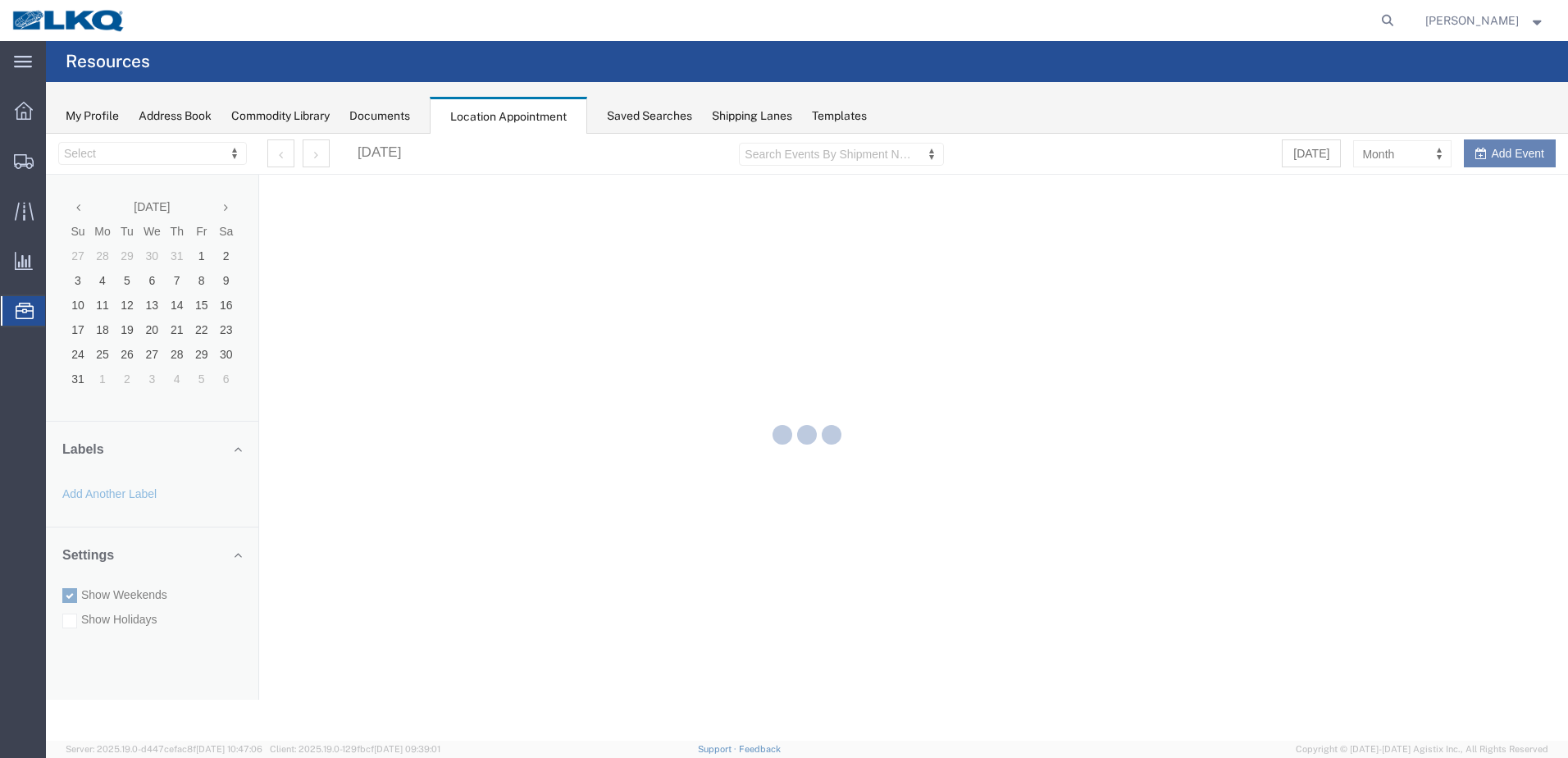
select select "28018"
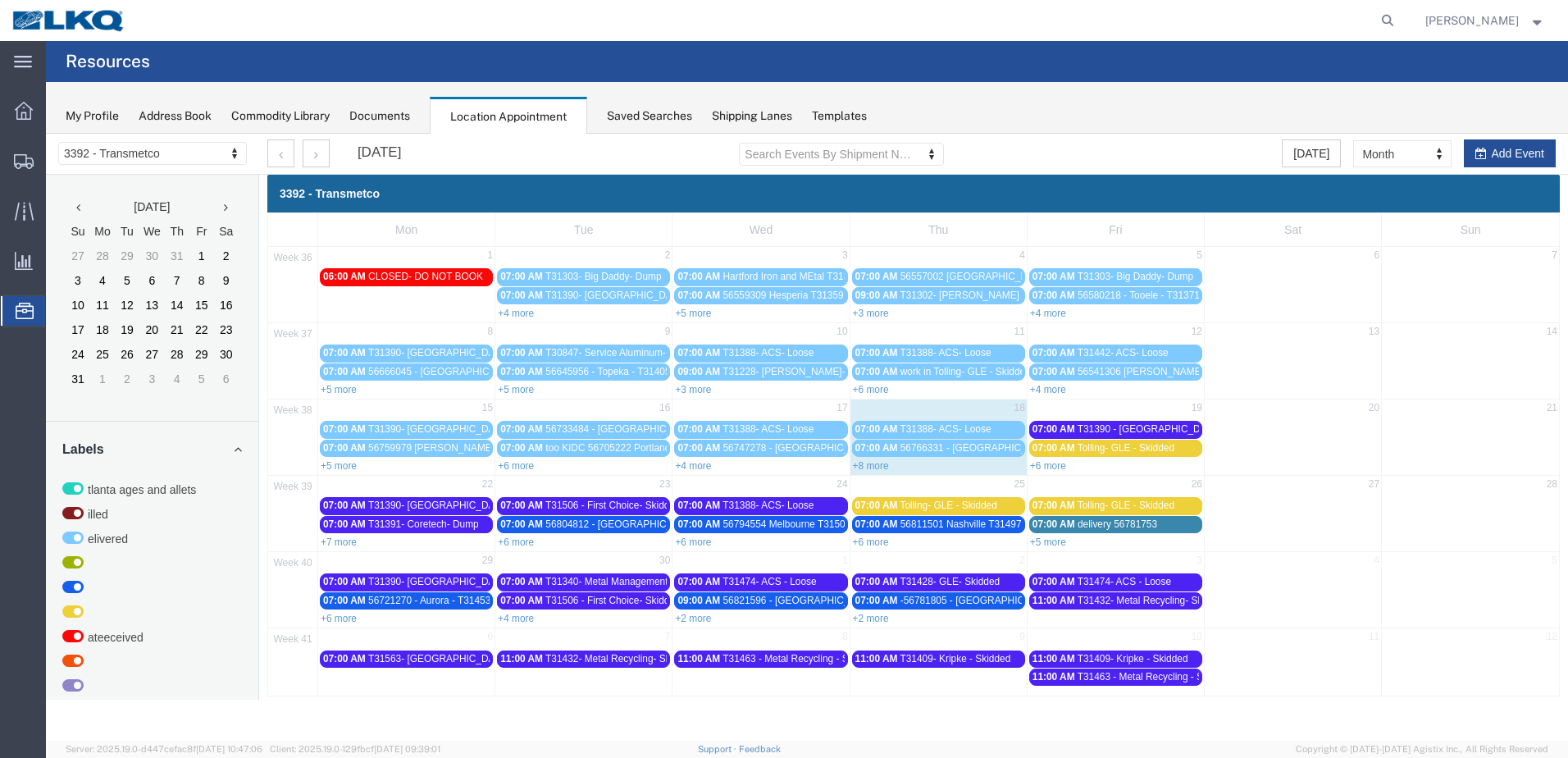
click at [515, 616] on link "+4 more" at bounding box center [516, 618] width 36 height 12
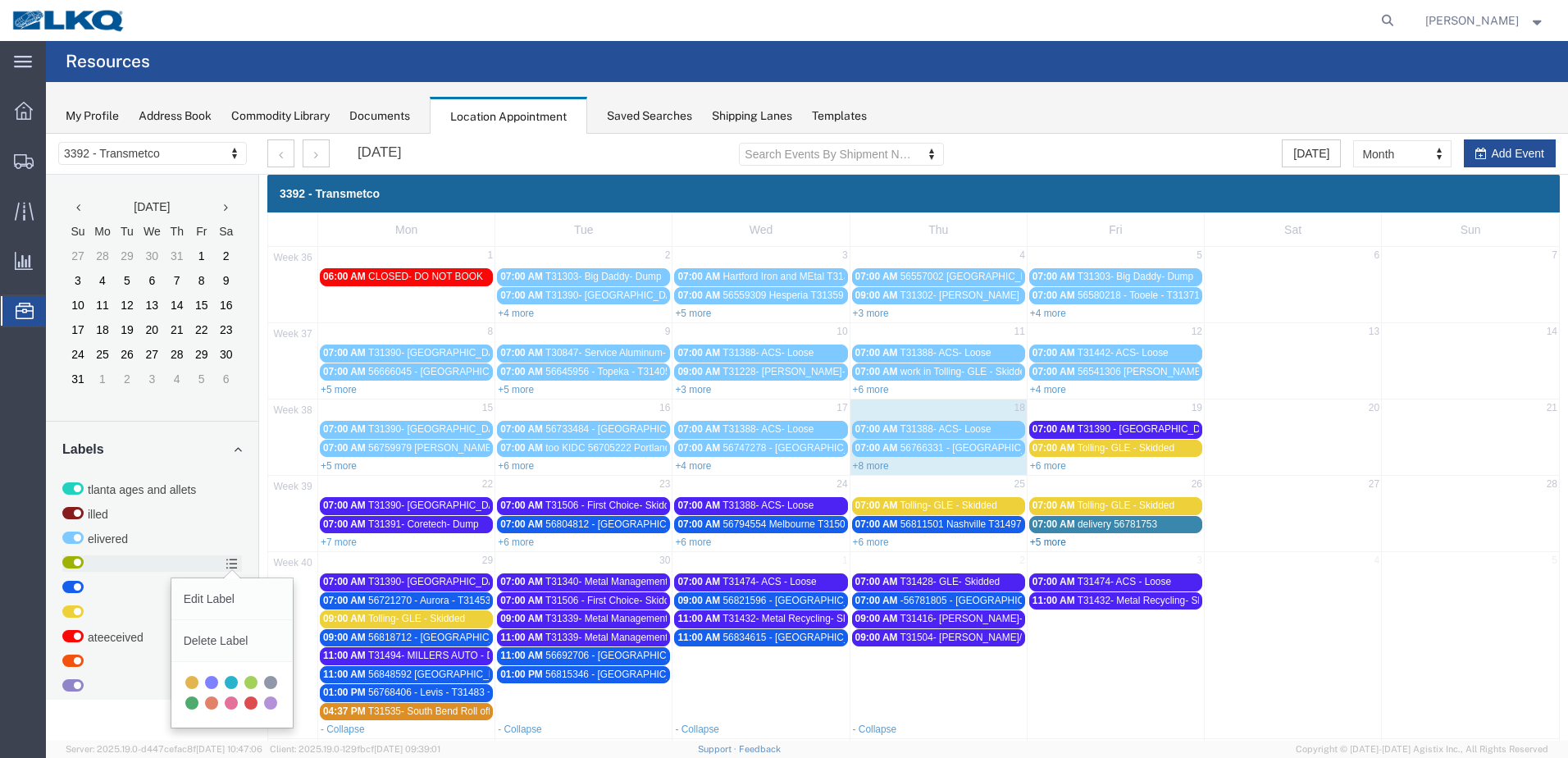
click at [1053, 540] on link "+5 more" at bounding box center [1048, 541] width 36 height 12
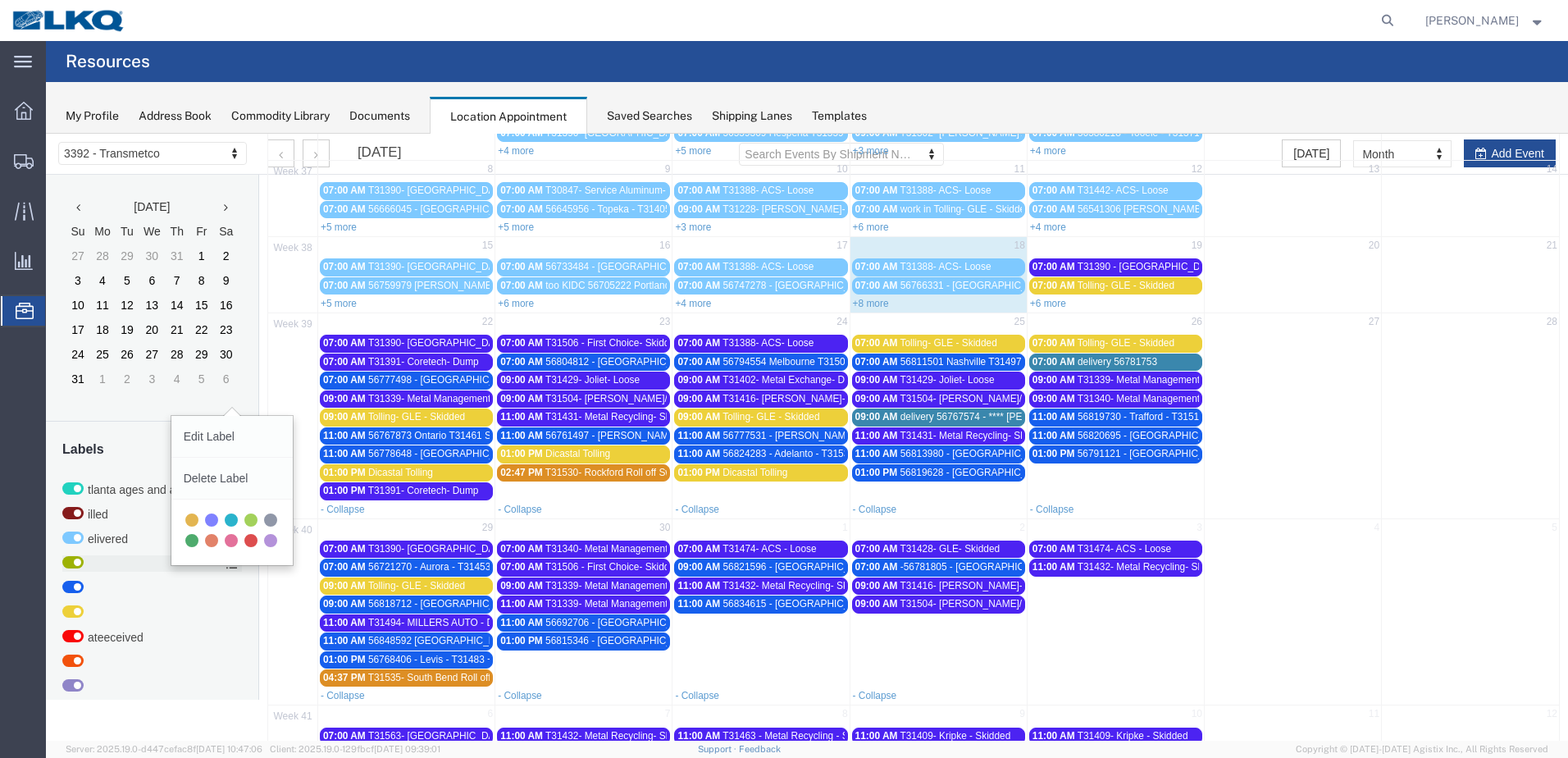
scroll to position [164, 0]
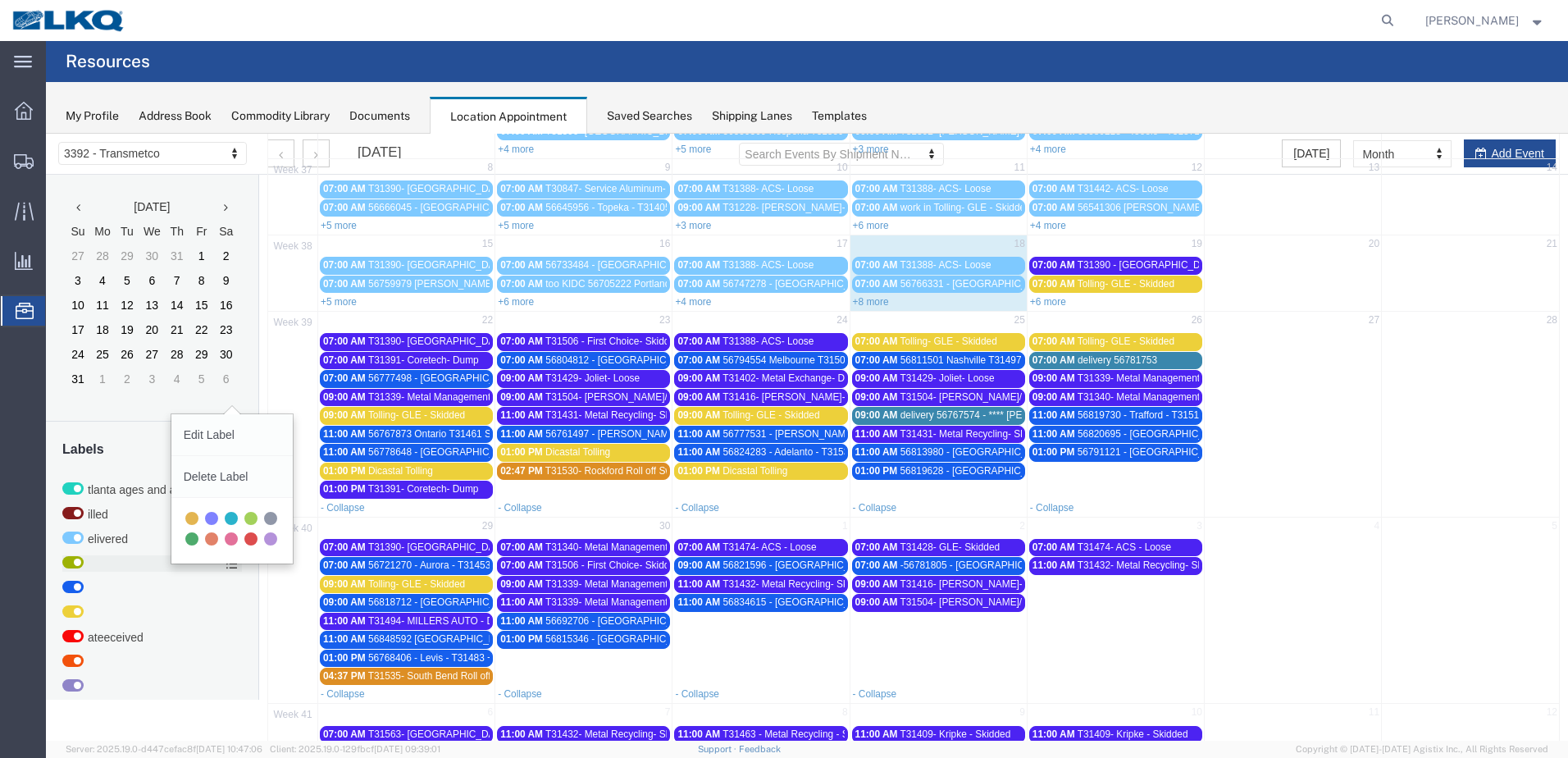
click at [462, 603] on span "56818712 - [GEOGRAPHIC_DATA] - T31522 - Palletized" at bounding box center [491, 602] width 246 height 12
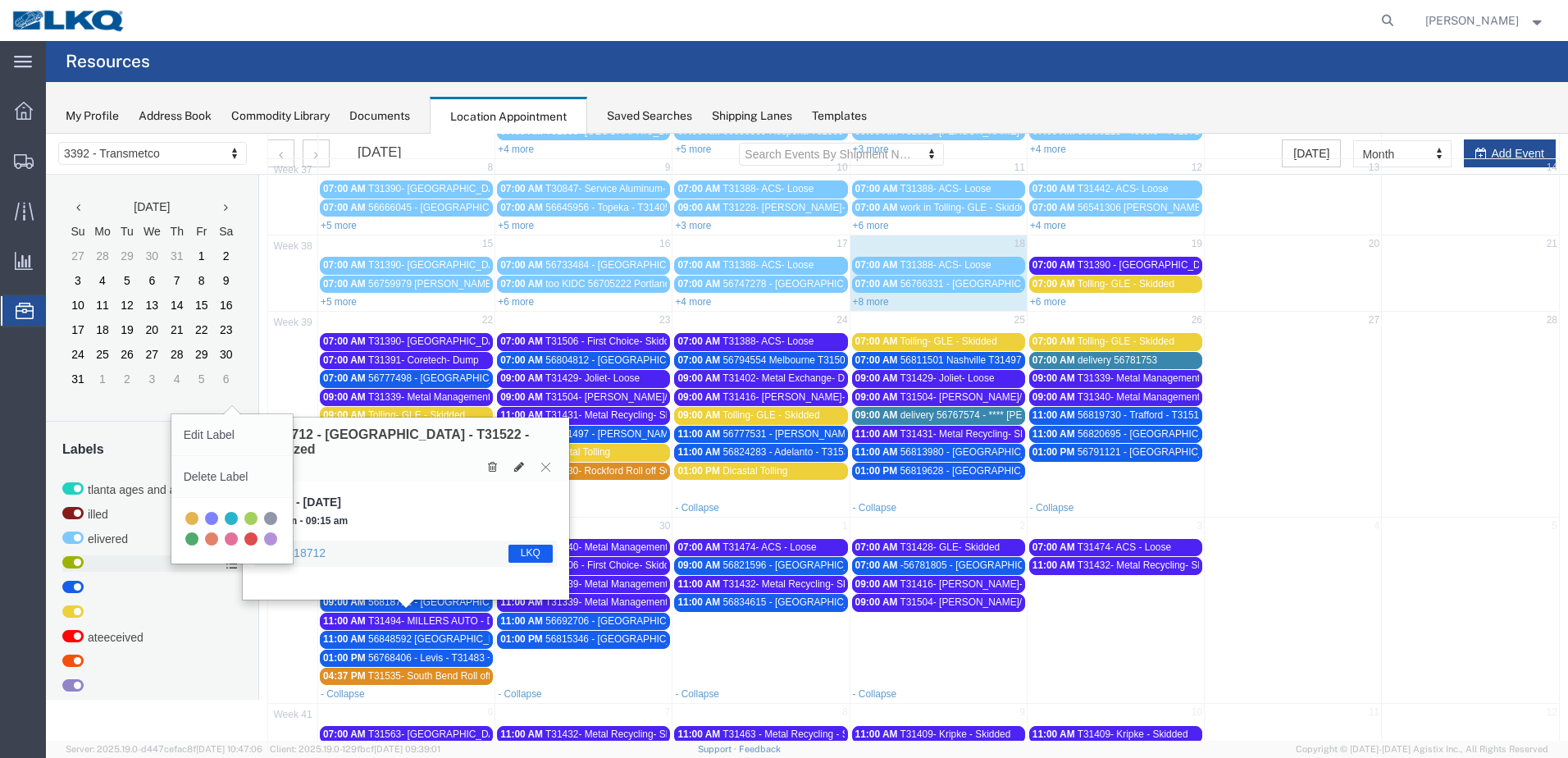
click at [543, 462] on icon at bounding box center [546, 467] width 9 height 10
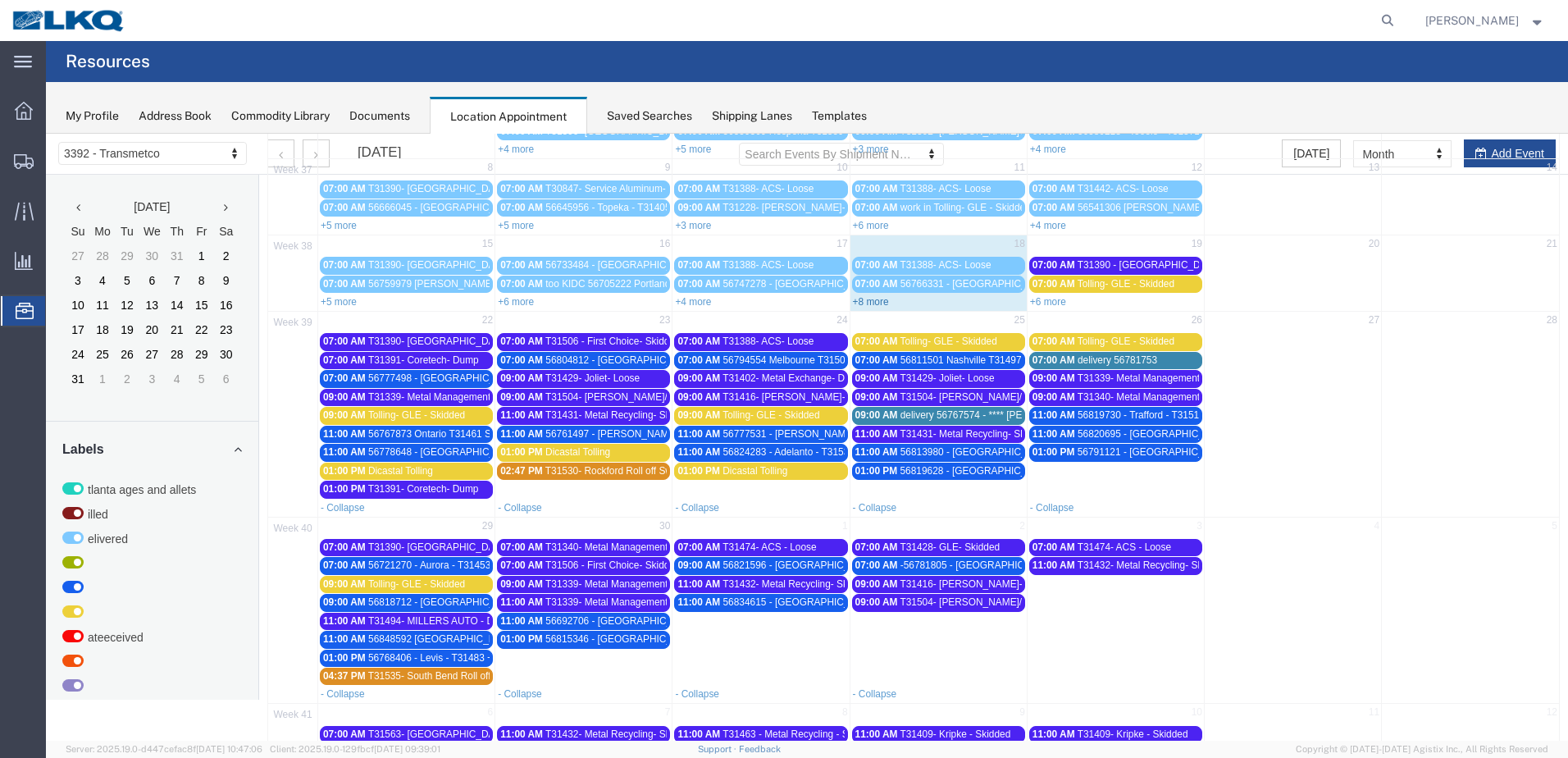
click at [871, 298] on link "+8 more" at bounding box center [871, 301] width 36 height 12
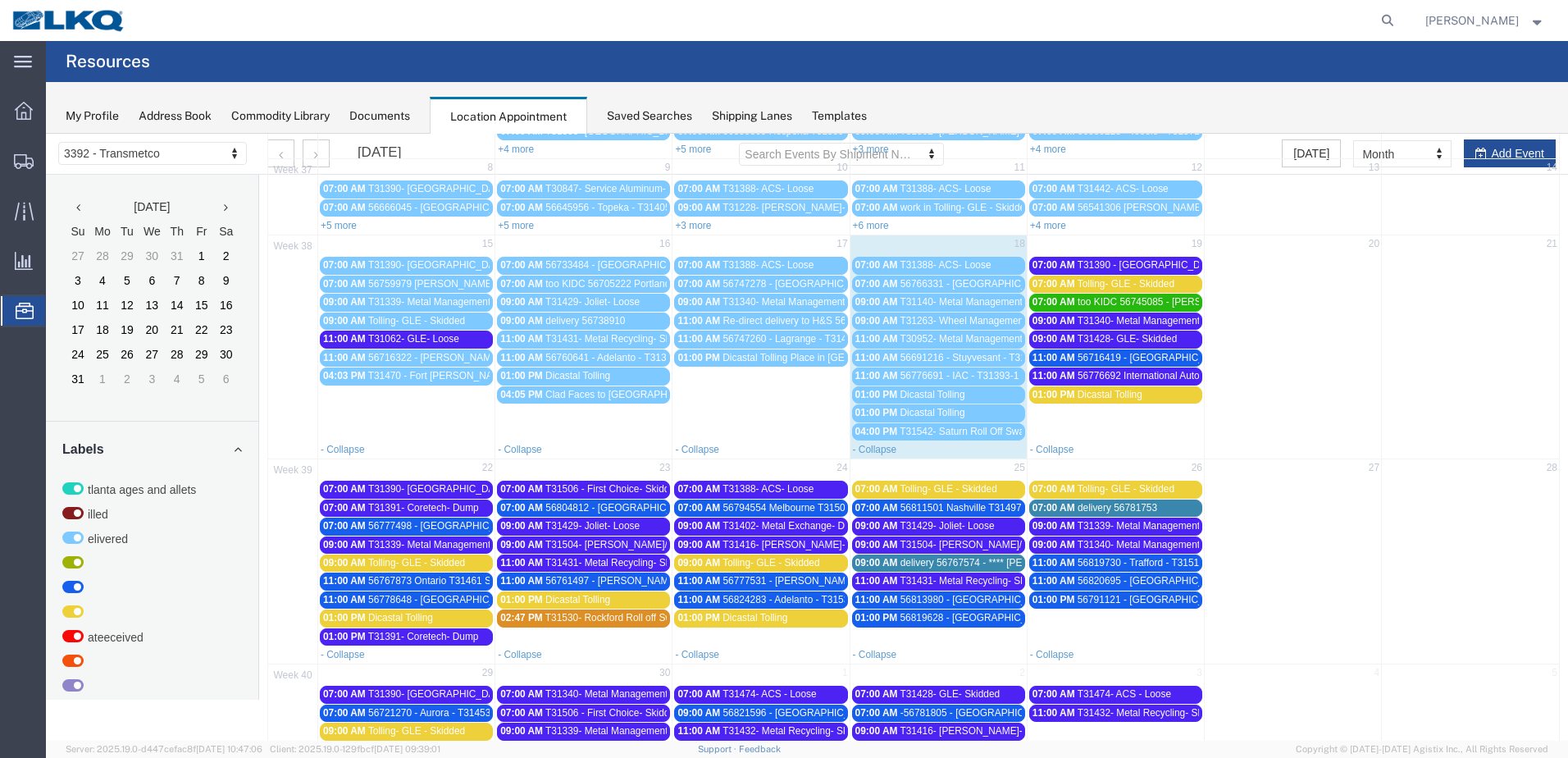
click at [1093, 286] on span "Tolling- GLE - Skidded" at bounding box center [1126, 283] width 97 height 12
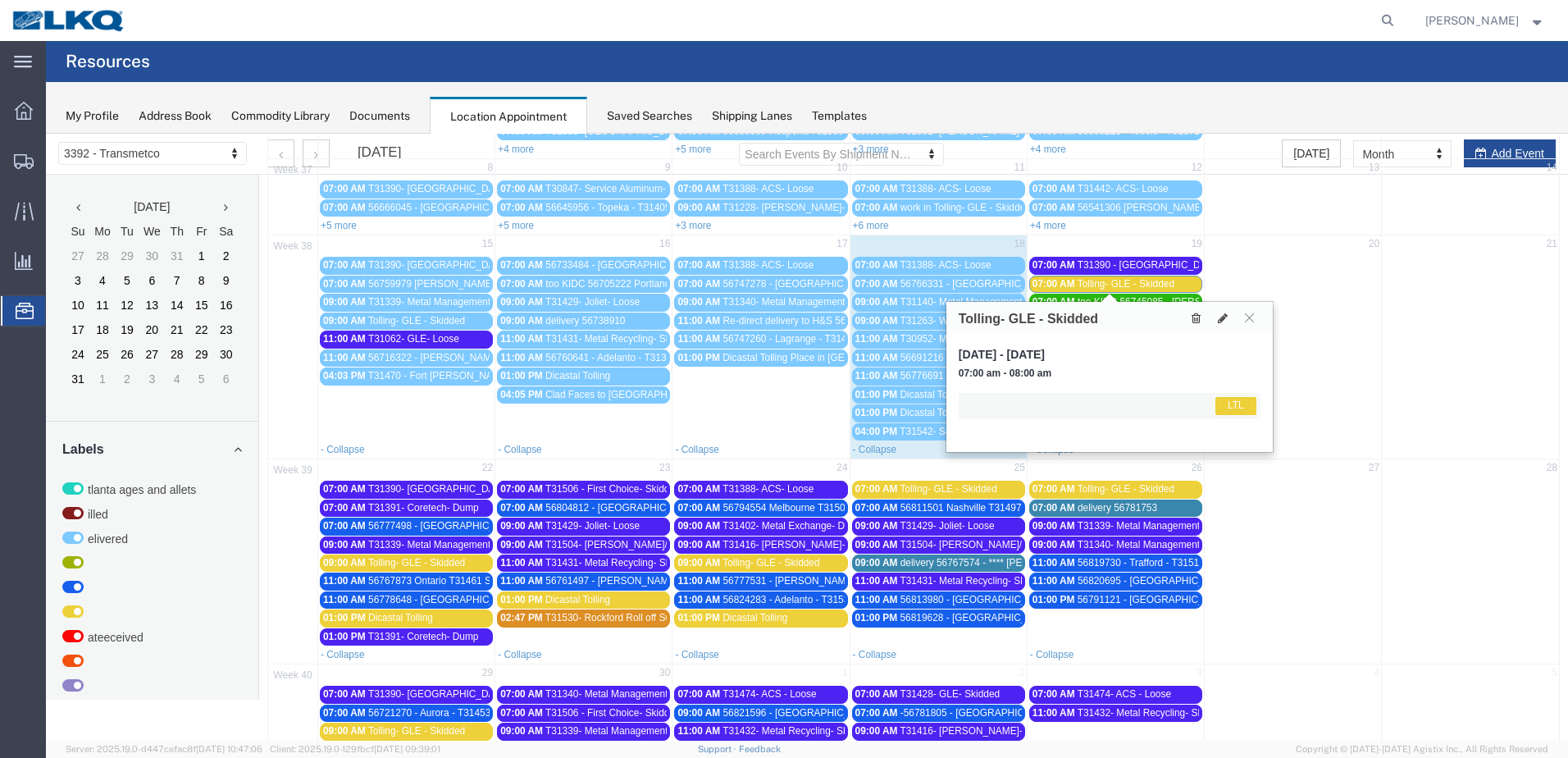
click at [1198, 316] on icon at bounding box center [1196, 318] width 9 height 12
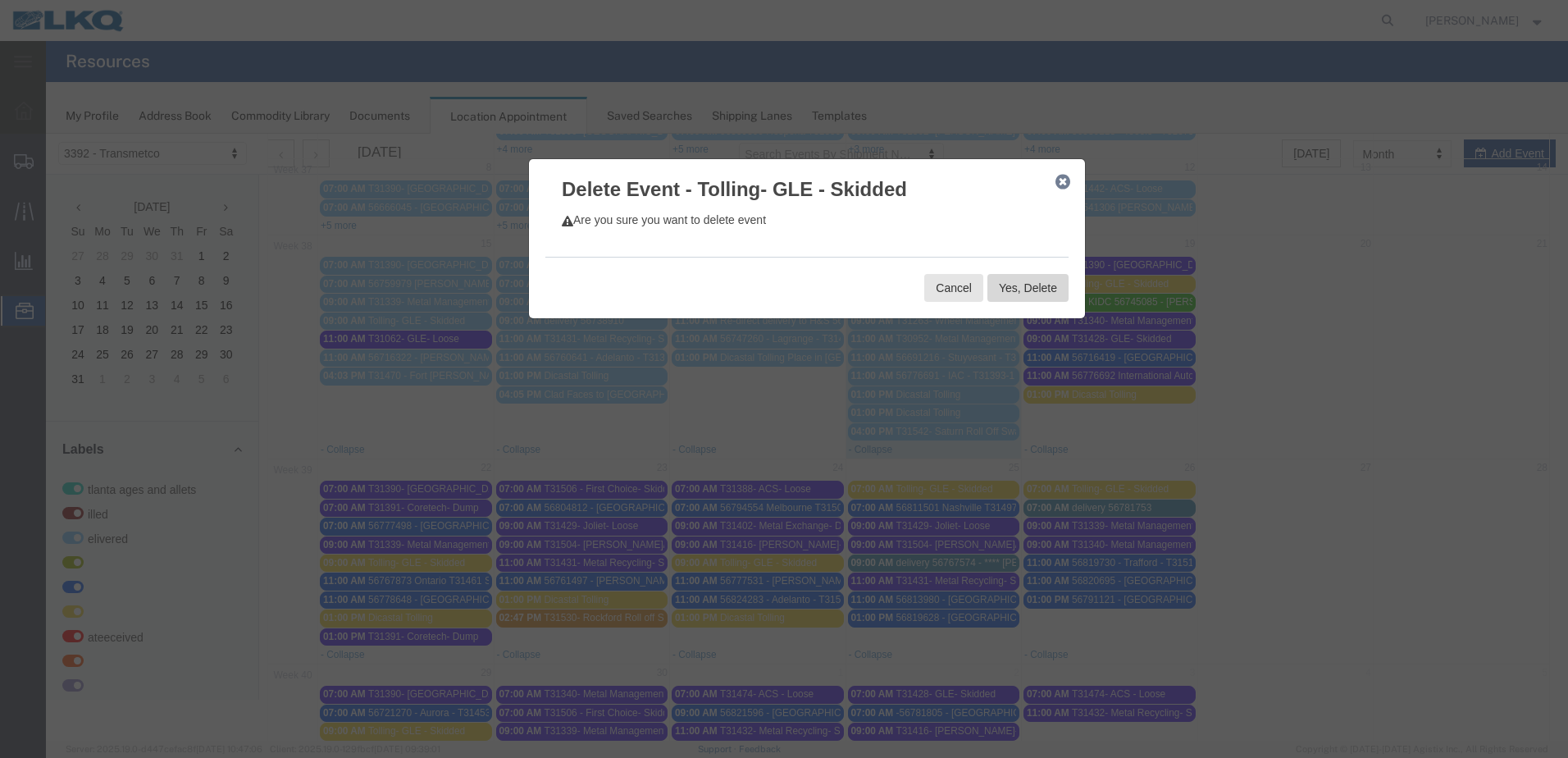
click at [1018, 292] on button "Yes, Delete" at bounding box center [1028, 287] width 81 height 28
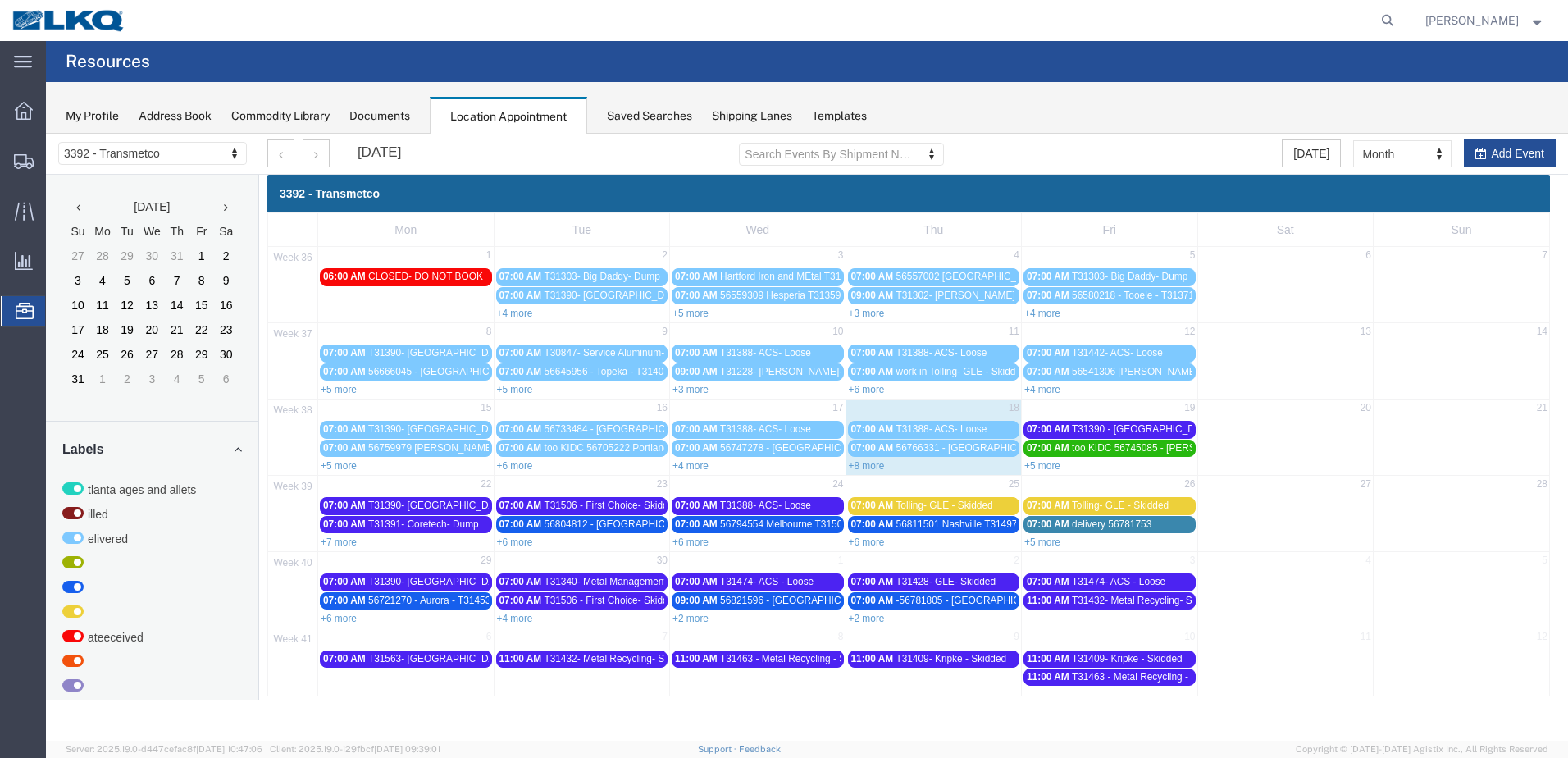
scroll to position [0, 0]
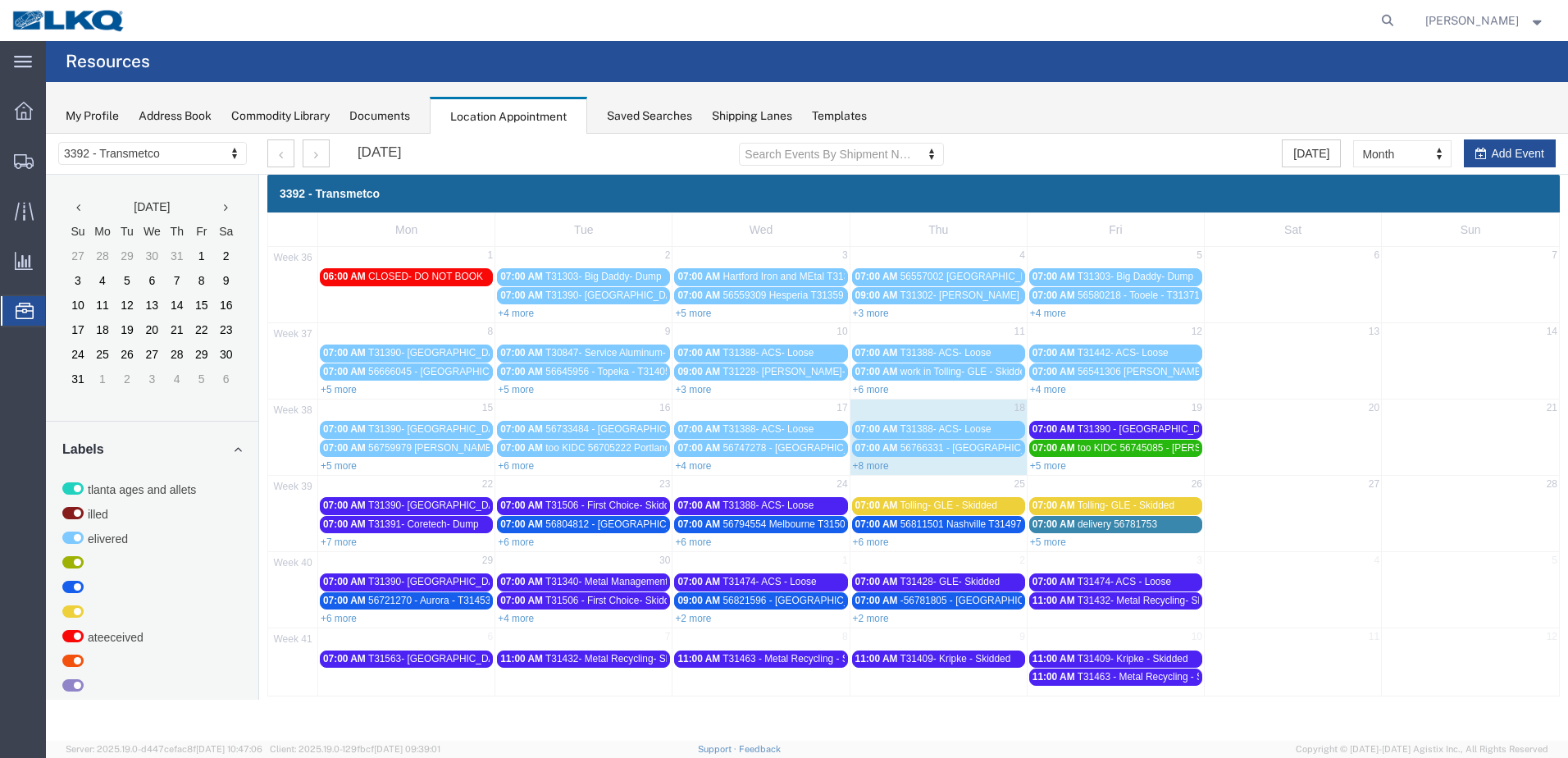
click at [355, 535] on div "+7 more" at bounding box center [406, 541] width 176 height 16
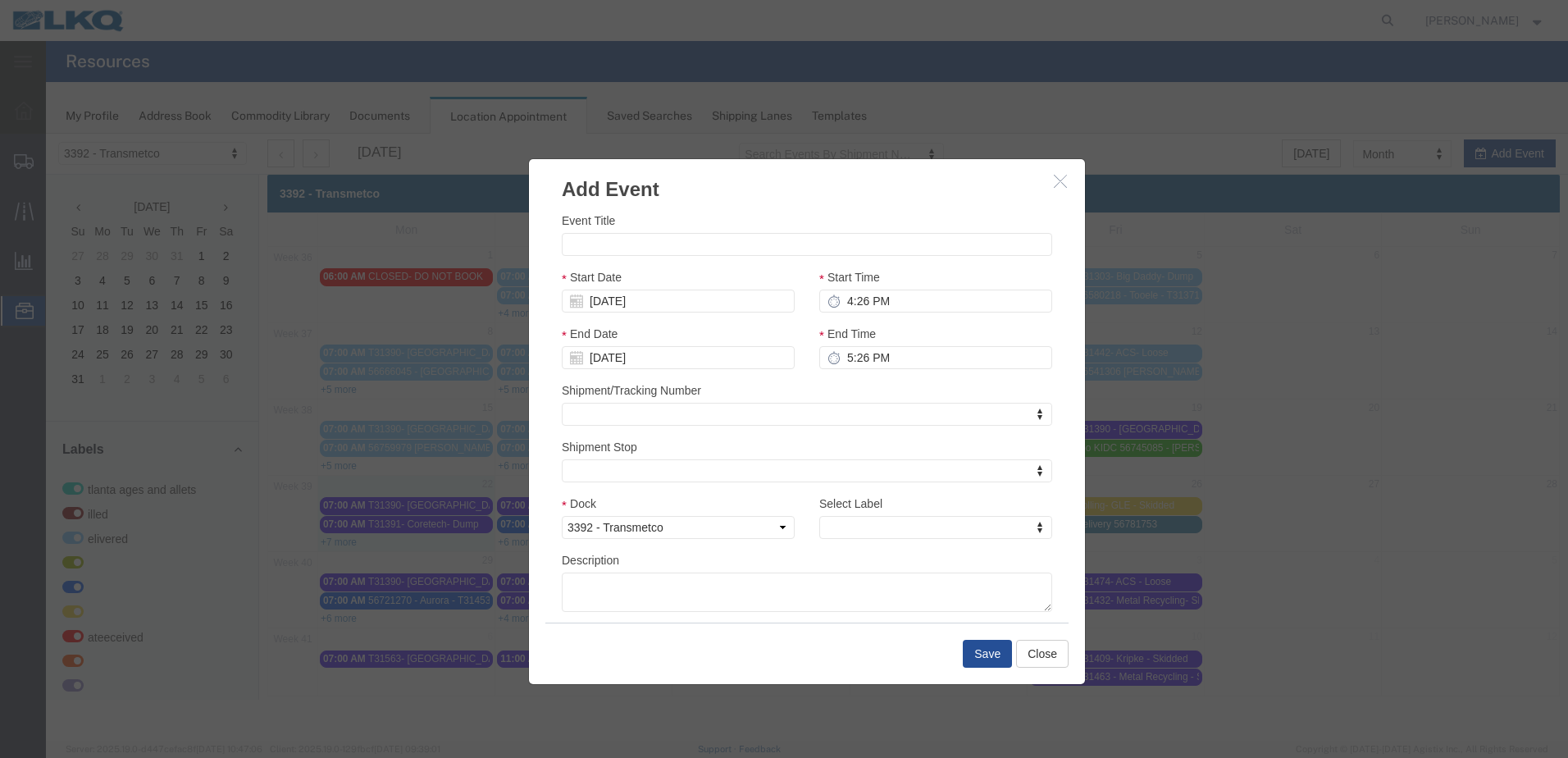
click at [1063, 184] on icon "button" at bounding box center [1061, 180] width 14 height 14
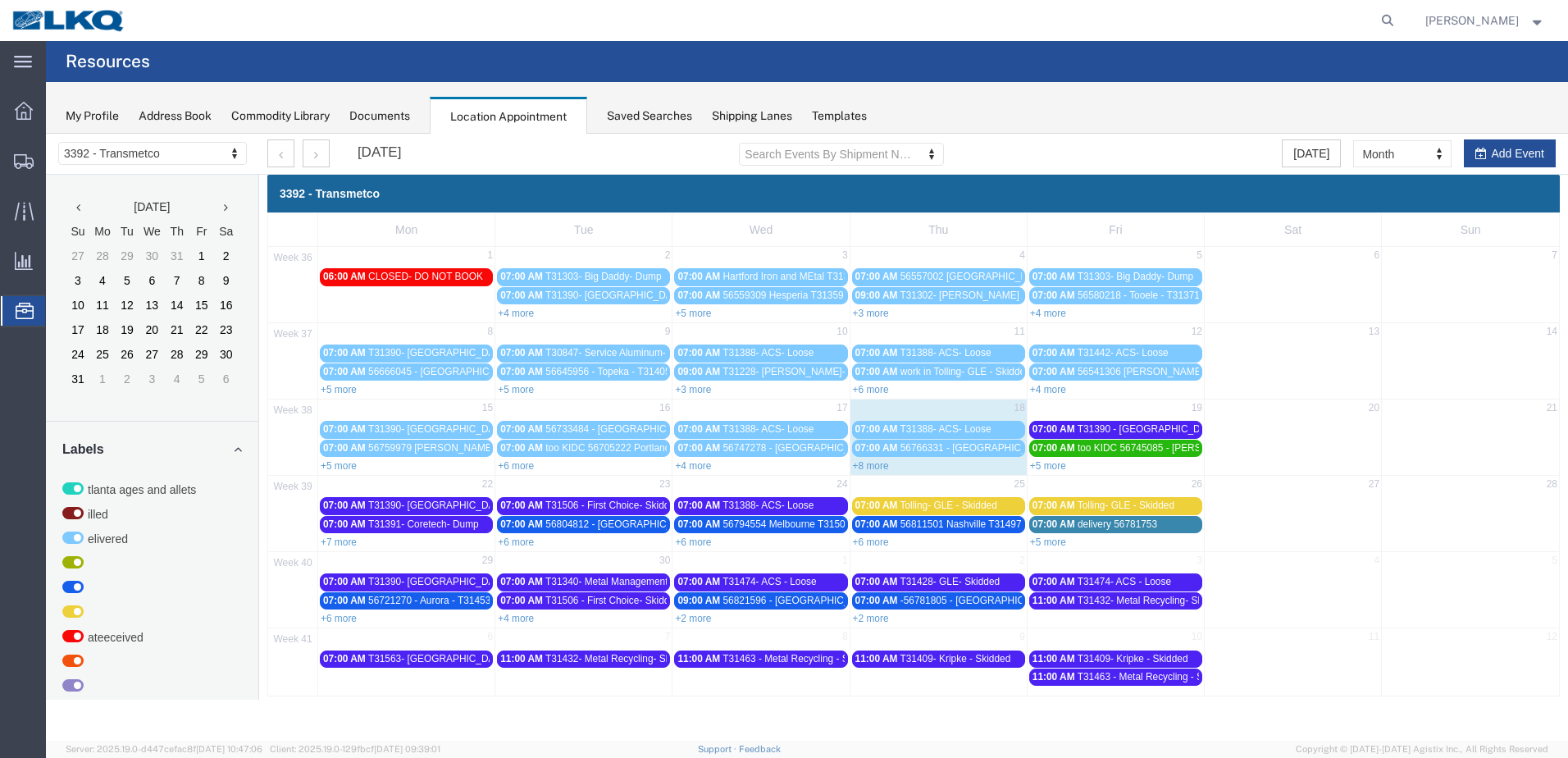
click at [342, 541] on link "+7 more" at bounding box center [339, 541] width 36 height 12
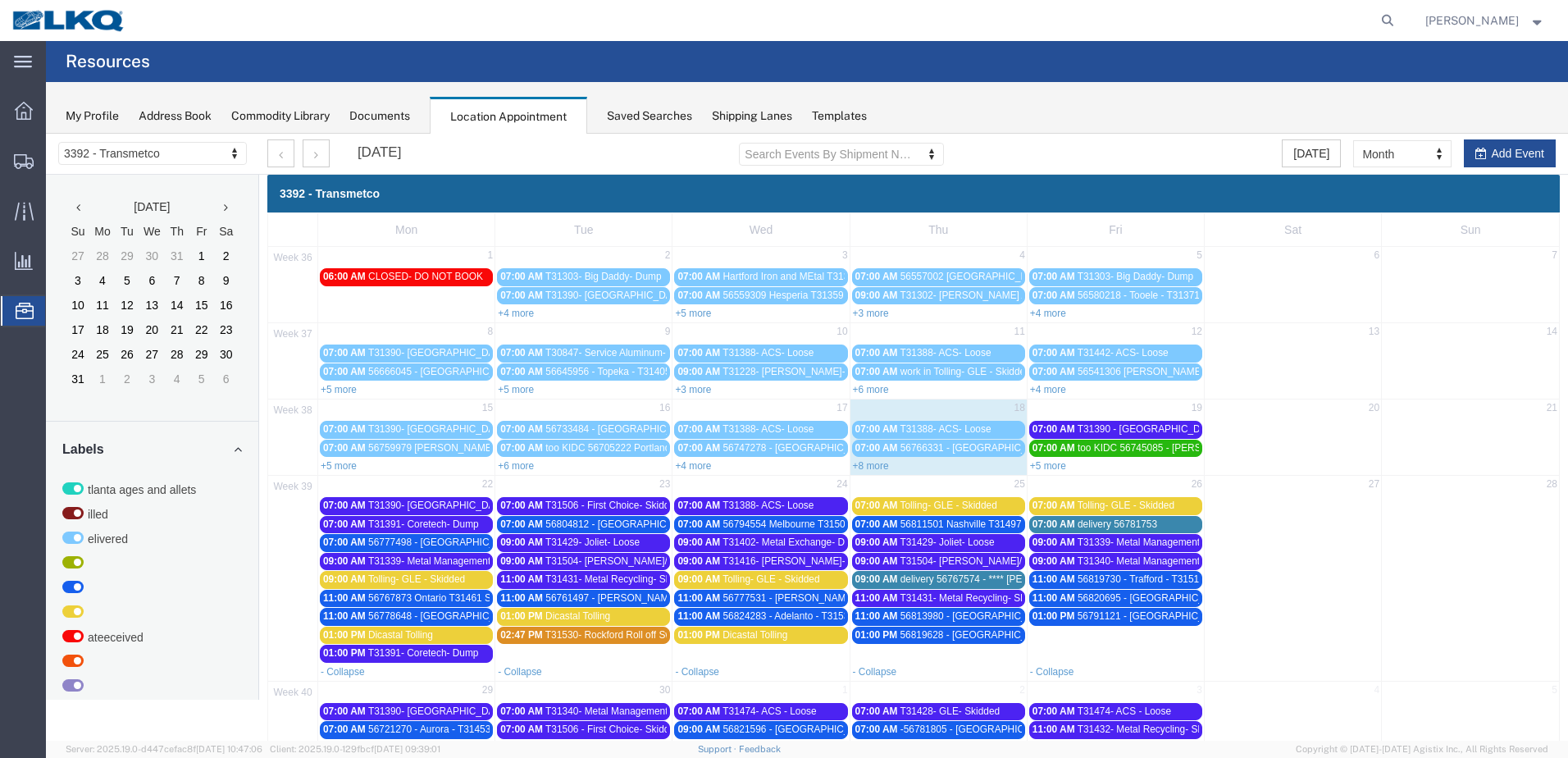
click at [454, 563] on span "T31339- Metal Management- Skidded" at bounding box center [450, 560] width 164 height 12
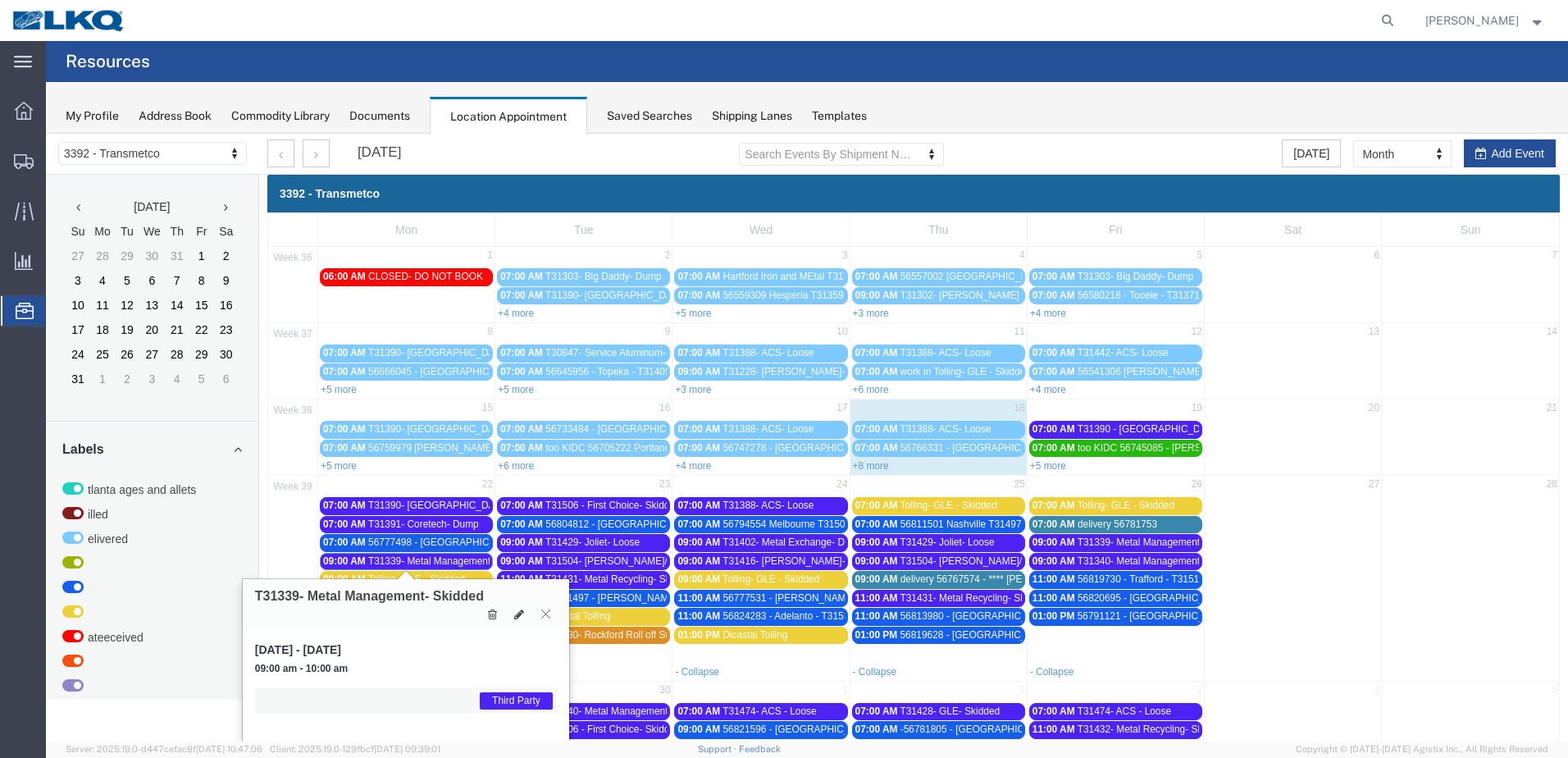
click at [548, 615] on icon at bounding box center [546, 613] width 9 height 10
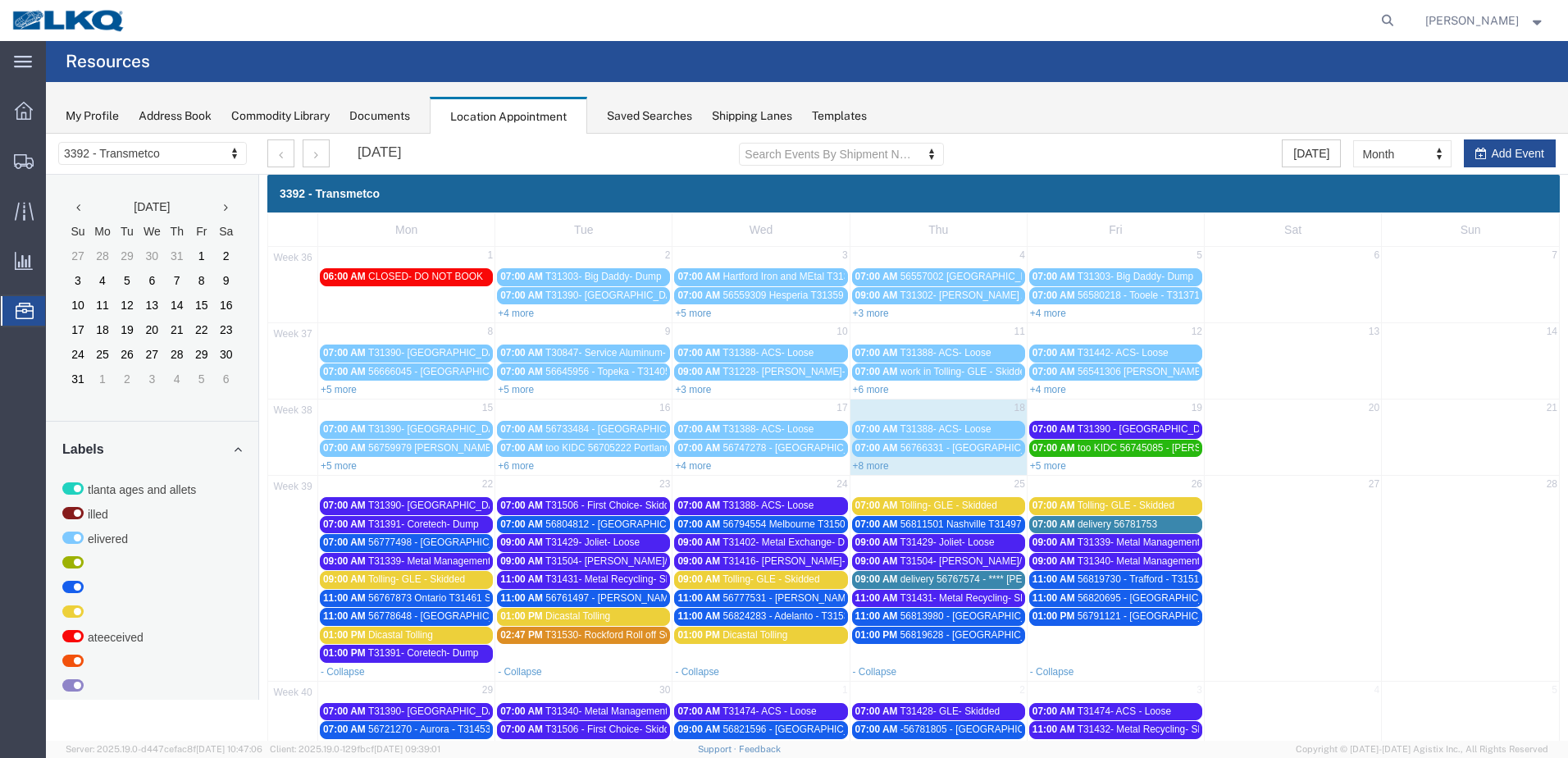
click at [1135, 541] on span "T31339- Metal Management- Skidded" at bounding box center [1160, 541] width 164 height 12
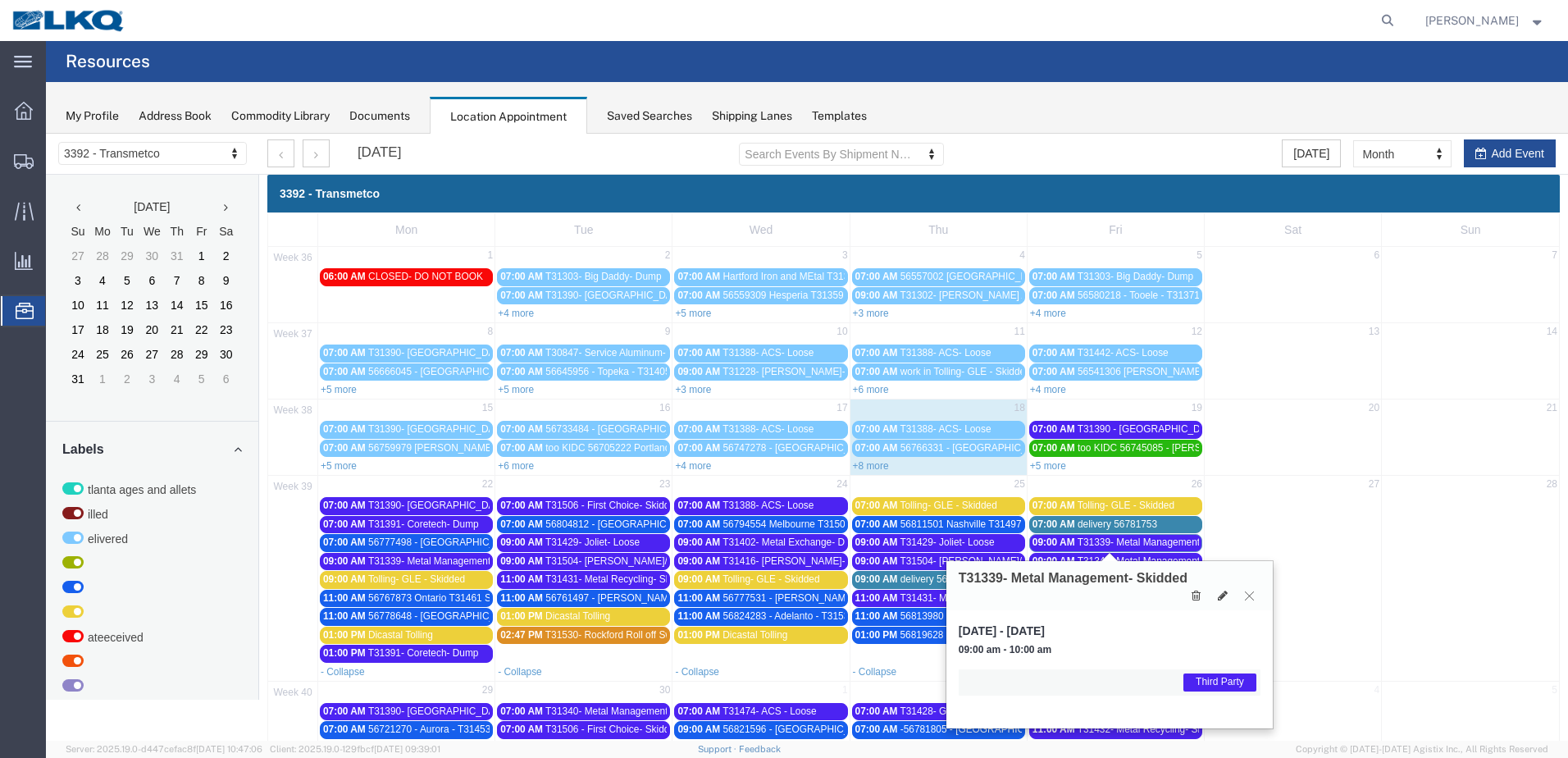
click at [1248, 596] on icon at bounding box center [1249, 595] width 9 height 10
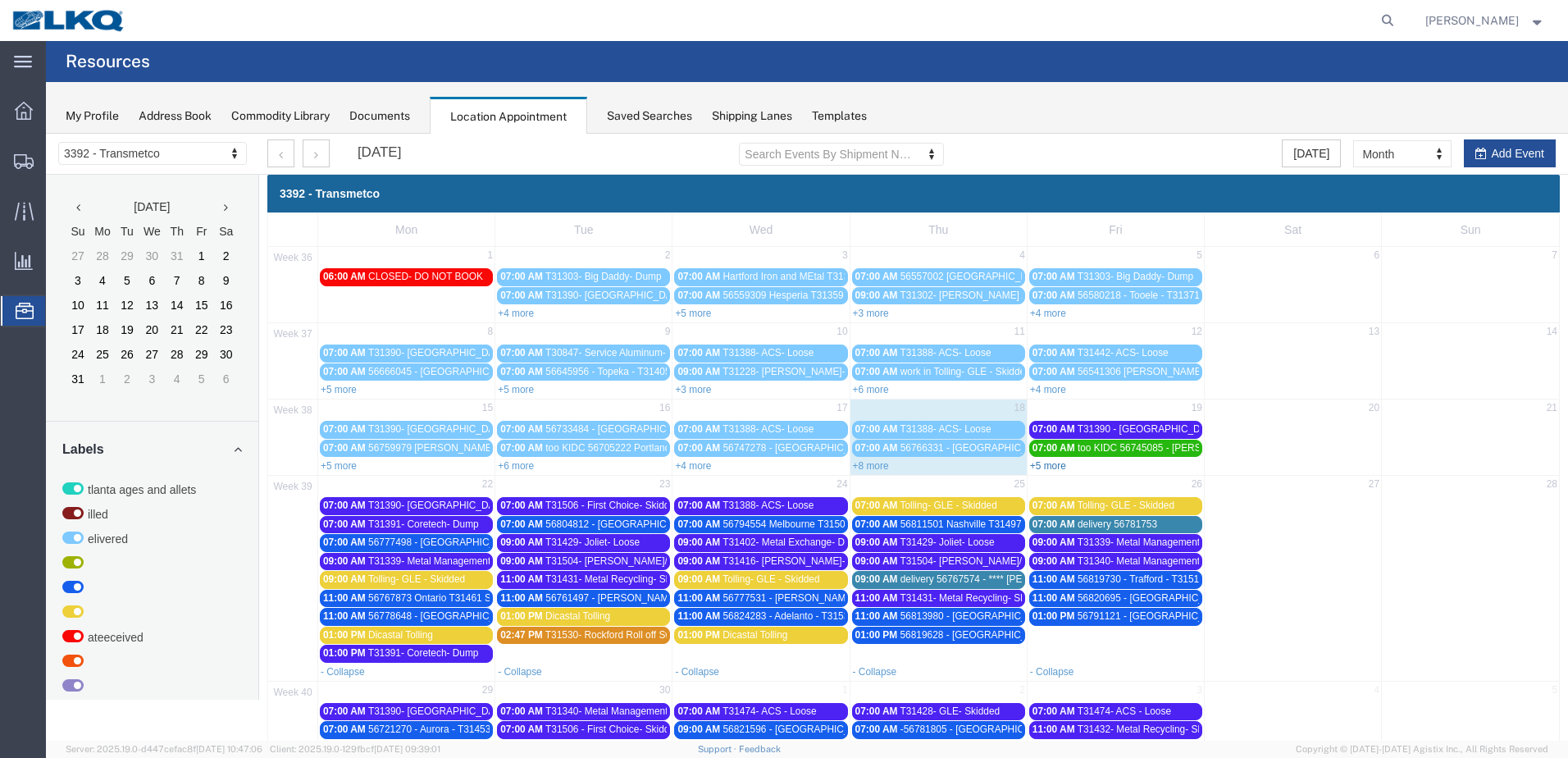
click at [1046, 467] on link "+5 more" at bounding box center [1048, 466] width 36 height 12
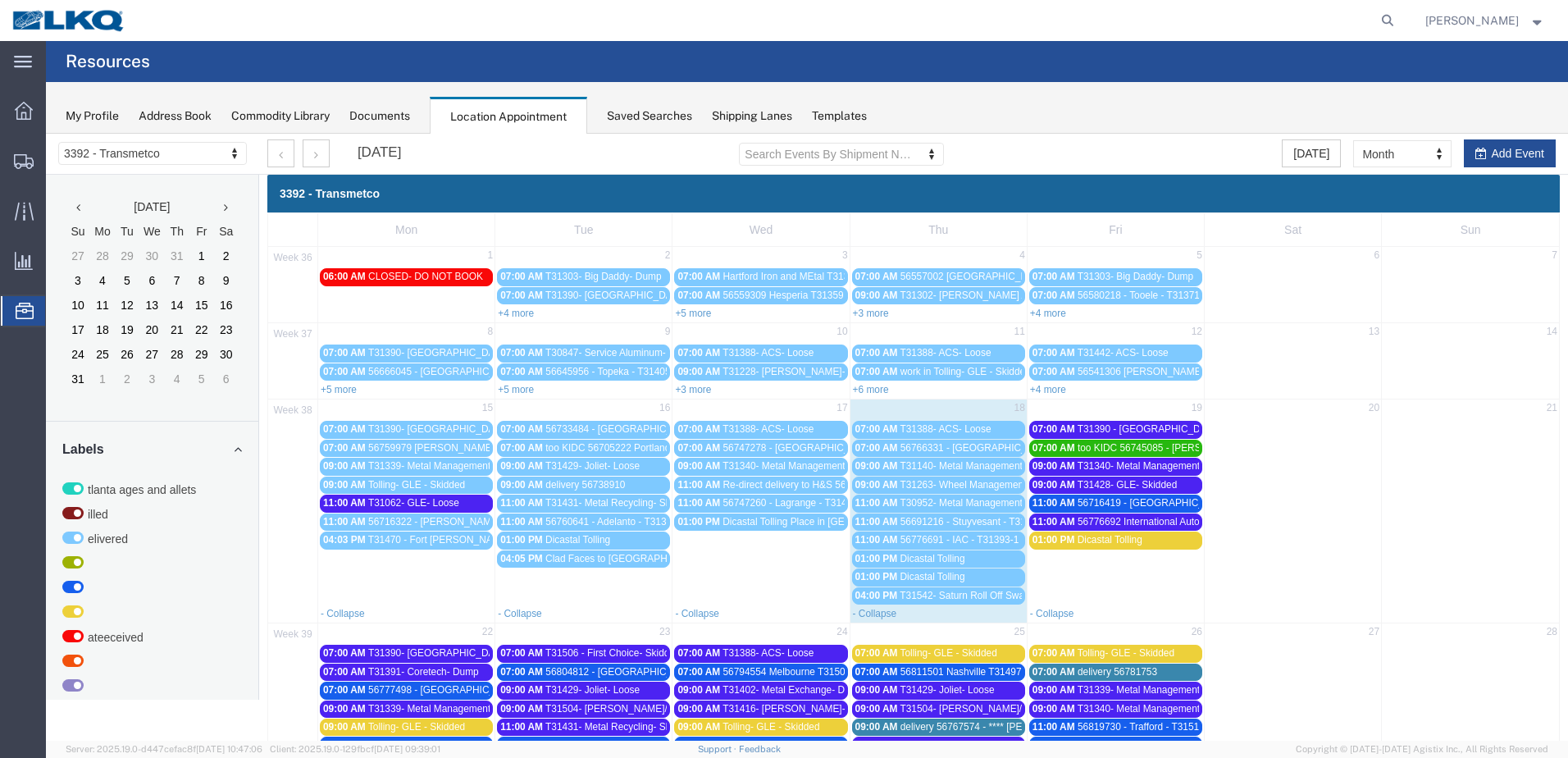
click at [693, 310] on link "+5 more" at bounding box center [693, 313] width 36 height 12
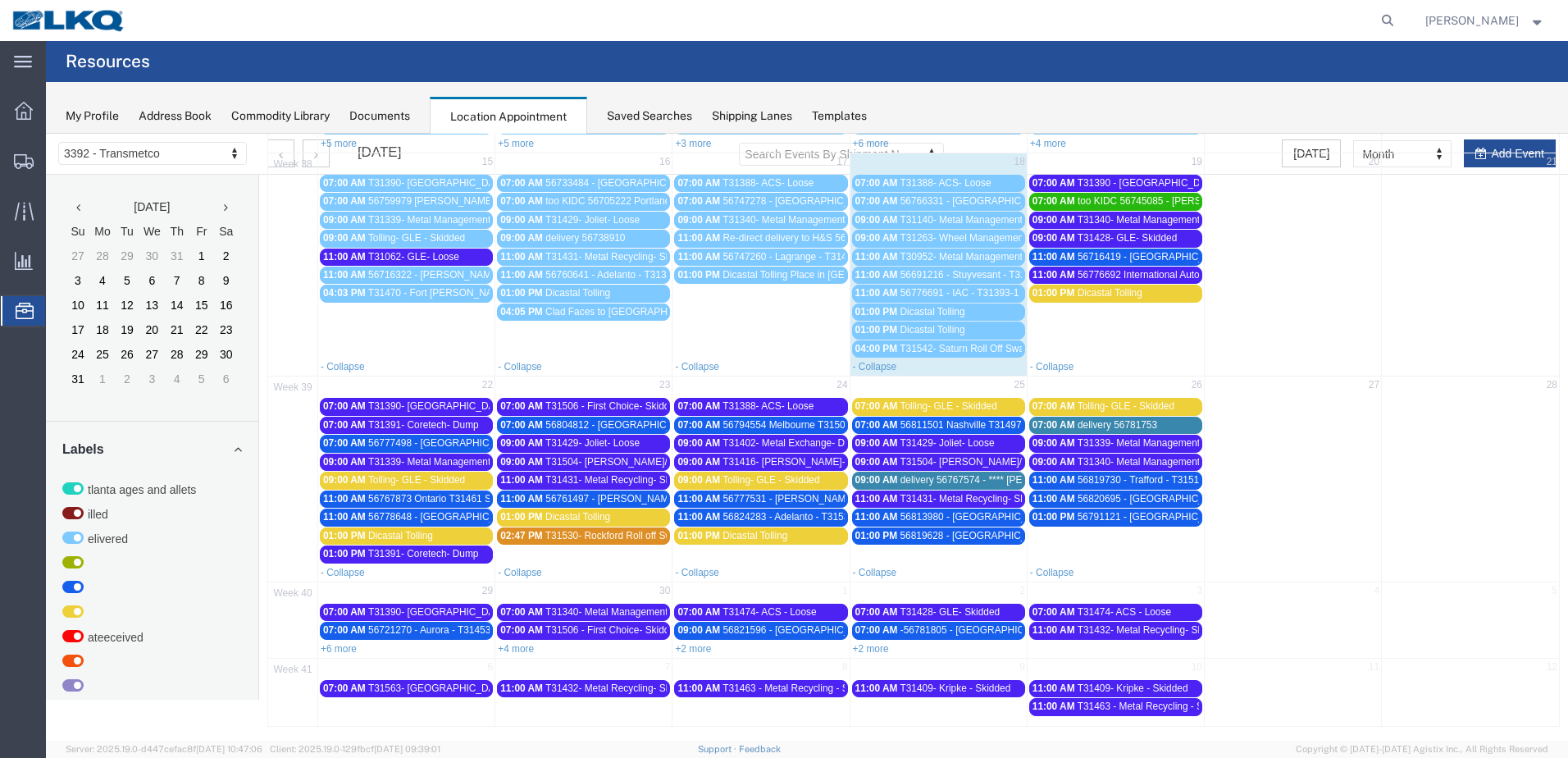
scroll to position [342, 0]
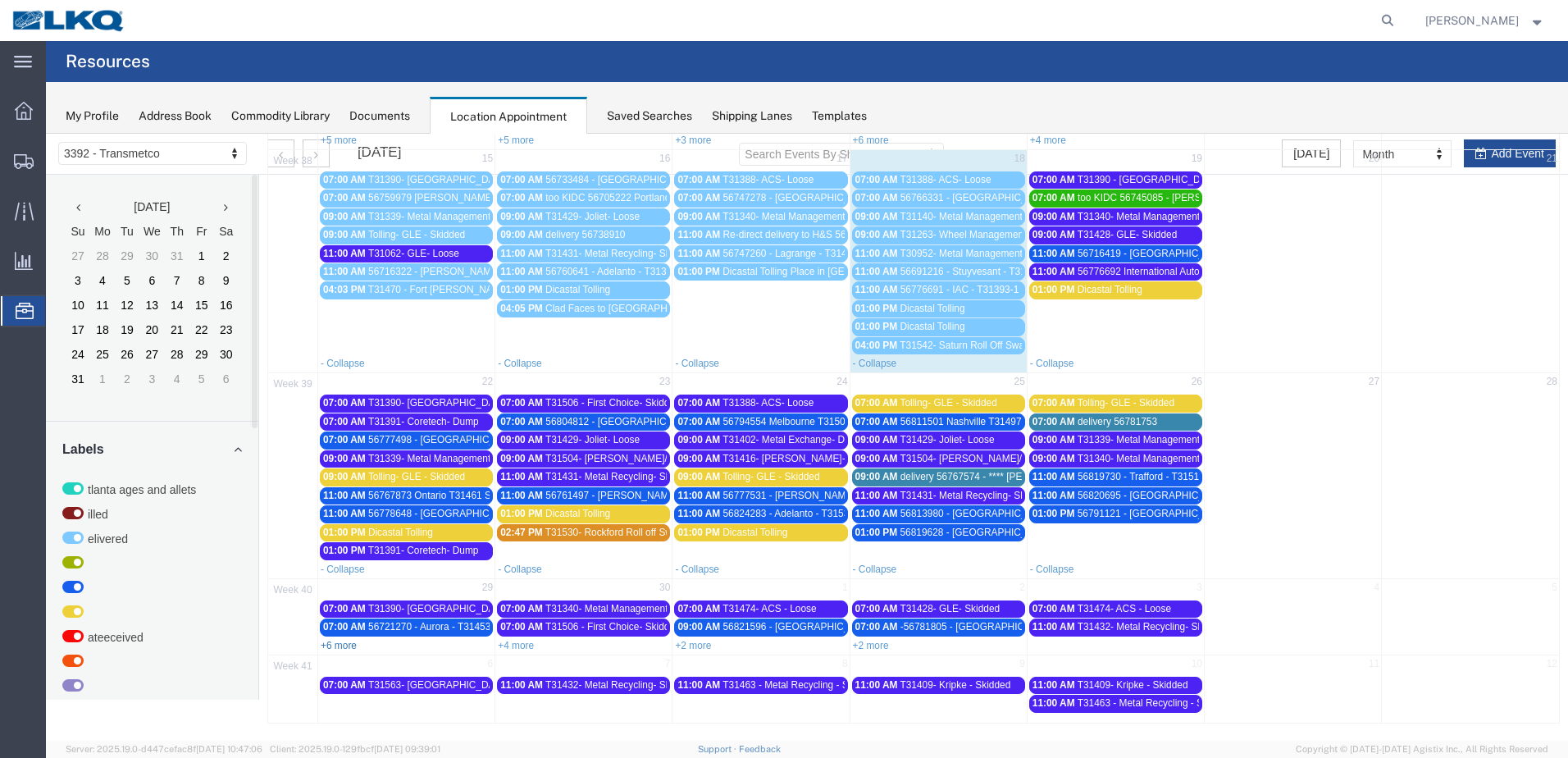
click at [346, 646] on link "+6 more" at bounding box center [339, 645] width 36 height 12
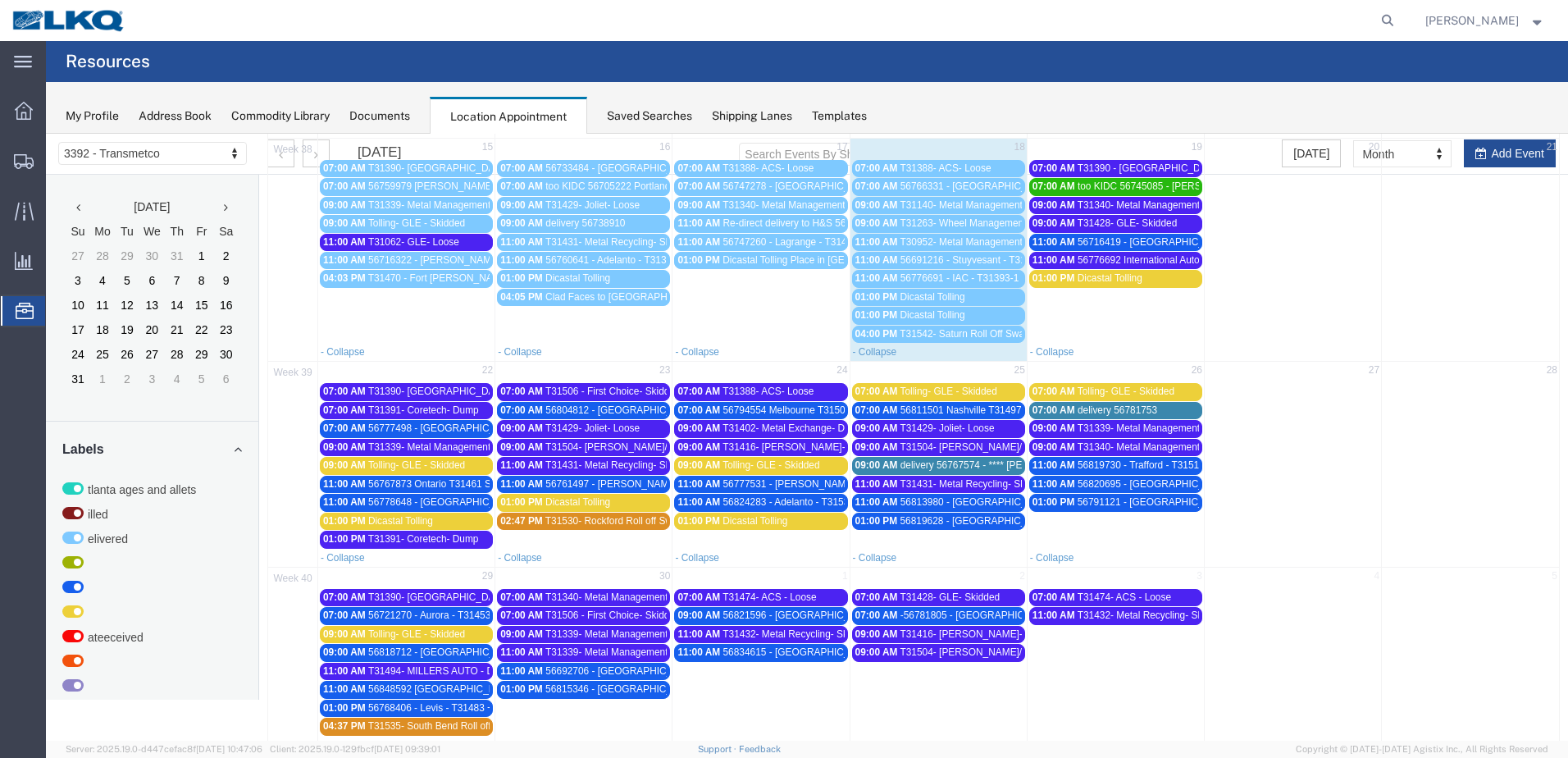
scroll to position [424, 0]
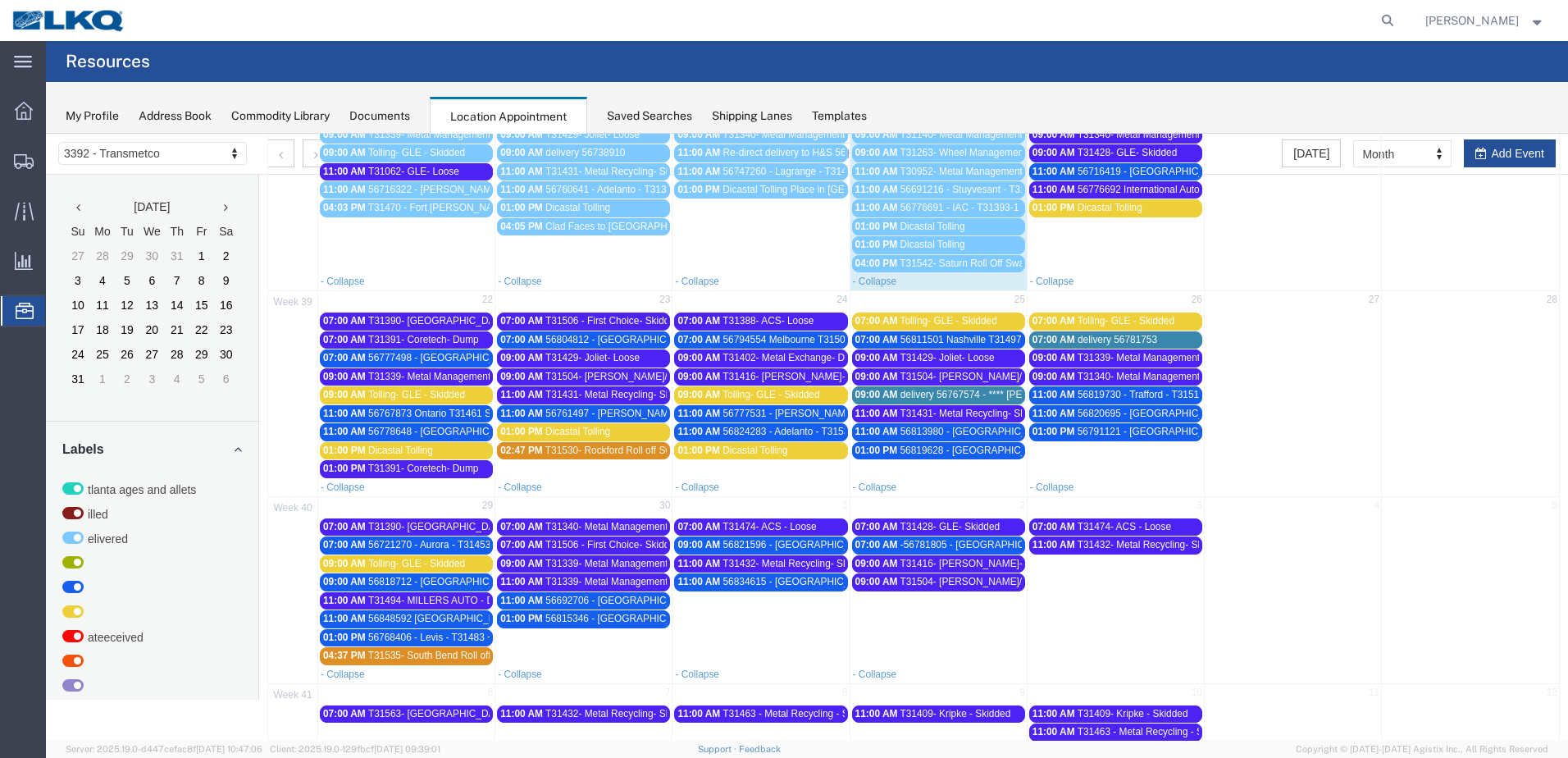
click at [590, 361] on span "T31429- Joliet- Loose" at bounding box center [592, 357] width 94 height 12
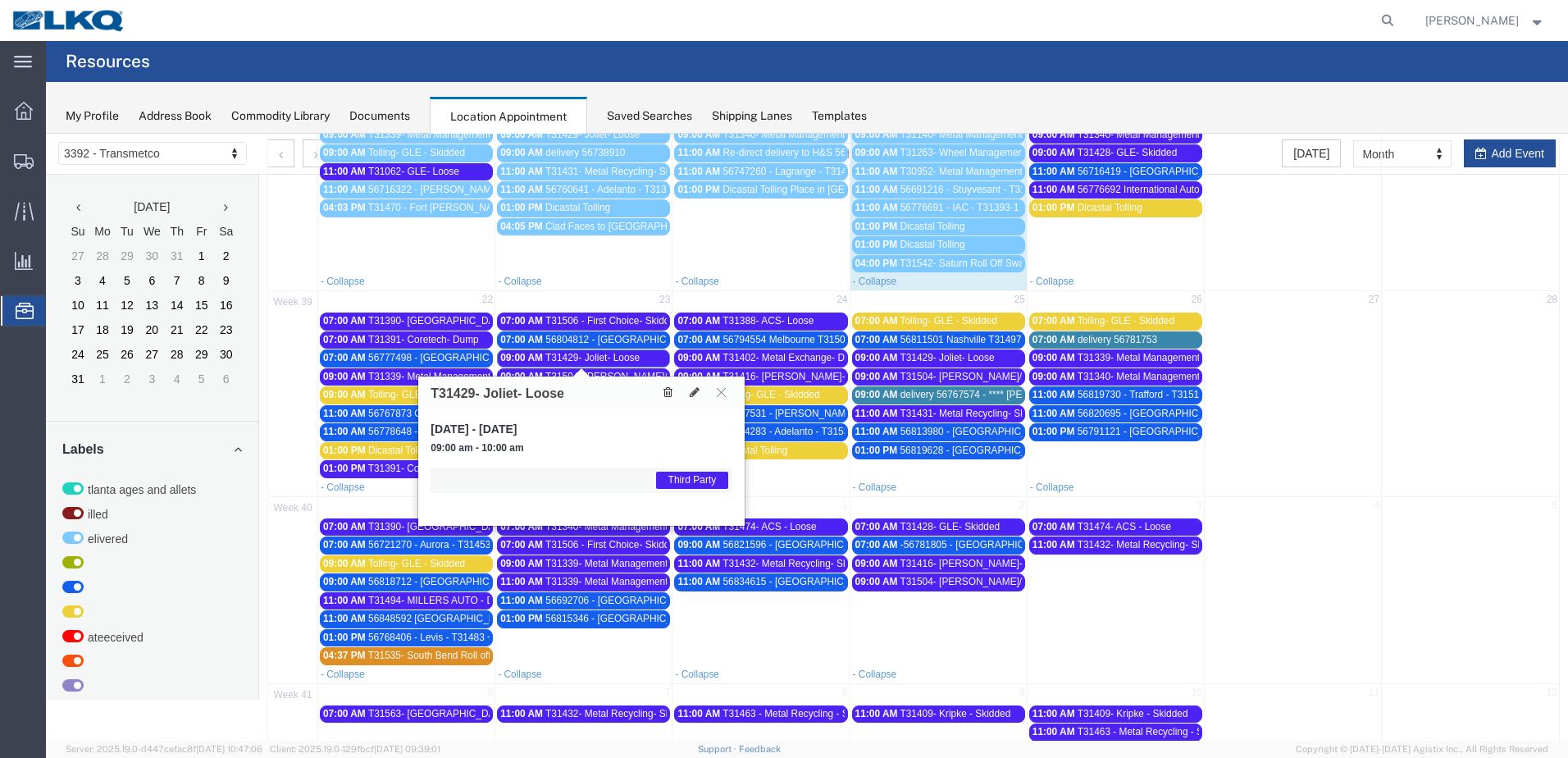
click at [671, 393] on icon at bounding box center [668, 392] width 9 height 12
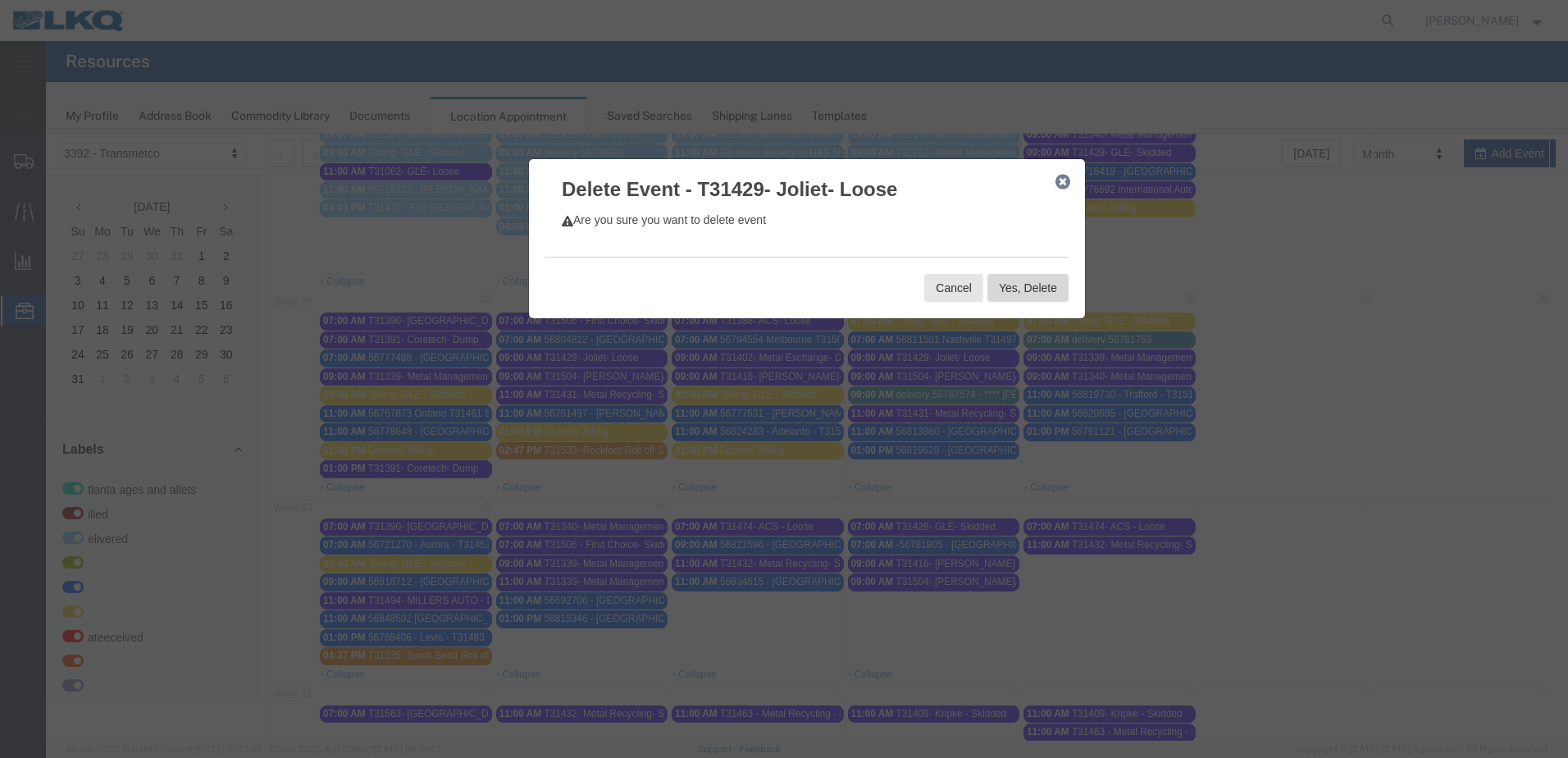
click at [1012, 293] on button "Yes, Delete" at bounding box center [1028, 287] width 81 height 28
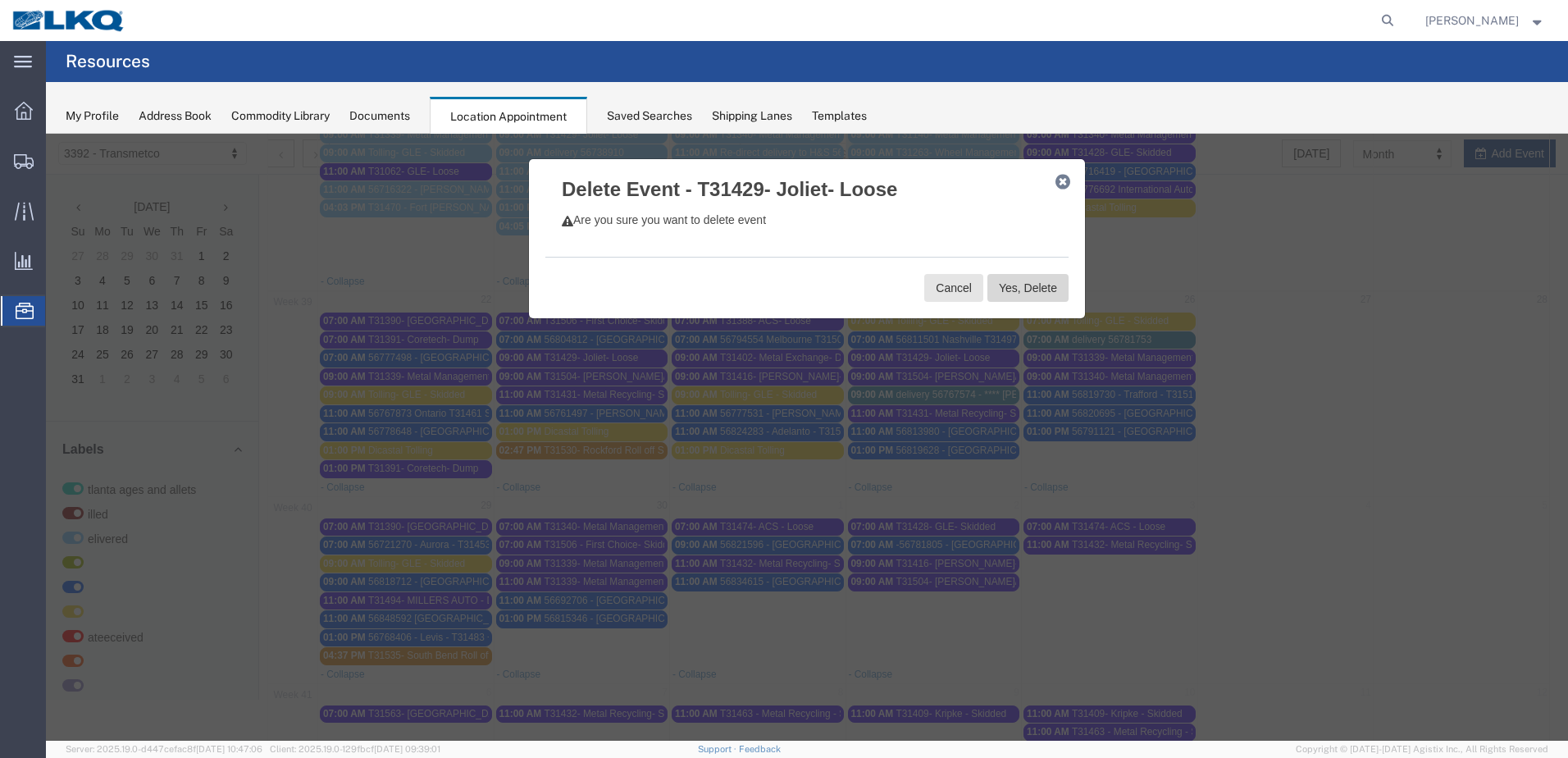
scroll to position [0, 0]
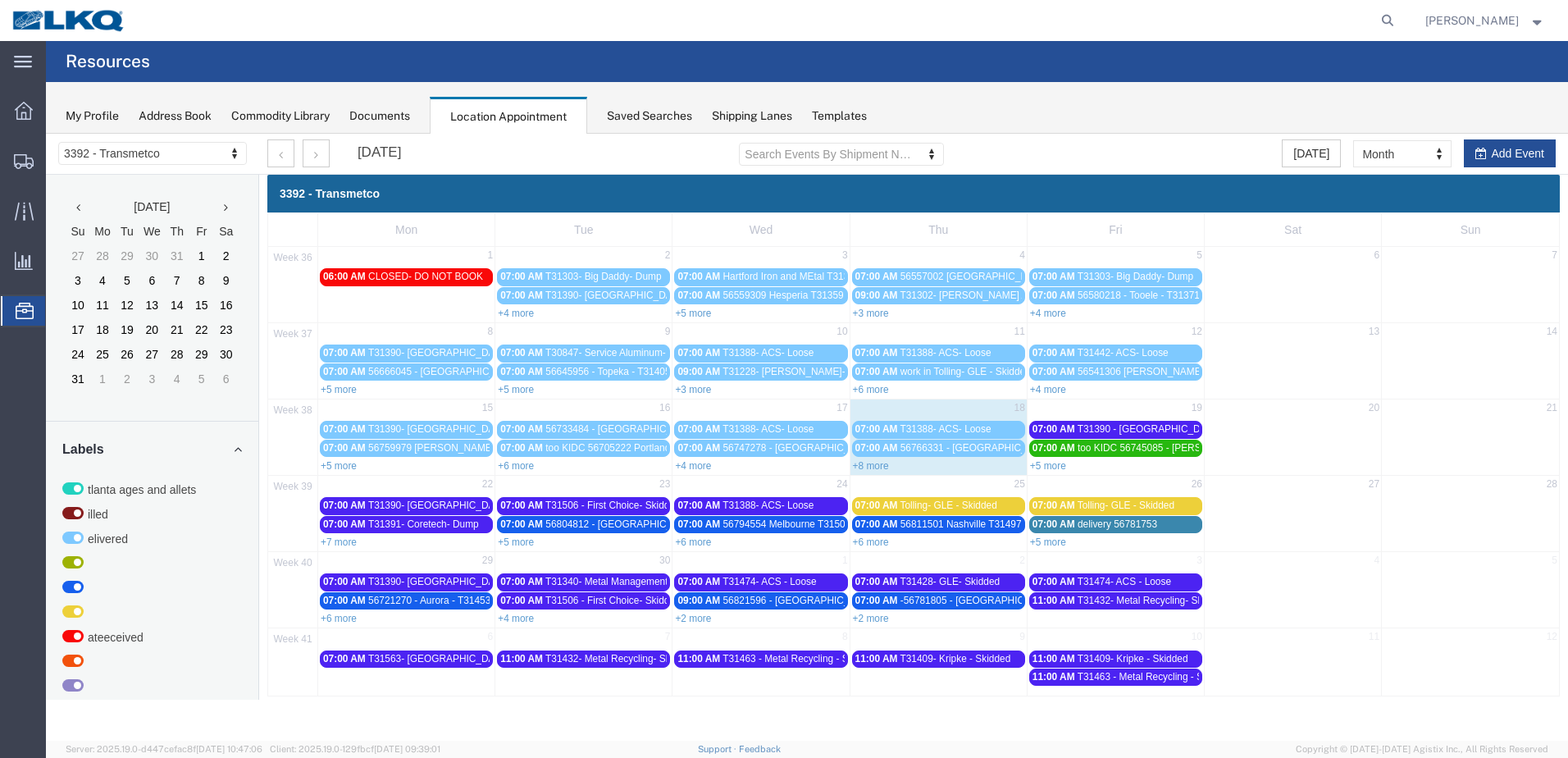
click at [525, 540] on link "+5 more" at bounding box center [516, 541] width 36 height 12
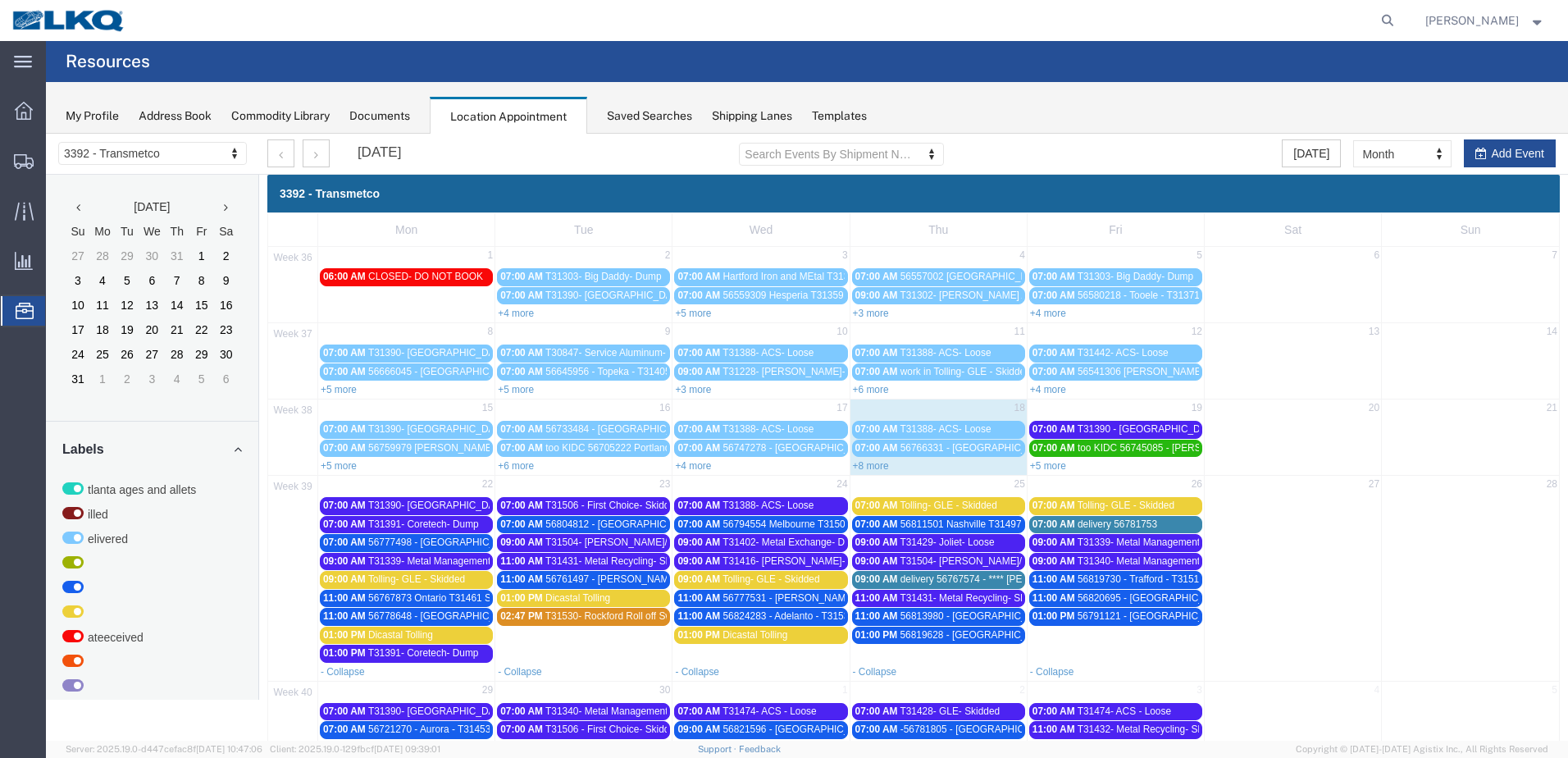
click at [947, 546] on span "T31429- Joliet- Loose" at bounding box center [947, 541] width 94 height 12
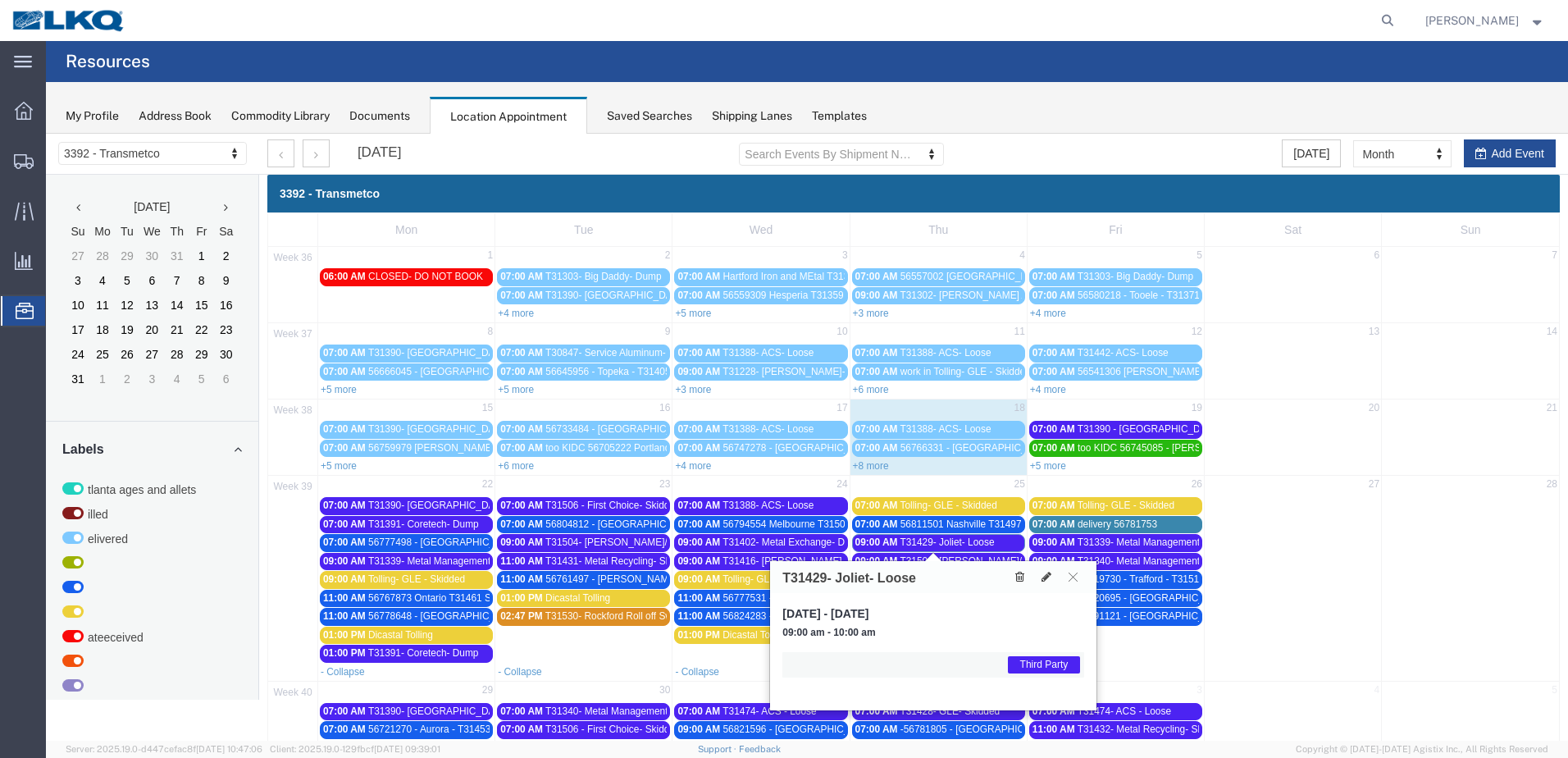
click at [1025, 577] on icon at bounding box center [1020, 576] width 9 height 12
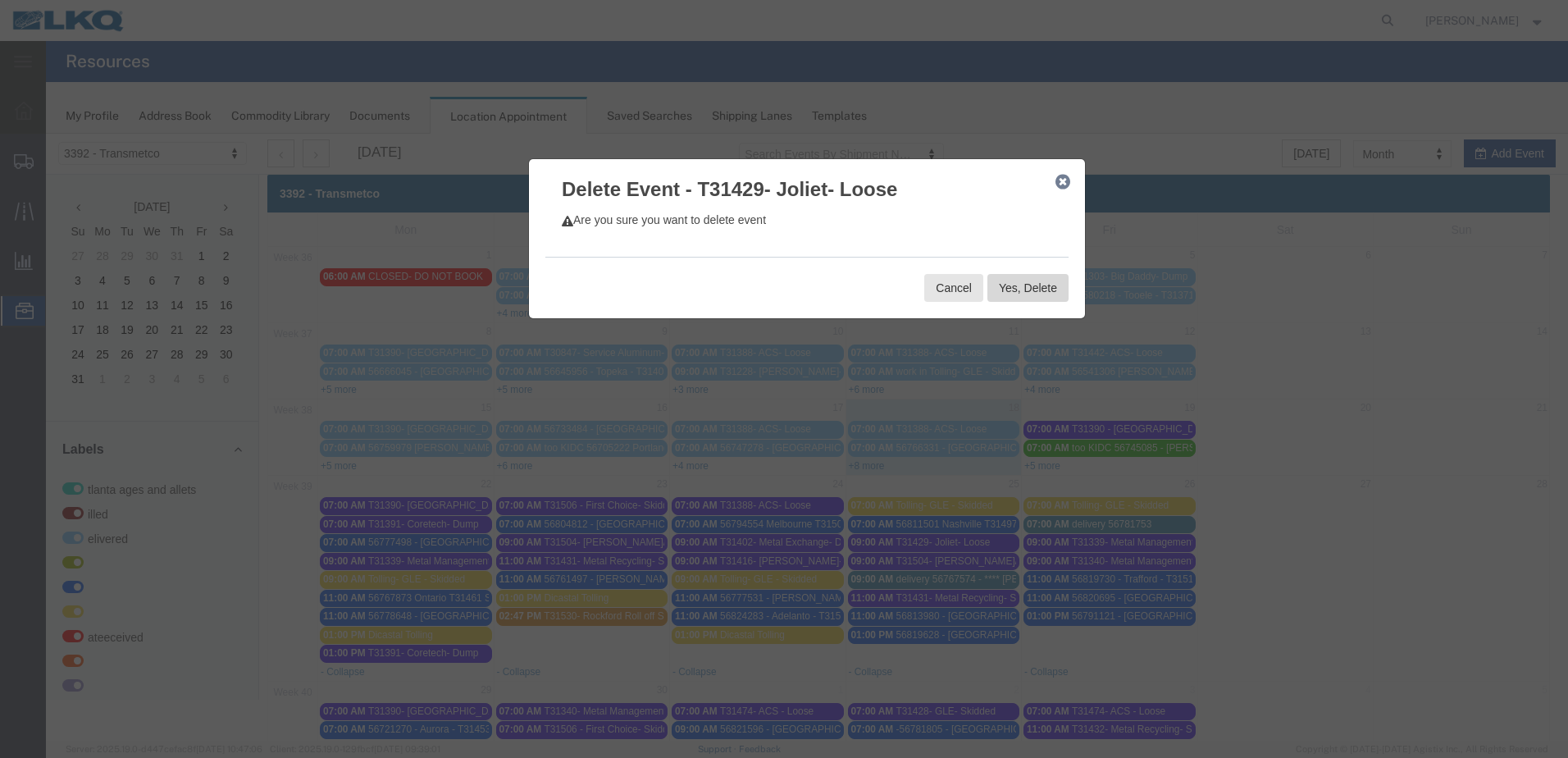
click at [1000, 287] on button "Yes, Delete" at bounding box center [1028, 287] width 81 height 28
